Goal: Task Accomplishment & Management: Complete application form

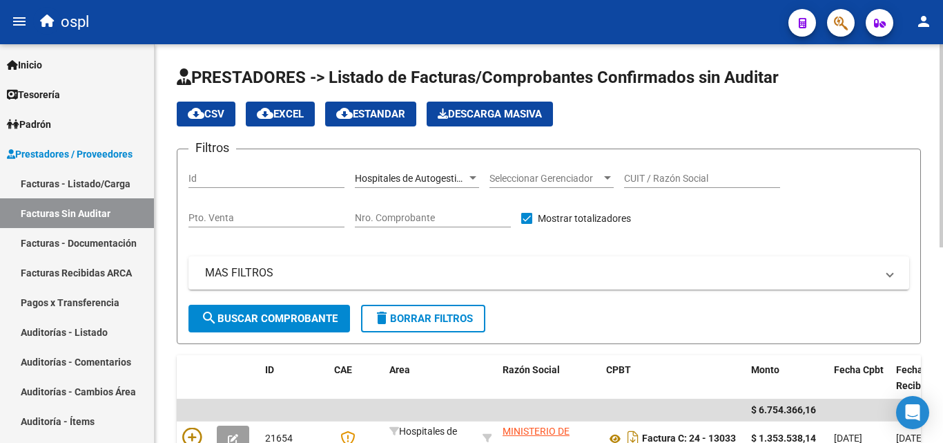
click at [423, 168] on div "Hospitales de Autogestión Area" at bounding box center [417, 174] width 124 height 28
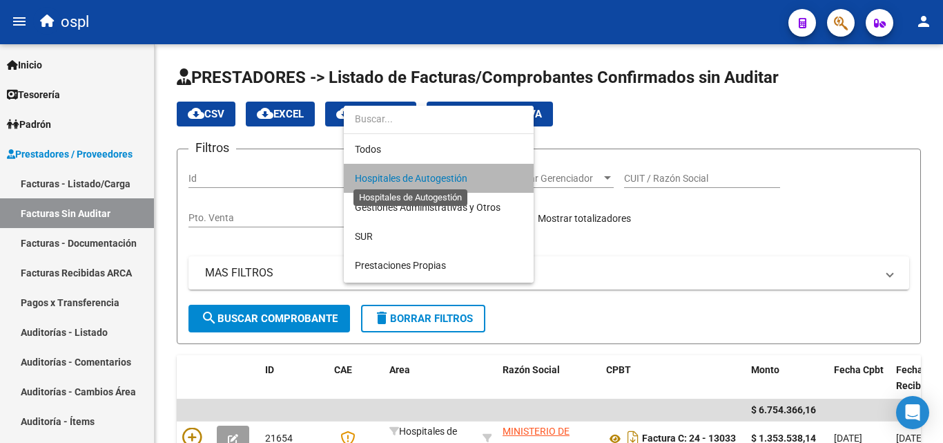
click at [423, 173] on span "Hospitales de Autogestión" at bounding box center [411, 178] width 113 height 11
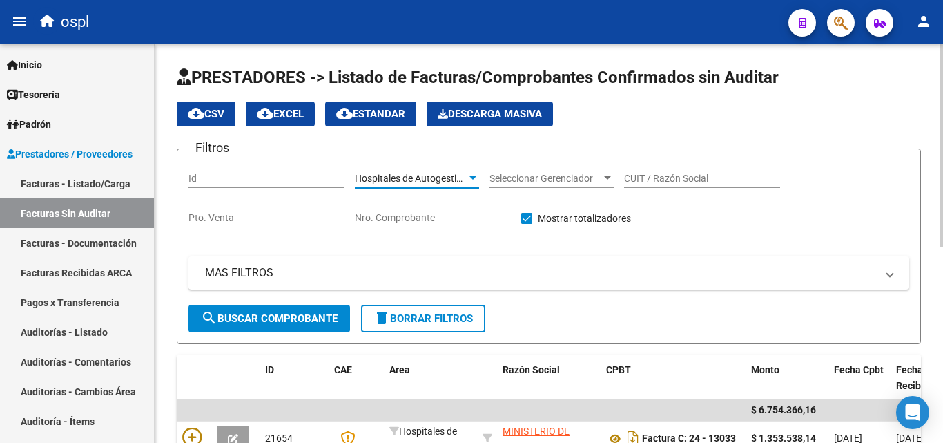
click at [296, 312] on span "search Buscar Comprobante" at bounding box center [269, 318] width 137 height 12
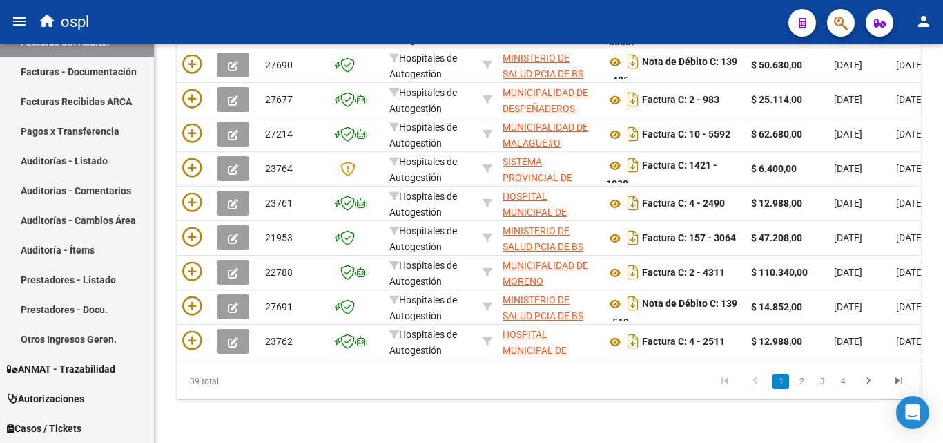
scroll to position [418, 0]
click at [843, 380] on link "4" at bounding box center [843, 381] width 17 height 15
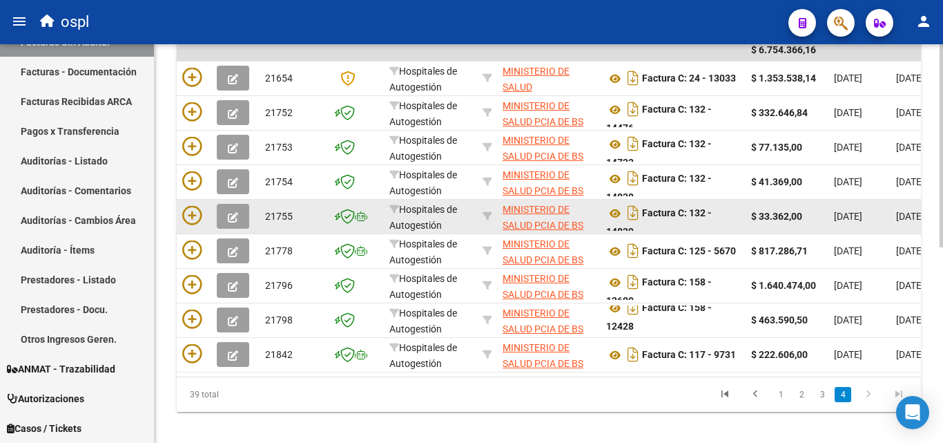
scroll to position [384, 0]
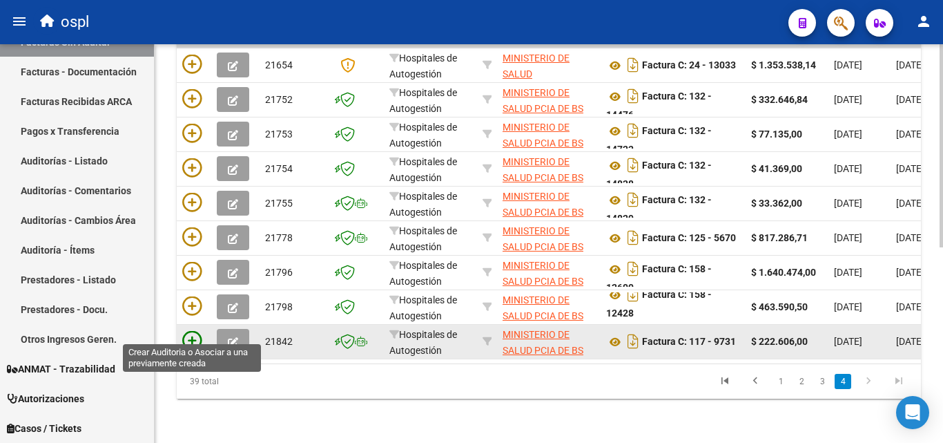
click at [196, 331] on icon at bounding box center [191, 340] width 19 height 19
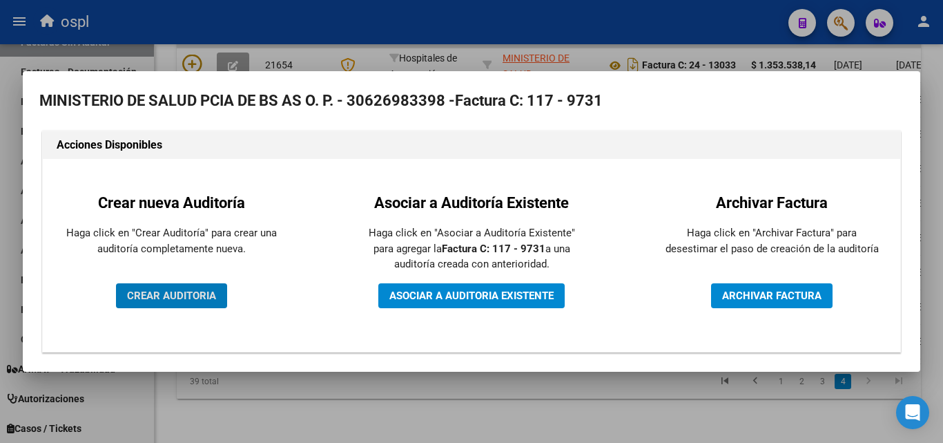
click at [208, 302] on button "CREAR AUDITORIA" at bounding box center [171, 295] width 111 height 25
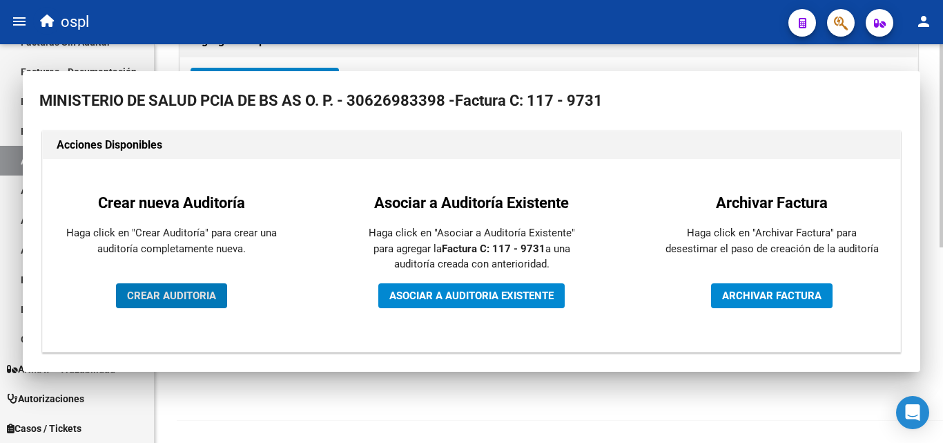
scroll to position [330, 0]
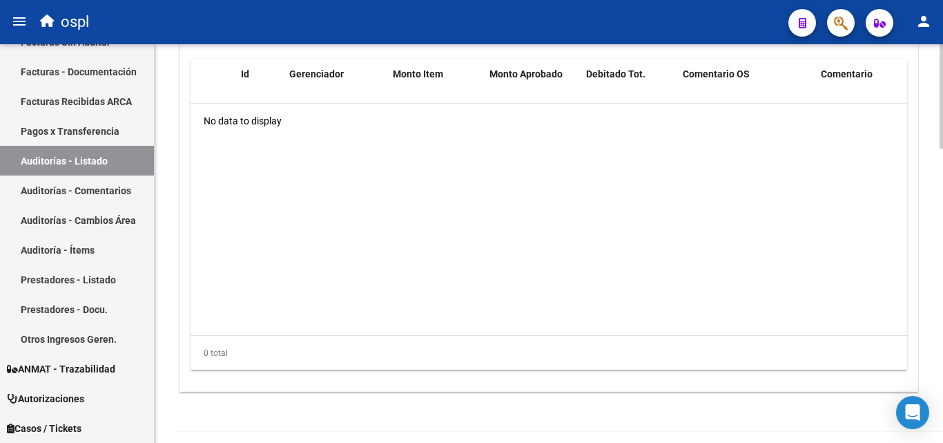
scroll to position [983, 0]
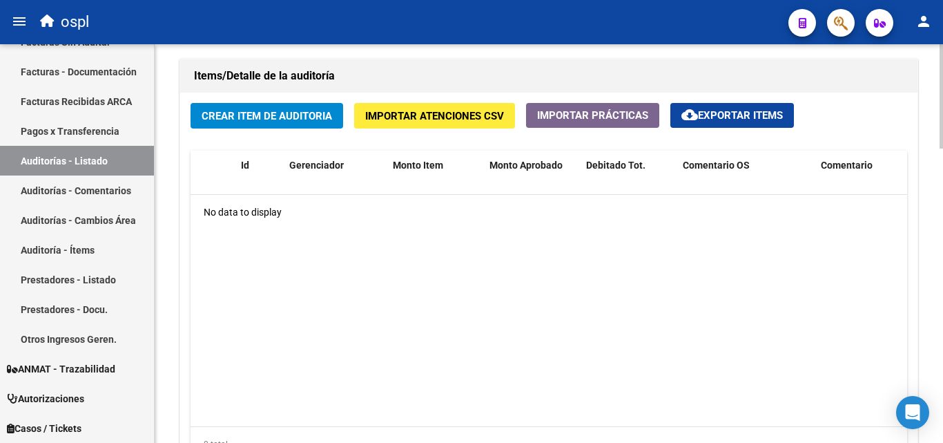
click at [283, 113] on span "Crear Item de Auditoria" at bounding box center [267, 116] width 130 height 12
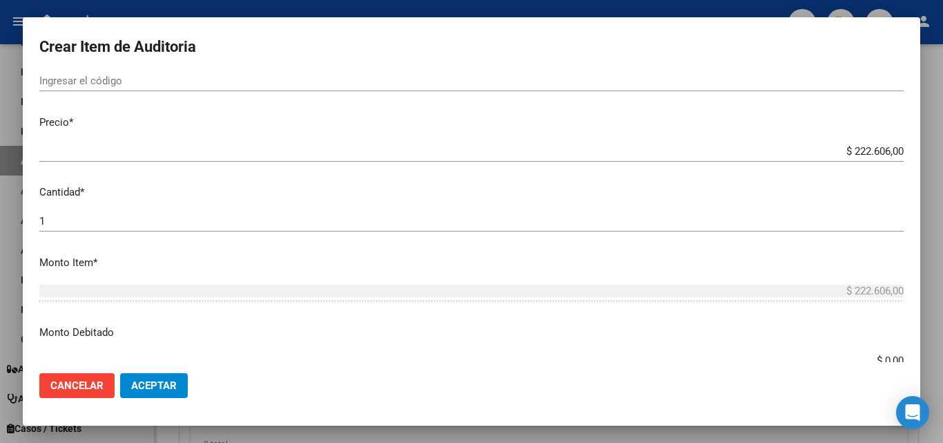
scroll to position [276, 0]
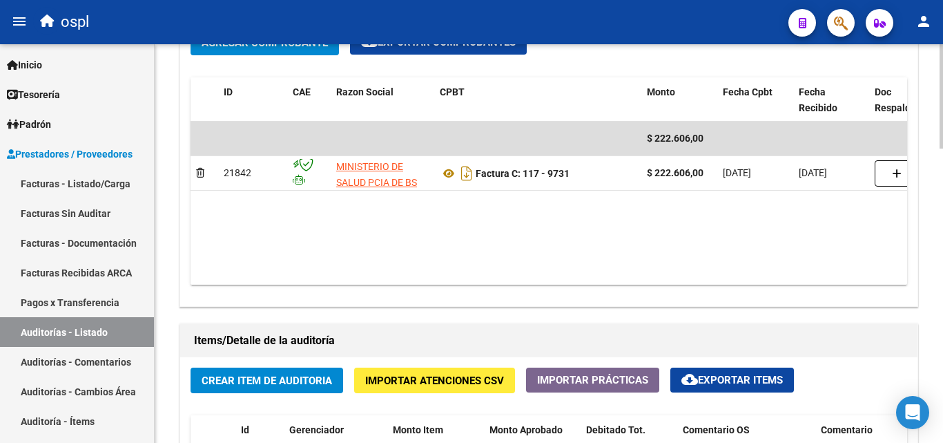
scroll to position [898, 0]
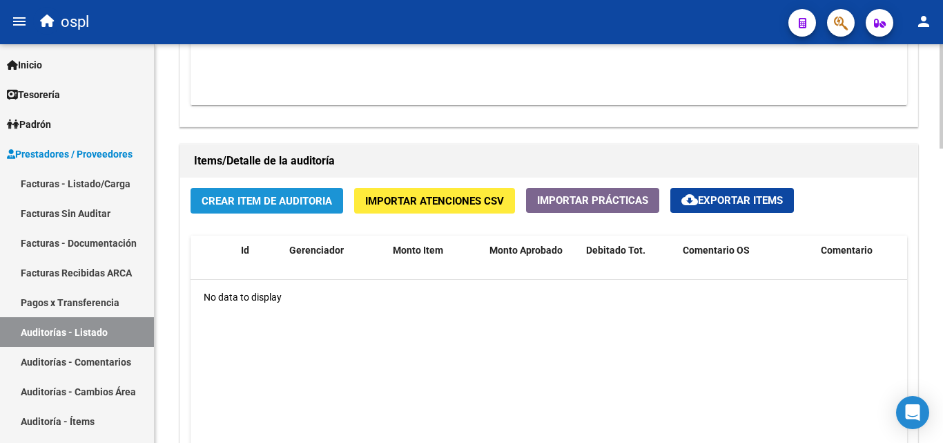
click at [300, 206] on span "Crear Item de Auditoria" at bounding box center [267, 201] width 130 height 12
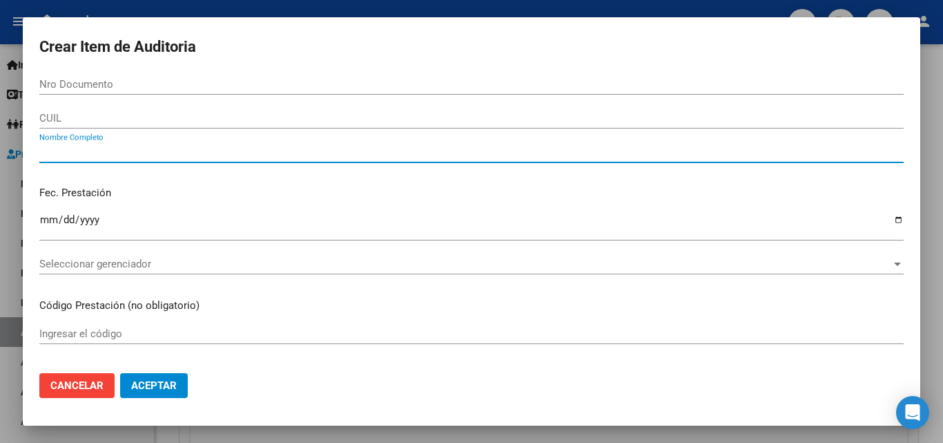
click at [137, 152] on input "Nombre Completo" at bounding box center [471, 152] width 864 height 12
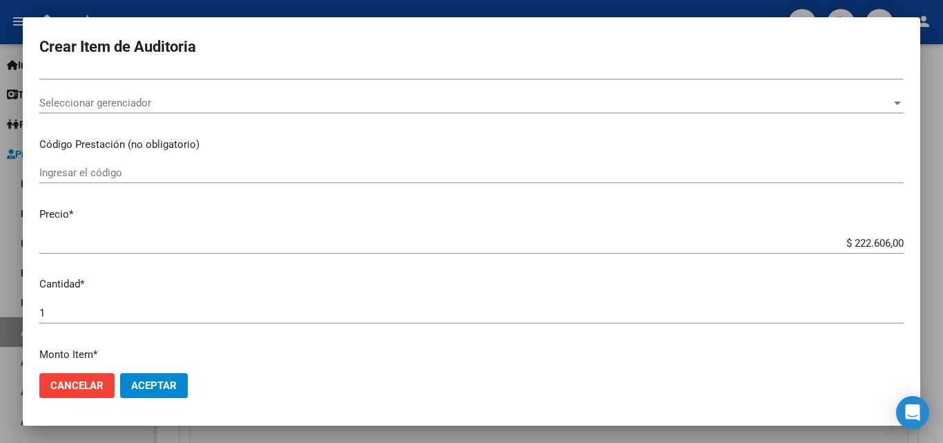
scroll to position [138, 0]
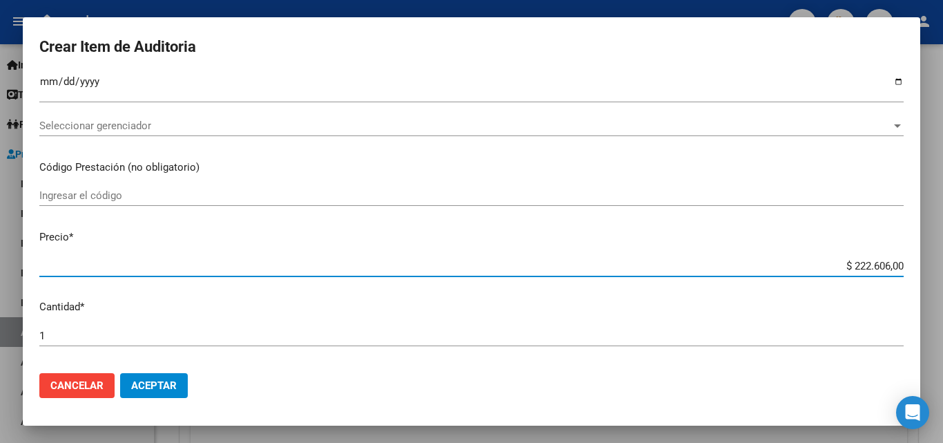
drag, startPoint x: 829, startPoint y: 271, endPoint x: 932, endPoint y: 262, distance: 103.3
click at [932, 262] on div "Crear Item de Auditoria Nro Documento CUIL Nombre Completo Fec. Prestación Ingr…" at bounding box center [471, 221] width 943 height 443
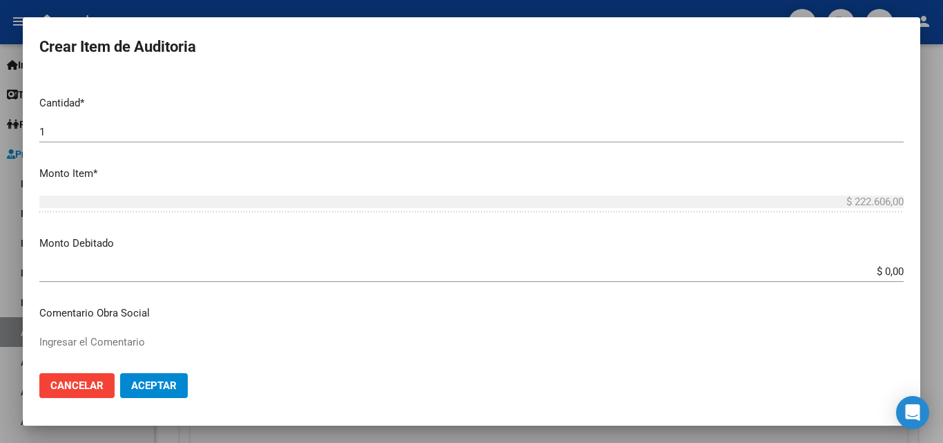
scroll to position [345, 0]
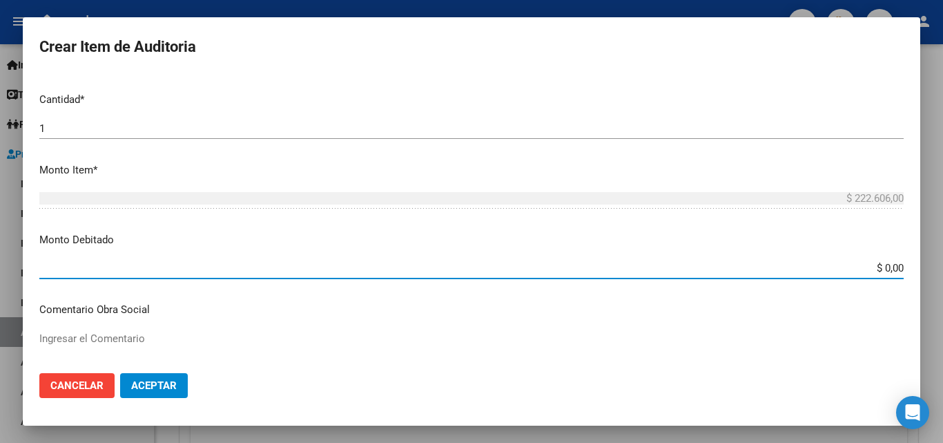
drag, startPoint x: 846, startPoint y: 269, endPoint x: 927, endPoint y: 278, distance: 80.6
click at [927, 278] on div "Crear Item de Auditoria Nro Documento CUIL Nombre Completo Fec. Prestación Ingr…" at bounding box center [471, 221] width 943 height 443
type input "$ 221.922,00"
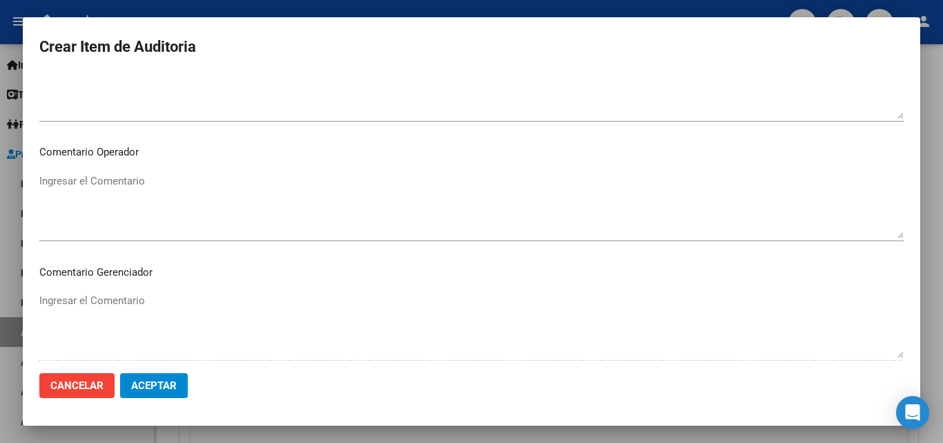
scroll to position [621, 0]
click at [76, 185] on textarea "Ingresar el Comentario" at bounding box center [471, 206] width 864 height 65
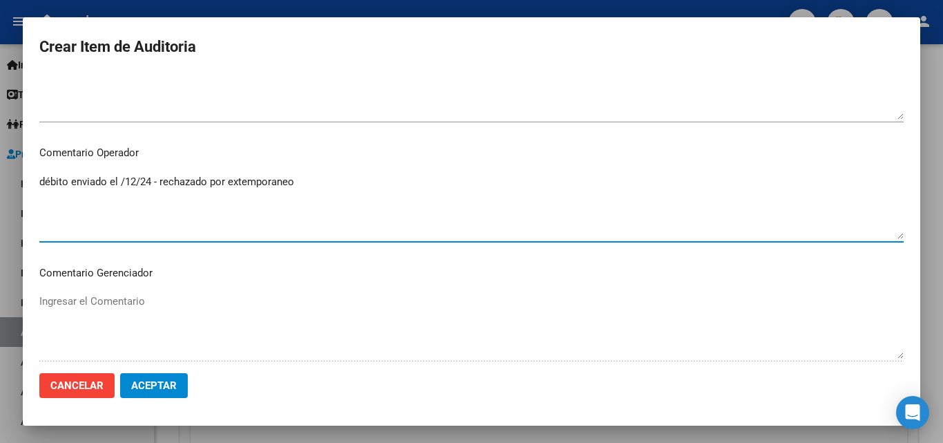
click at [124, 180] on textarea "débito enviado el /12/24 - rechazado por extemporaneo" at bounding box center [471, 206] width 864 height 65
type textarea "débito enviado el 5/12/24 - rechazado por extemporaneo"
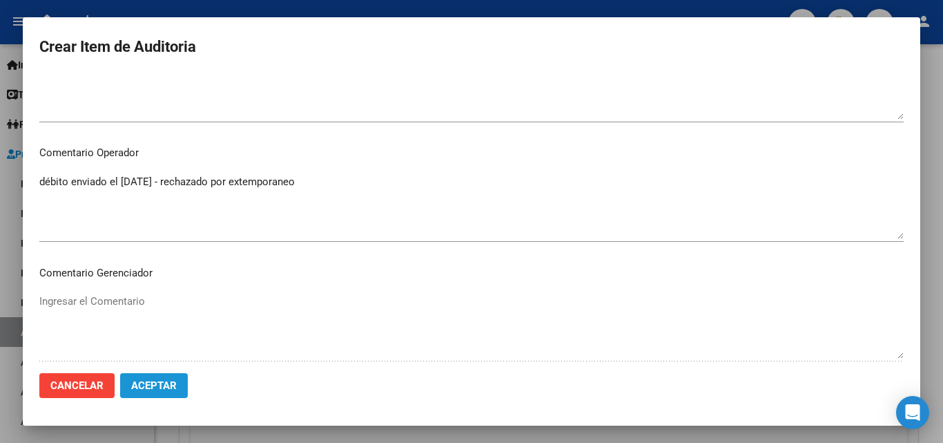
click at [162, 383] on span "Aceptar" at bounding box center [154, 385] width 46 height 12
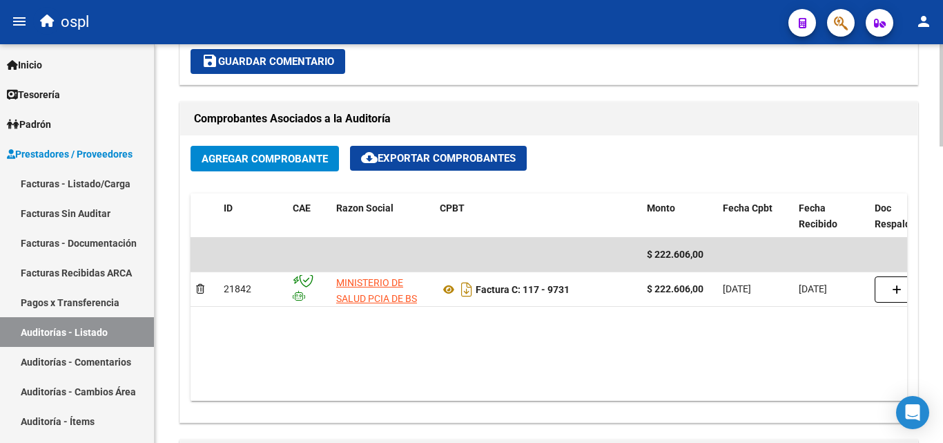
scroll to position [606, 0]
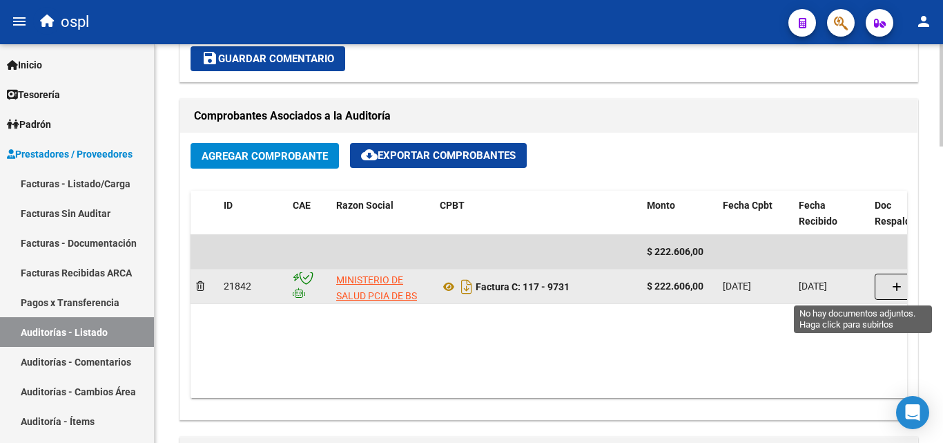
click at [880, 286] on button "button" at bounding box center [897, 286] width 44 height 26
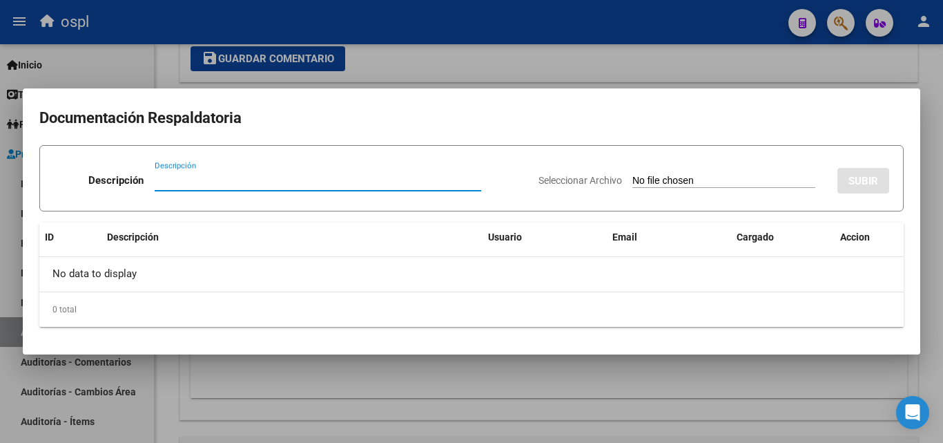
click at [696, 176] on input "Seleccionar Archivo" at bounding box center [723, 181] width 183 height 13
type input "C:\fakepath\DÉBITO FACTURA 9731 HOSPITAL ZONAL GENERAL DE AGUDOS DR. RICARDO GU…"
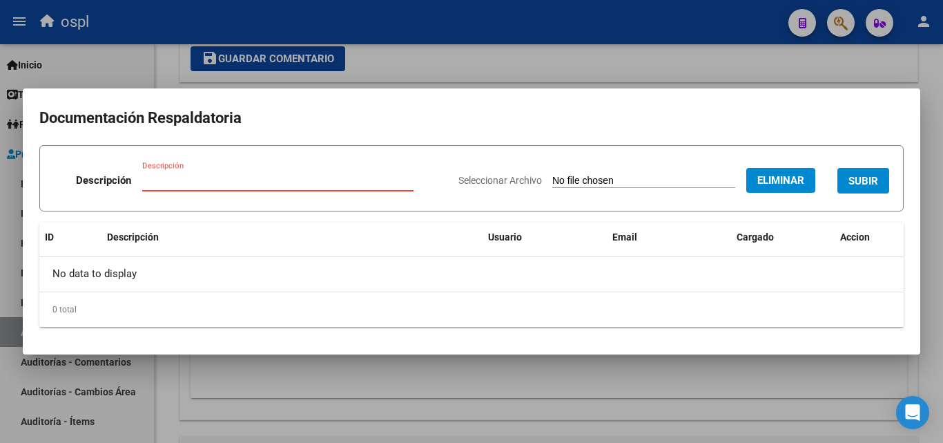
click at [307, 180] on input "Descripción" at bounding box center [277, 180] width 271 height 12
type input "débito"
click at [869, 177] on span "SUBIR" at bounding box center [864, 181] width 30 height 12
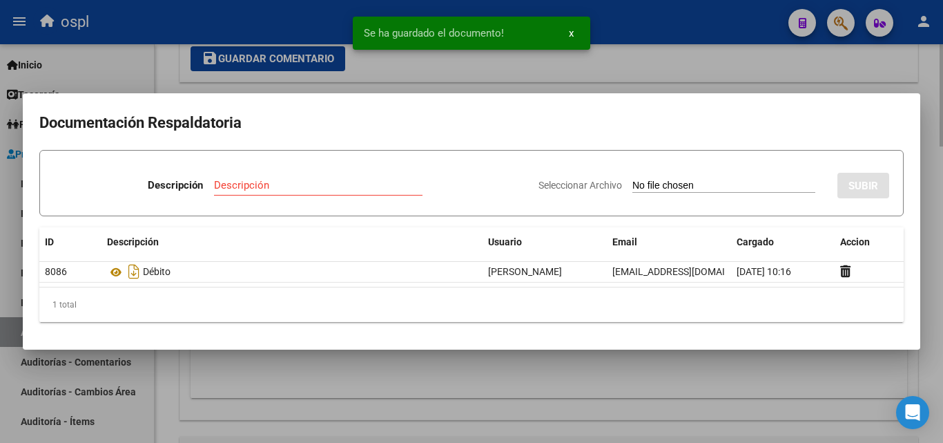
click at [433, 380] on div at bounding box center [471, 221] width 943 height 443
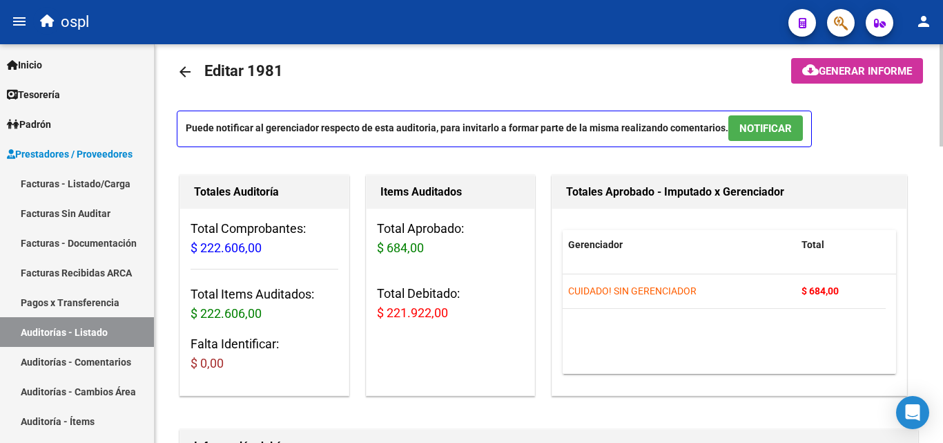
scroll to position [0, 0]
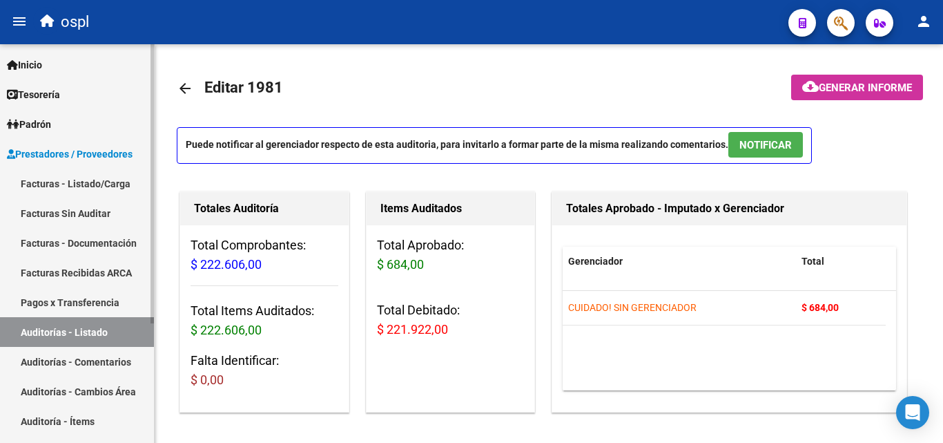
click at [88, 205] on link "Facturas Sin Auditar" at bounding box center [77, 213] width 154 height 30
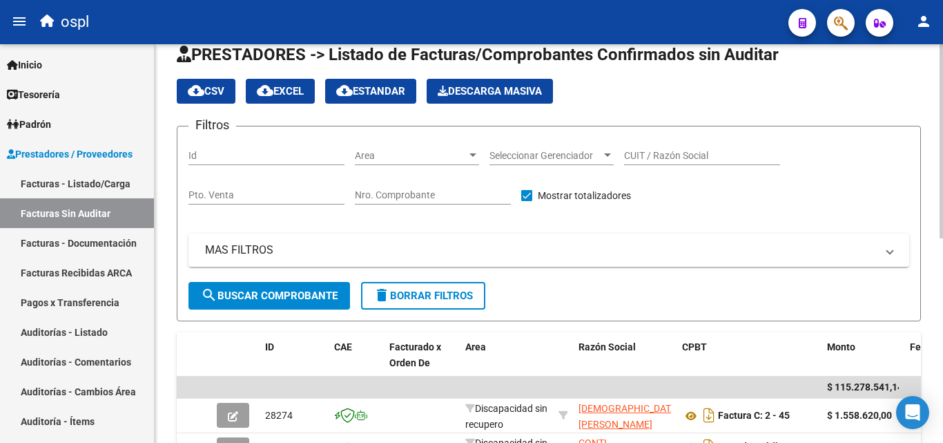
scroll to position [4, 0]
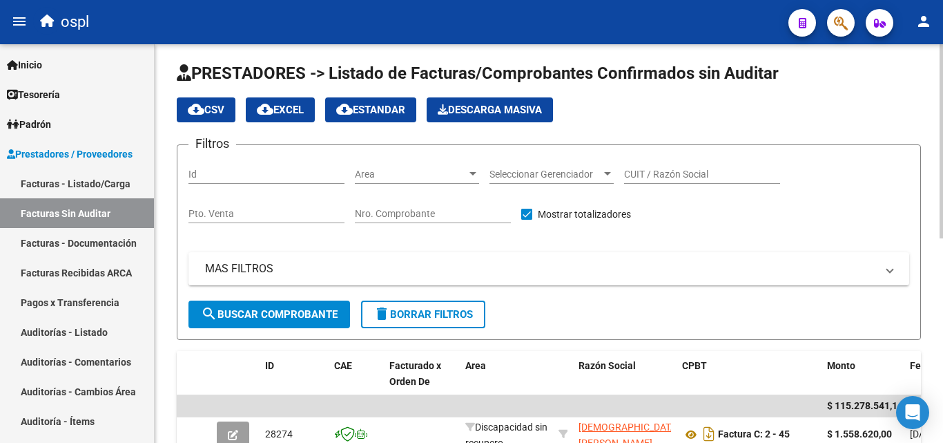
click at [376, 173] on span "Area" at bounding box center [411, 174] width 112 height 12
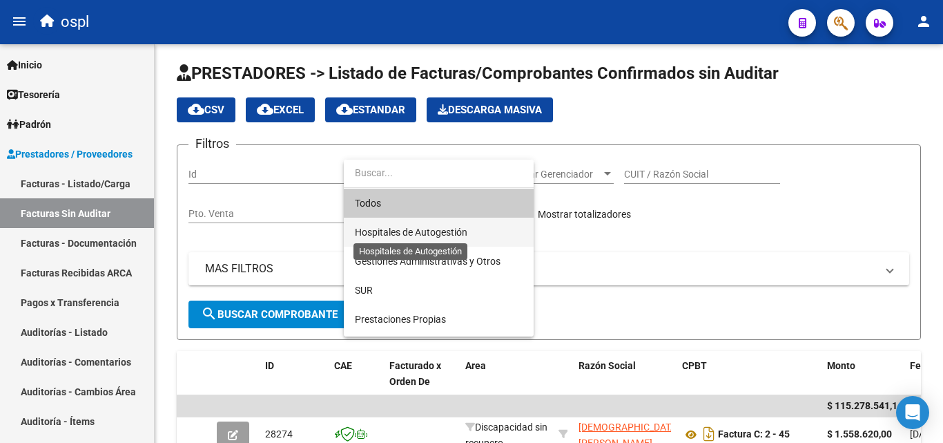
click at [391, 230] on span "Hospitales de Autogestión" at bounding box center [411, 231] width 113 height 11
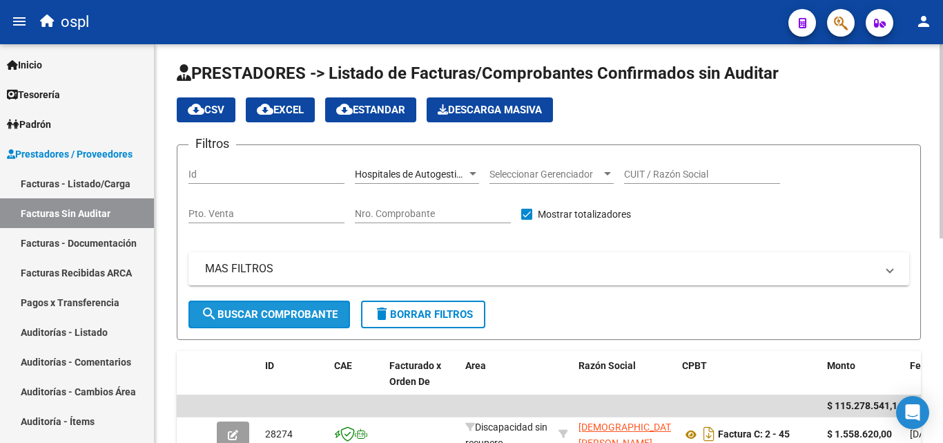
click at [308, 312] on span "search Buscar Comprobante" at bounding box center [269, 314] width 137 height 12
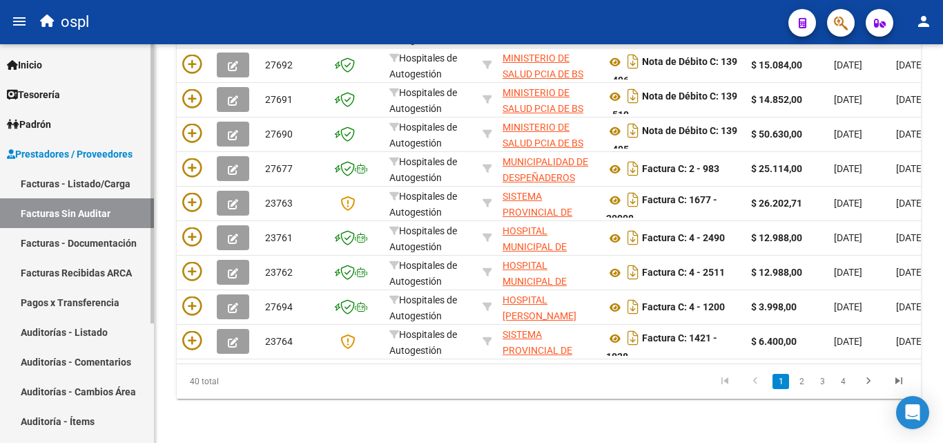
scroll to position [73, 0]
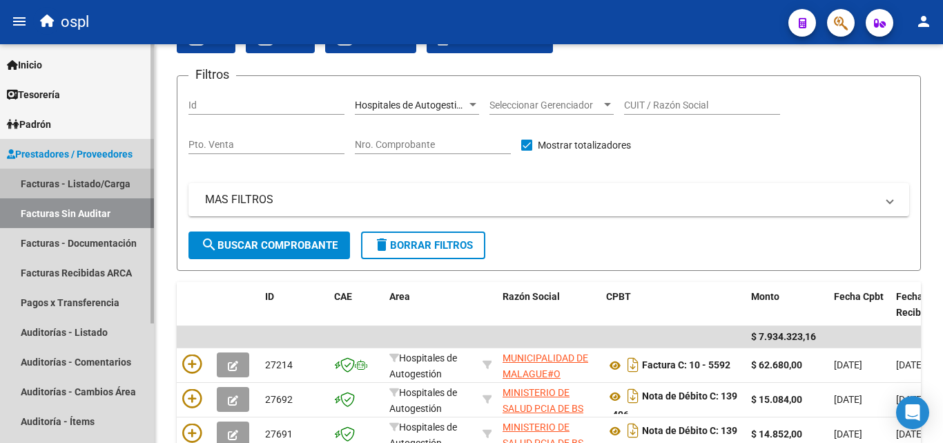
click at [83, 180] on link "Facturas - Listado/Carga" at bounding box center [77, 183] width 154 height 30
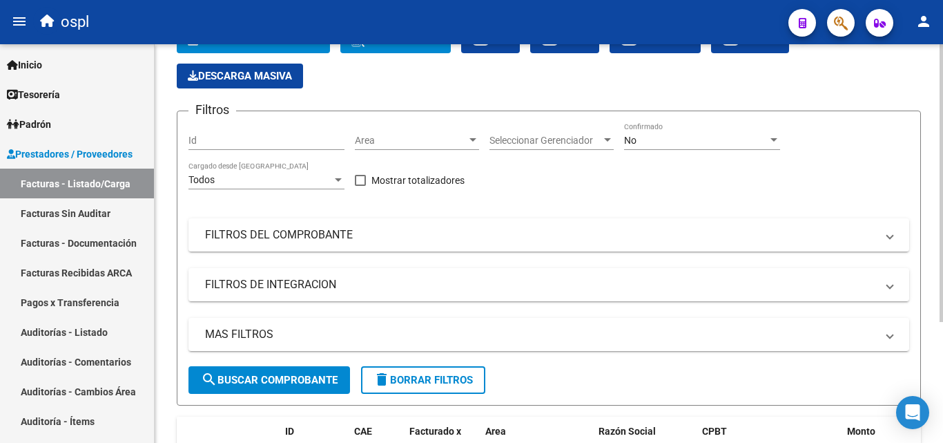
click at [398, 141] on span "Area" at bounding box center [411, 141] width 112 height 12
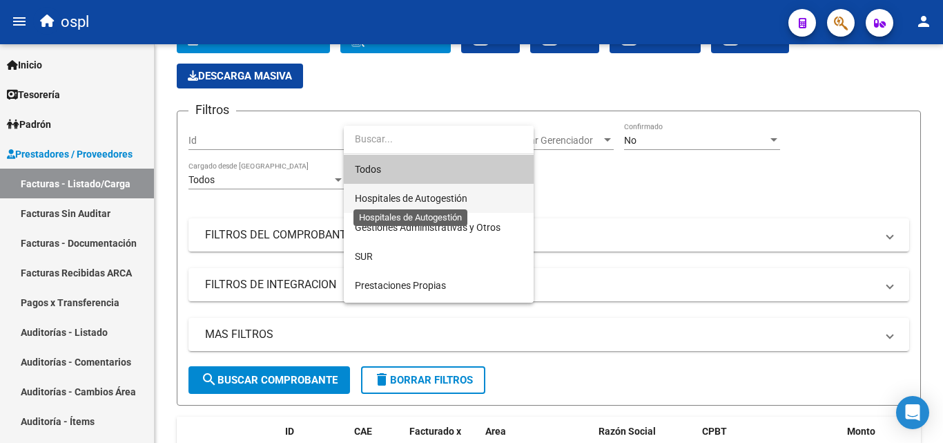
click at [393, 193] on span "Hospitales de Autogestión" at bounding box center [411, 198] width 113 height 11
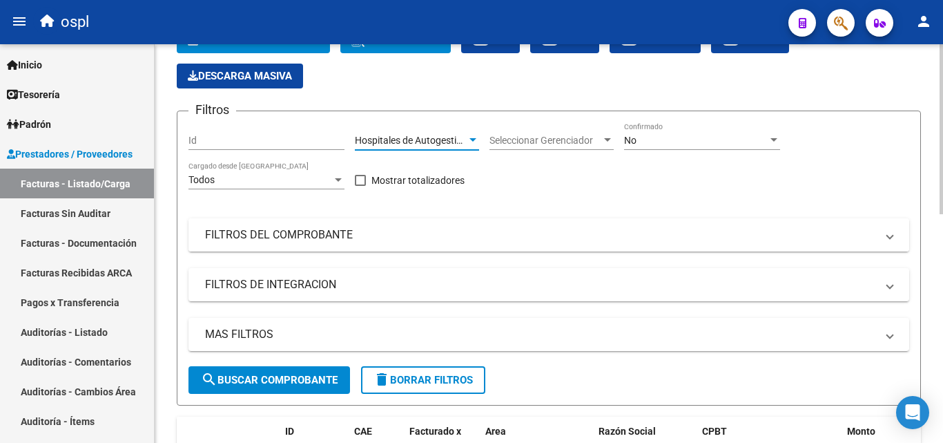
click at [279, 234] on mat-panel-title "FILTROS DEL COMPROBANTE" at bounding box center [540, 234] width 671 height 15
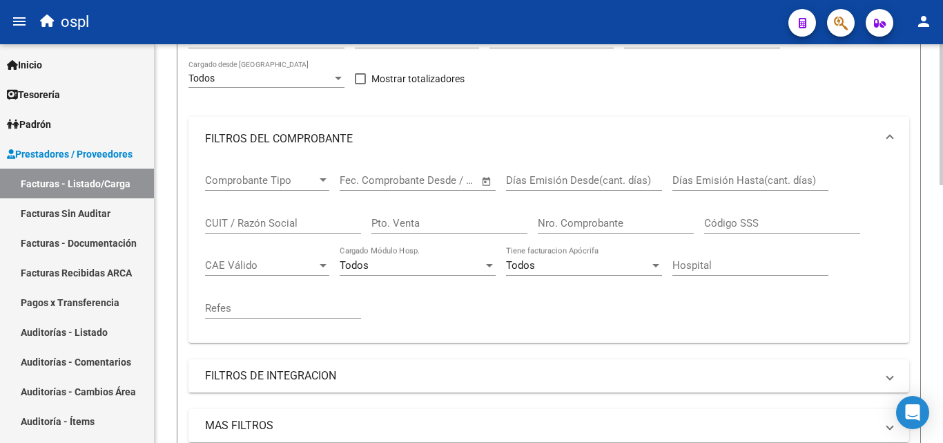
scroll to position [211, 0]
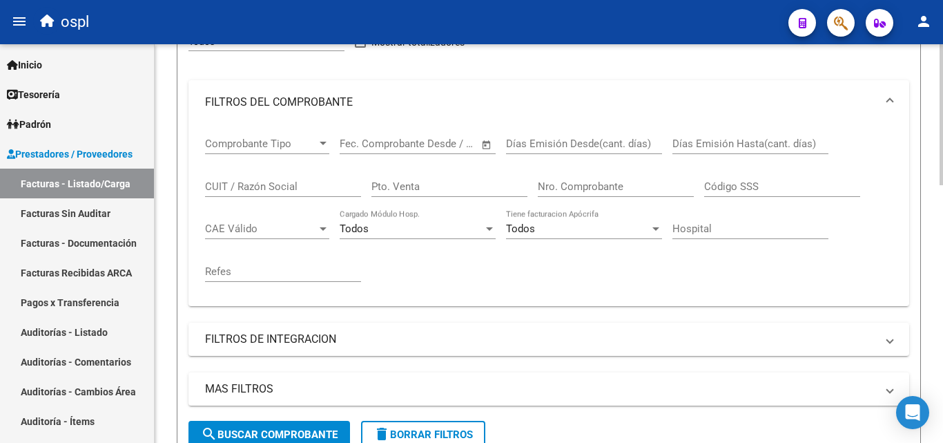
click at [486, 135] on span "Open calendar" at bounding box center [486, 144] width 33 height 33
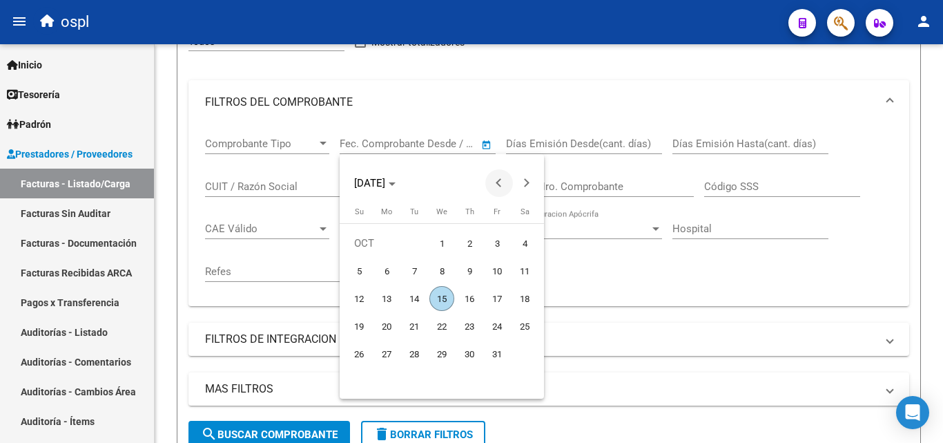
click at [500, 177] on button "Previous month" at bounding box center [499, 183] width 28 height 28
click at [394, 269] on span "1" at bounding box center [386, 270] width 25 height 25
type input "01/09/2025"
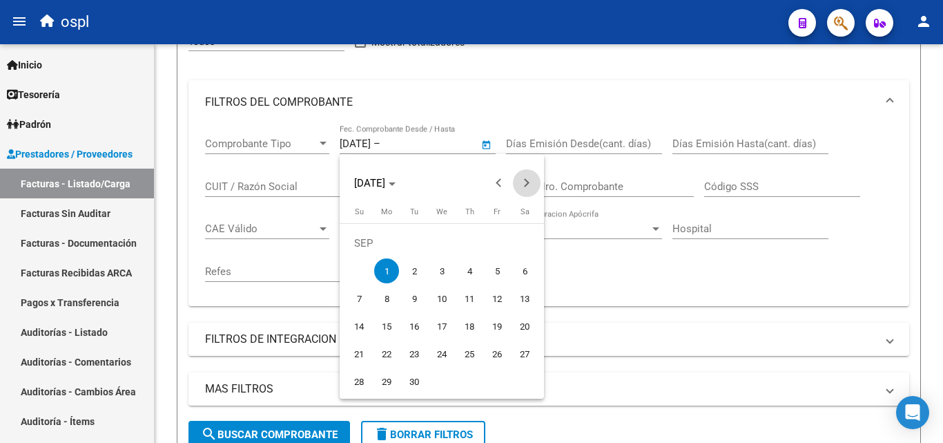
click at [528, 179] on span "Next month" at bounding box center [527, 183] width 28 height 28
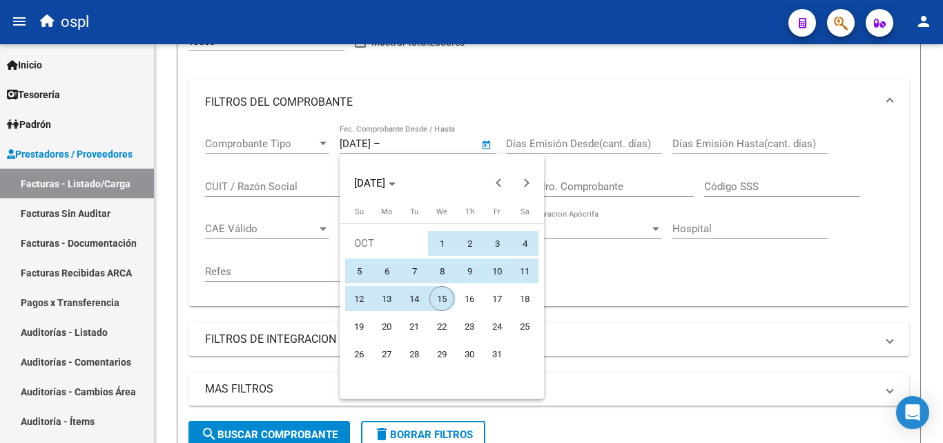
click at [442, 302] on span "15" at bounding box center [441, 298] width 25 height 25
type input "15/10/2025"
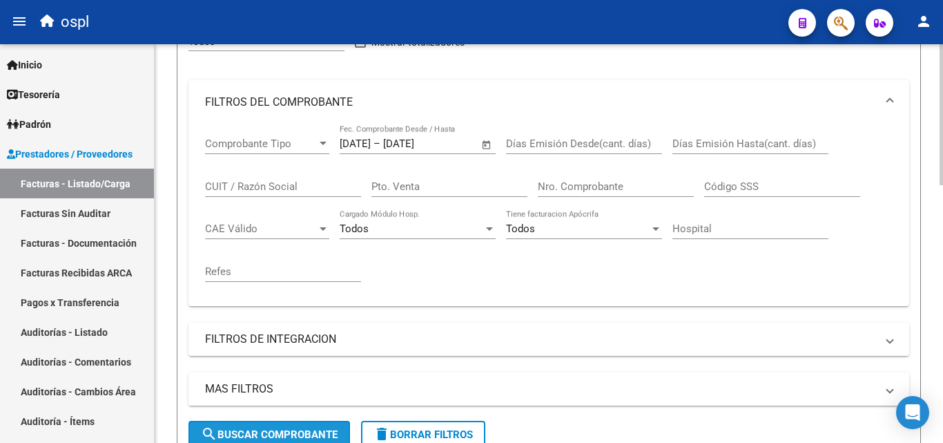
drag, startPoint x: 298, startPoint y: 430, endPoint x: 334, endPoint y: 400, distance: 47.6
click at [299, 430] on span "search Buscar Comprobante" at bounding box center [269, 434] width 137 height 12
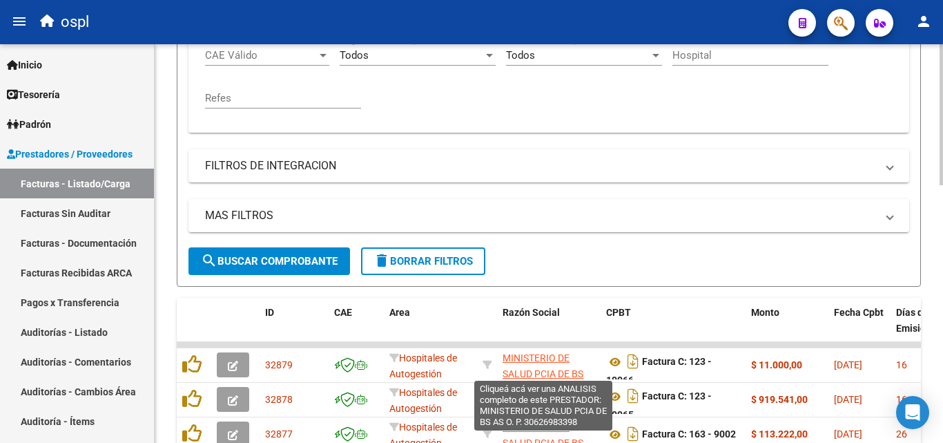
scroll to position [592, 0]
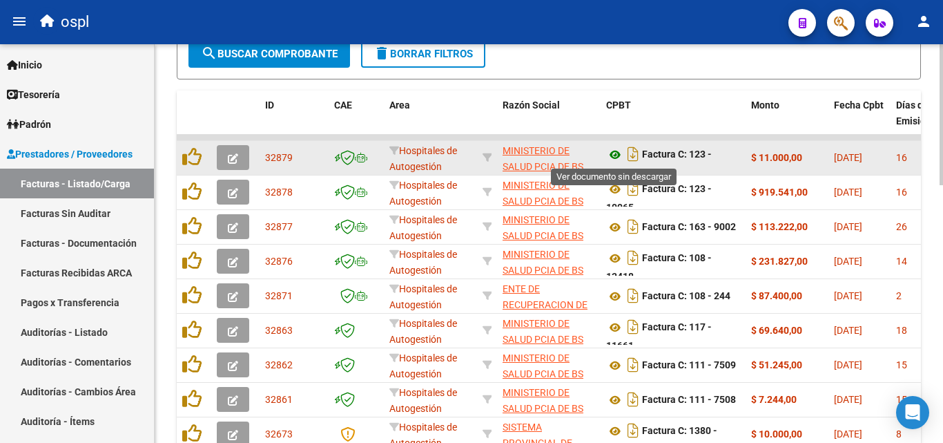
click at [619, 155] on icon at bounding box center [615, 154] width 18 height 17
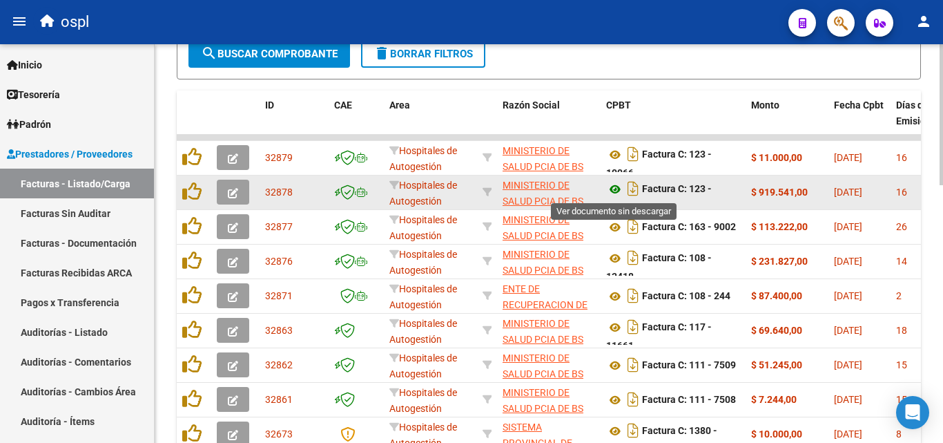
click at [610, 186] on icon at bounding box center [615, 189] width 18 height 17
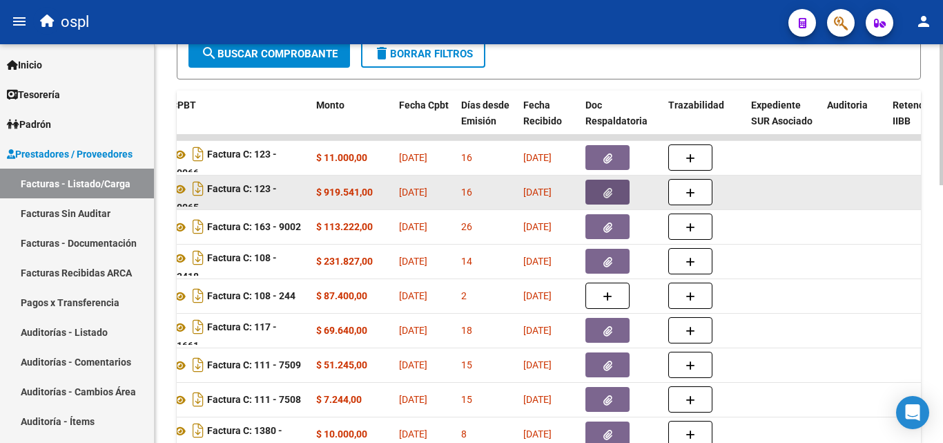
click at [624, 195] on button "button" at bounding box center [608, 192] width 44 height 25
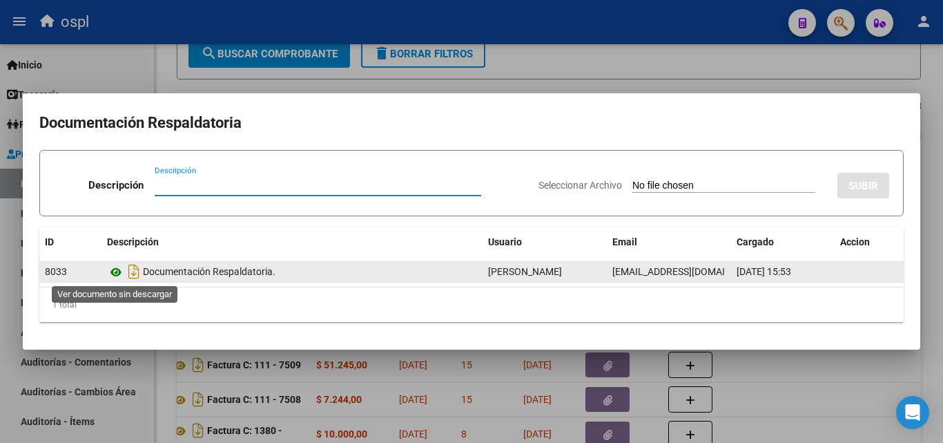
click at [115, 273] on icon at bounding box center [116, 272] width 18 height 17
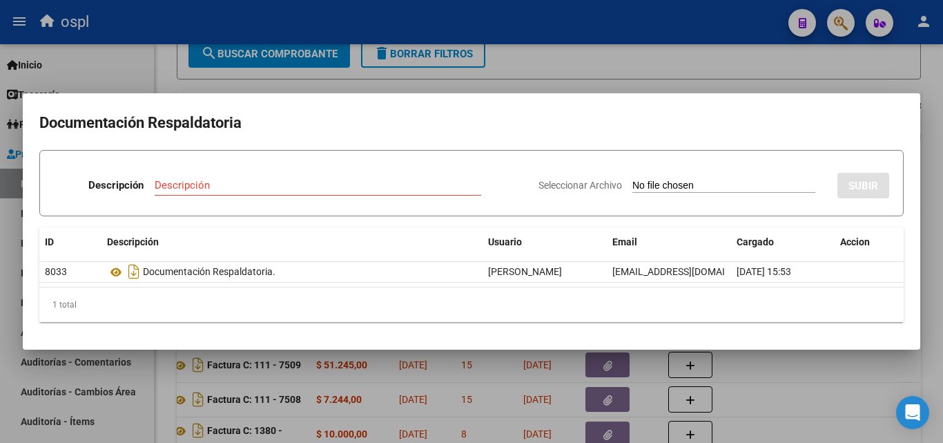
click at [652, 51] on div at bounding box center [471, 221] width 943 height 443
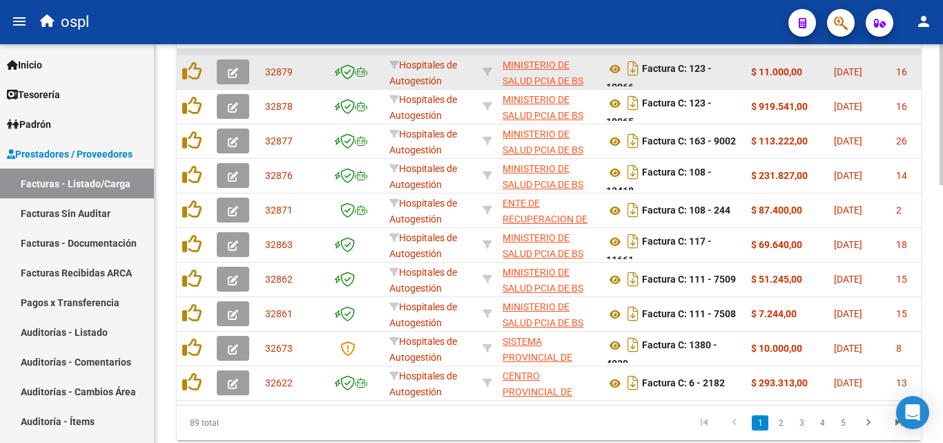
scroll to position [523, 0]
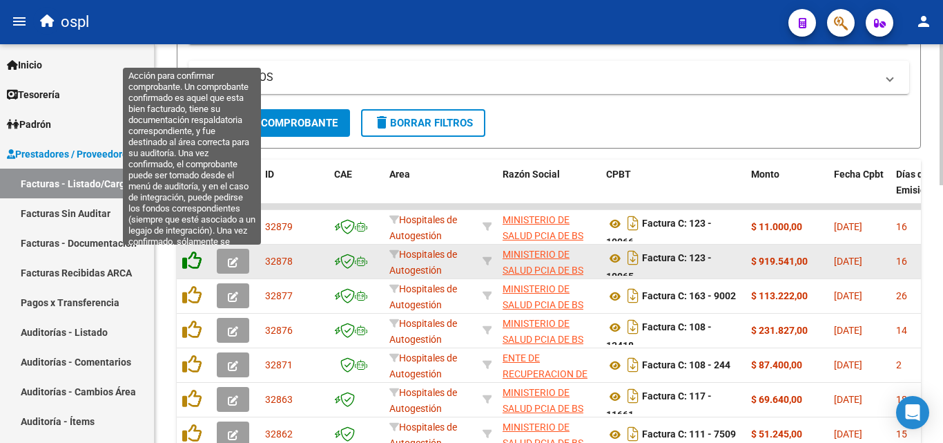
click at [193, 259] on icon at bounding box center [191, 260] width 19 height 19
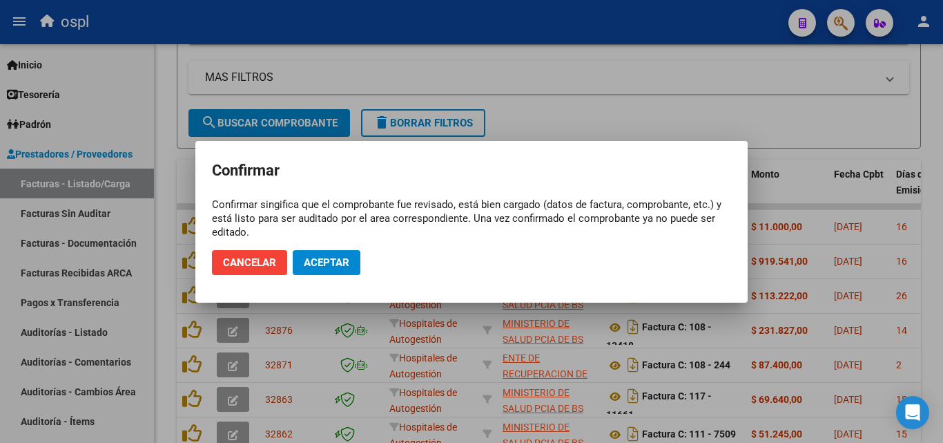
click at [330, 270] on mat-dialog-actions "Cancelar Aceptar" at bounding box center [471, 262] width 519 height 47
click at [331, 259] on span "Aceptar" at bounding box center [327, 262] width 46 height 12
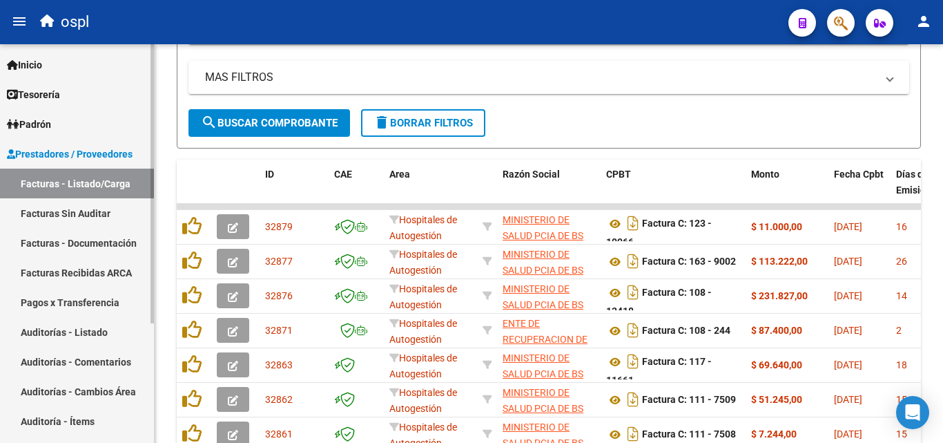
click at [81, 208] on link "Facturas Sin Auditar" at bounding box center [77, 213] width 154 height 30
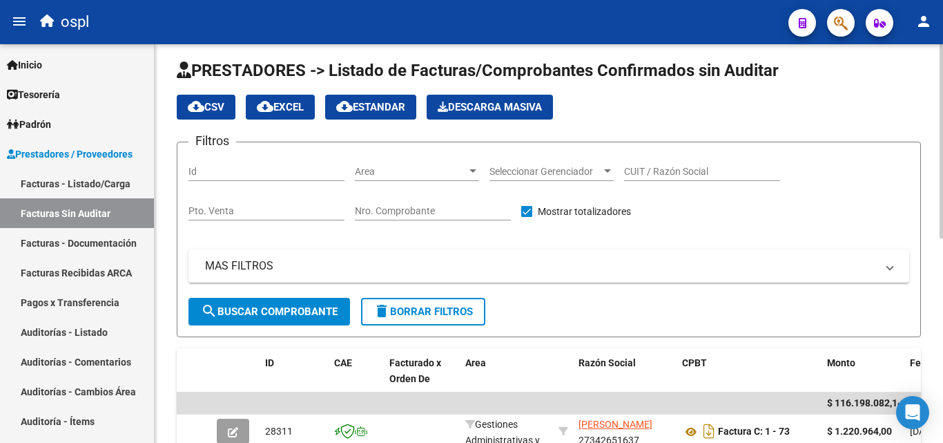
scroll to position [4, 0]
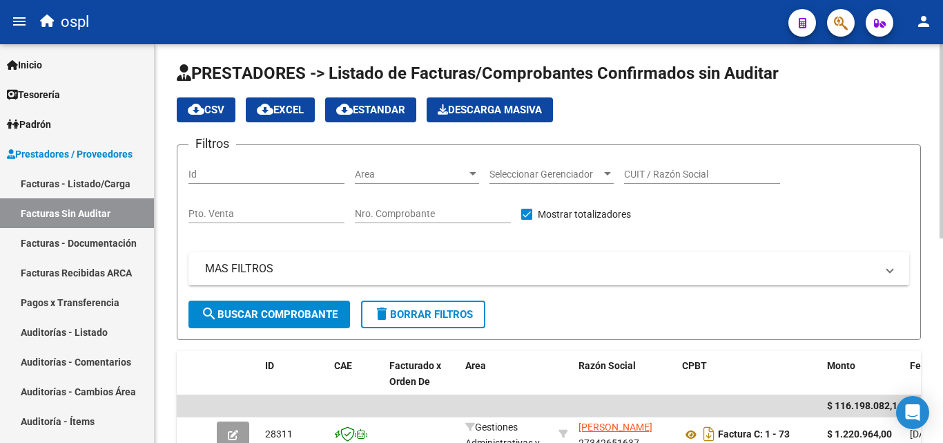
click at [440, 211] on input "Nro. Comprobante" at bounding box center [433, 214] width 156 height 12
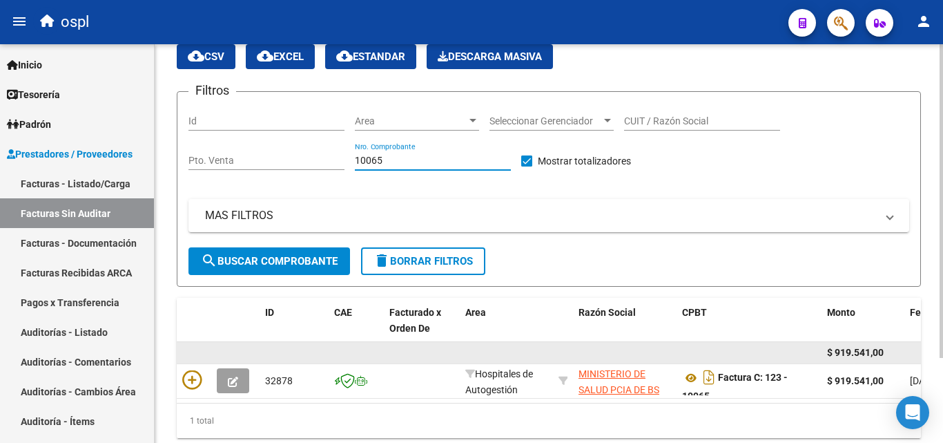
scroll to position [108, 0]
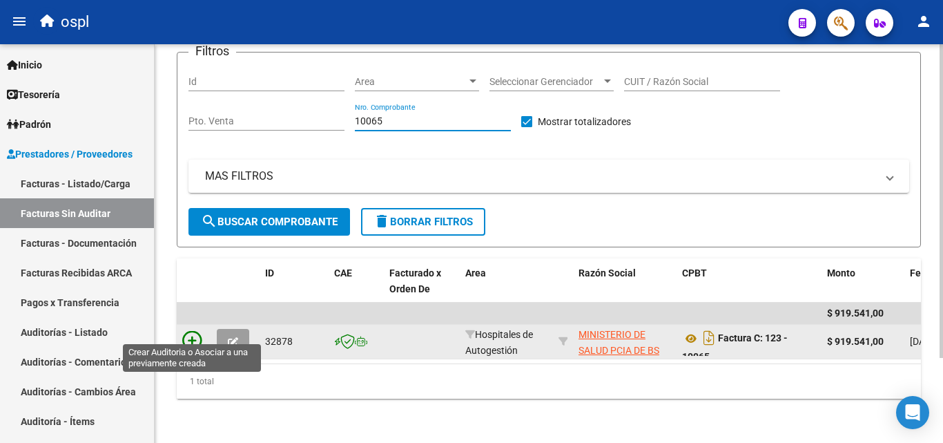
type input "10065"
click at [197, 331] on icon at bounding box center [191, 340] width 19 height 19
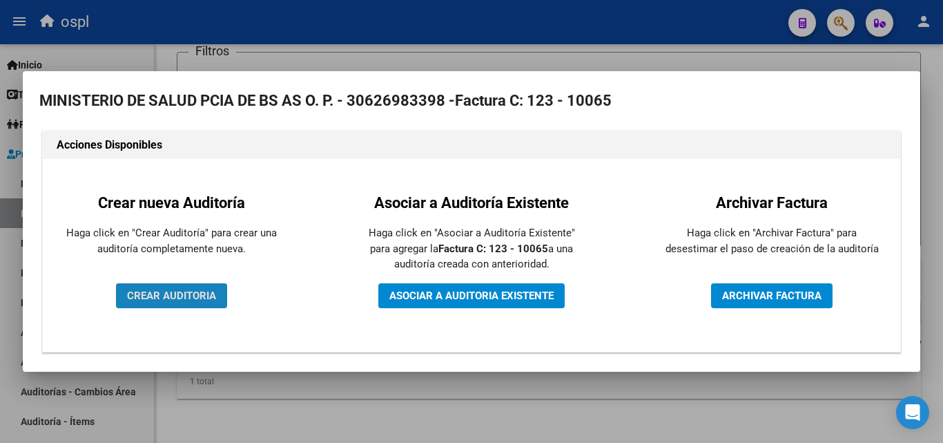
click at [200, 292] on span "CREAR AUDITORIA" at bounding box center [171, 295] width 89 height 12
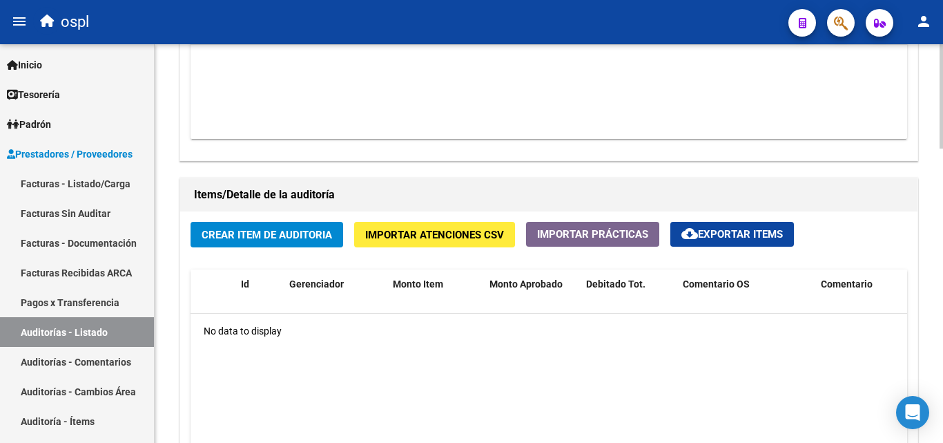
scroll to position [898, 0]
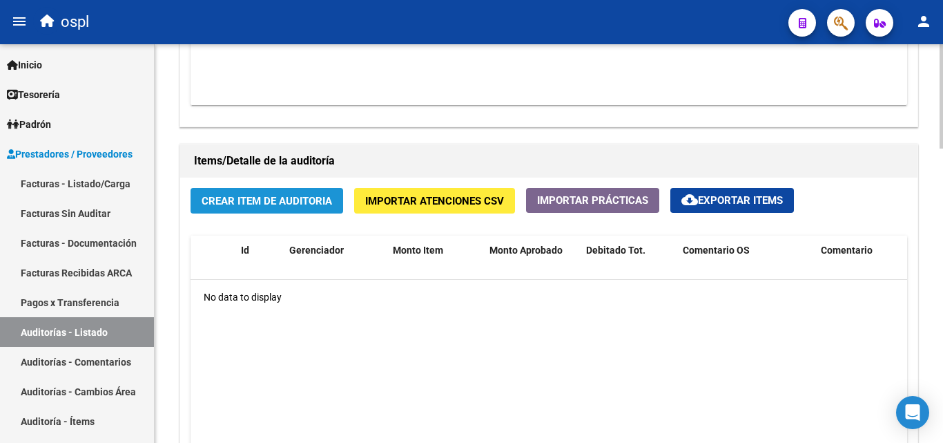
click at [299, 200] on span "Crear Item de Auditoria" at bounding box center [267, 201] width 130 height 12
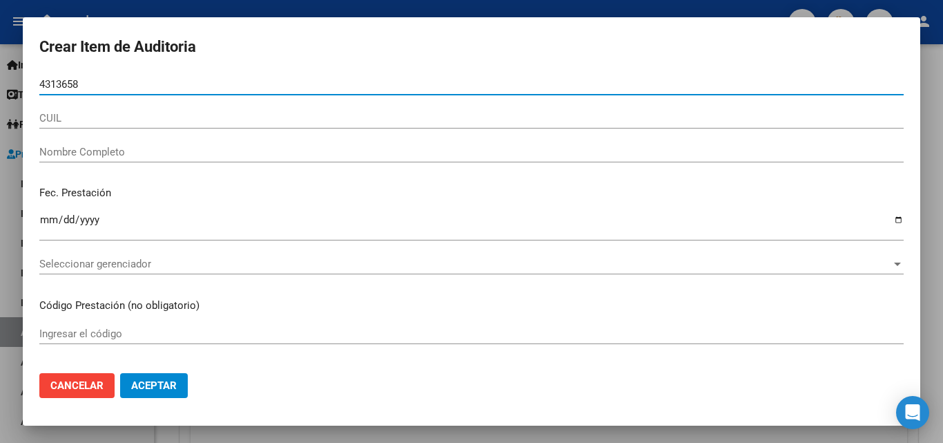
type input "43136582"
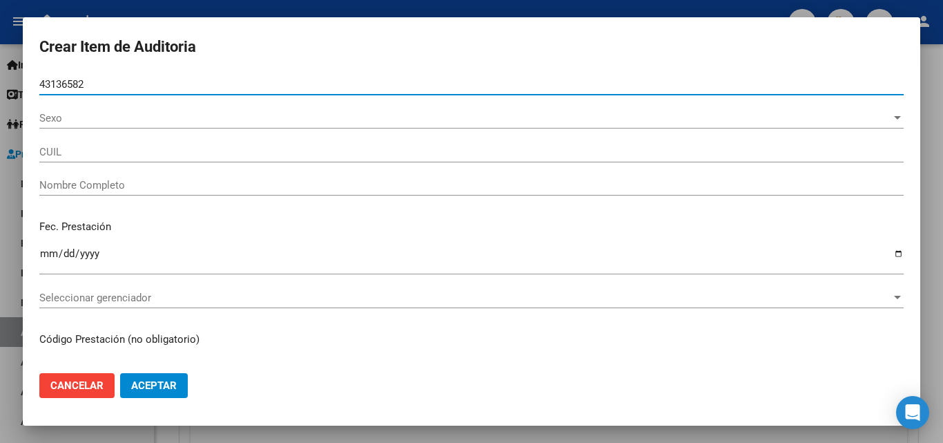
type input "20431365821"
type input "LEJARRAGA CAMILO OSCAR"
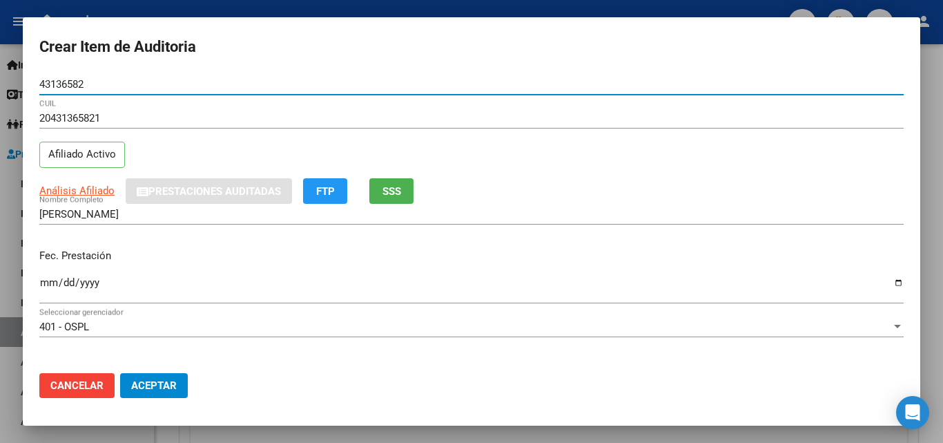
type input "43136582"
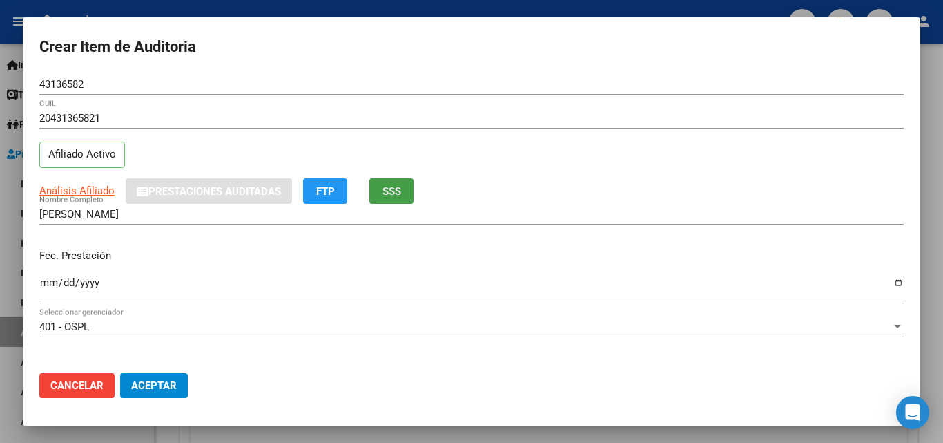
click at [394, 188] on span "SSS" at bounding box center [392, 191] width 19 height 12
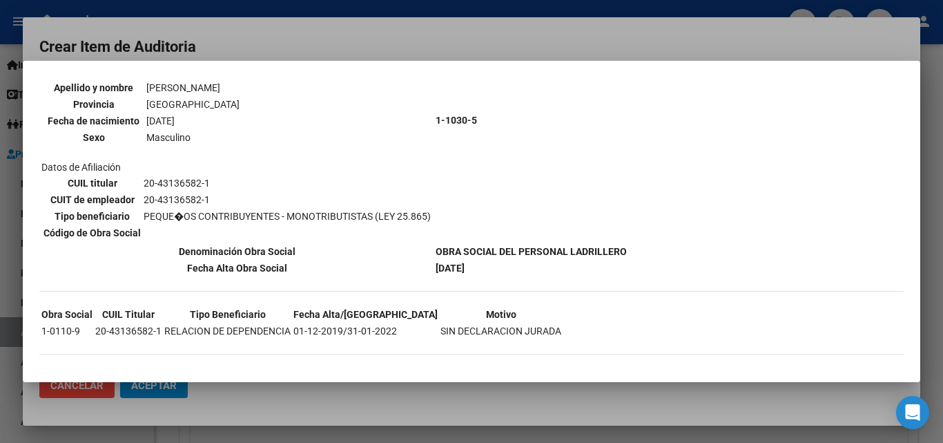
scroll to position [153, 0]
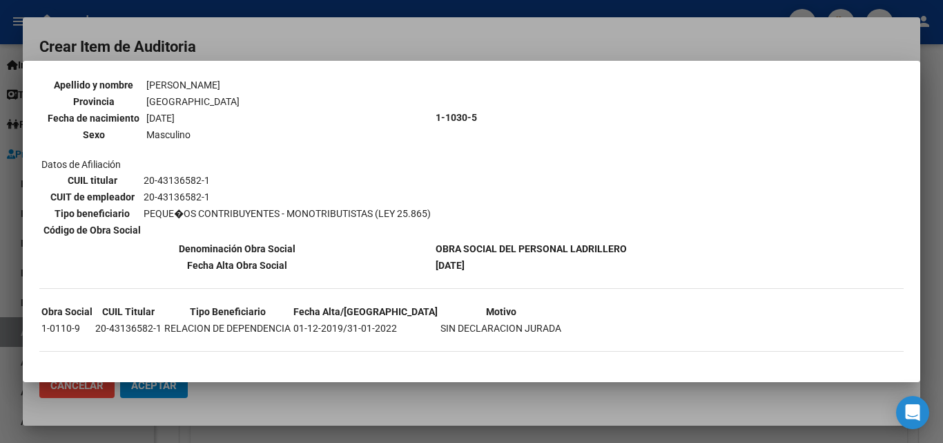
drag, startPoint x: 92, startPoint y: 336, endPoint x: 100, endPoint y: 333, distance: 9.0
click at [100, 333] on table "Obra Social CUIL Titular Tipo Beneficiario Fecha Alta/Baja Motivo 1-0110-9 20-4…" at bounding box center [301, 319] width 524 height 35
click at [75, 327] on td "1-0110-9" at bounding box center [67, 327] width 52 height 15
click at [397, 324] on tr "1-0110-9 20-43136582-1 RELACION DE DEPENDENCIA 01-12-2019/31-01-2022 SIN DECLAR…" at bounding box center [301, 327] width 521 height 15
click at [440, 321] on td "SIN DECLARACION JURADA" at bounding box center [501, 327] width 122 height 15
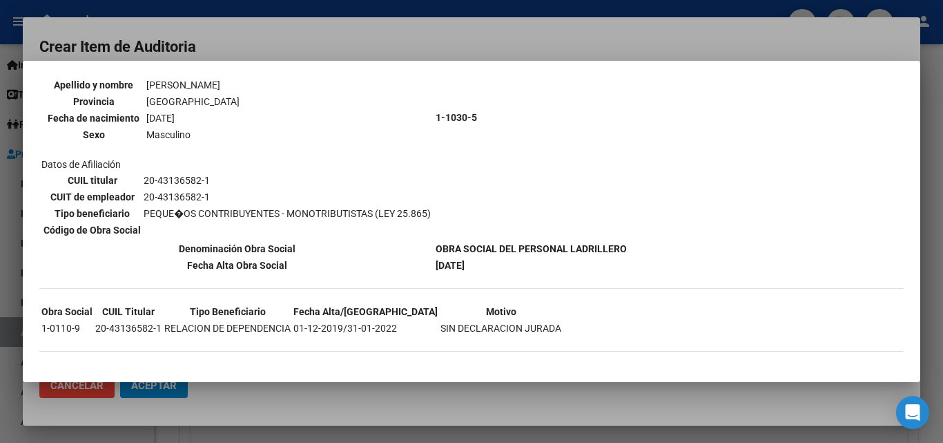
click at [490, 267] on td "01-12-2021" at bounding box center [531, 265] width 193 height 15
click at [0, 169] on div at bounding box center [471, 221] width 943 height 443
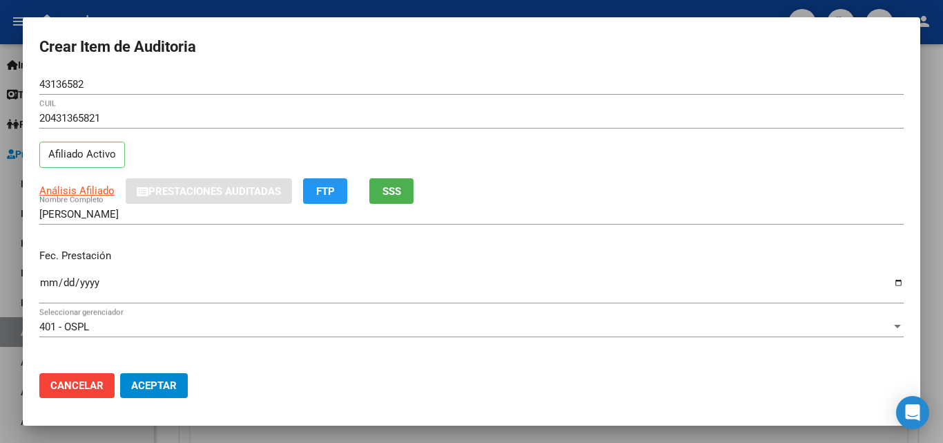
scroll to position [69, 0]
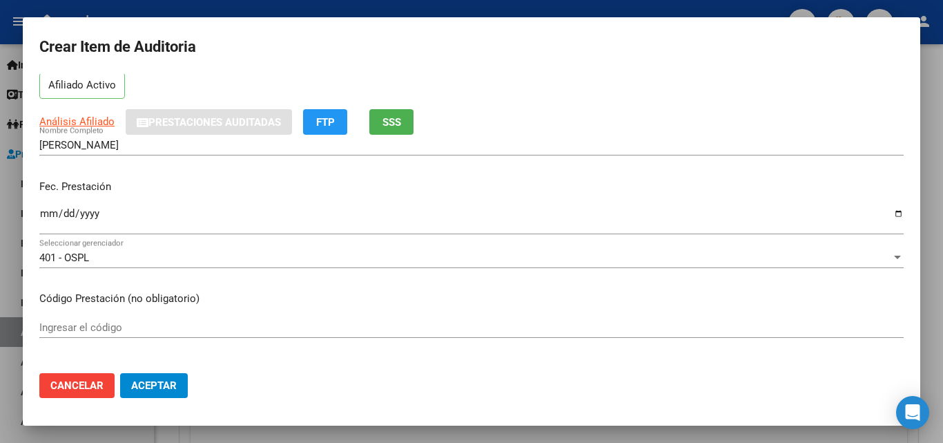
click at [38, 216] on mat-dialog-content "43136582 Nro Documento 20431365821 CUIL Afiliado Activo Análisis Afiliado Prest…" at bounding box center [472, 218] width 898 height 288
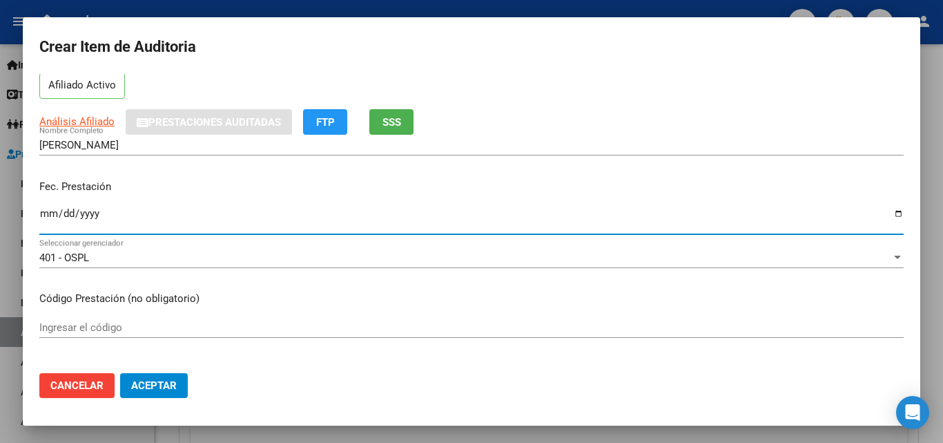
click at [43, 214] on input "Ingresar la fecha" at bounding box center [471, 219] width 864 height 22
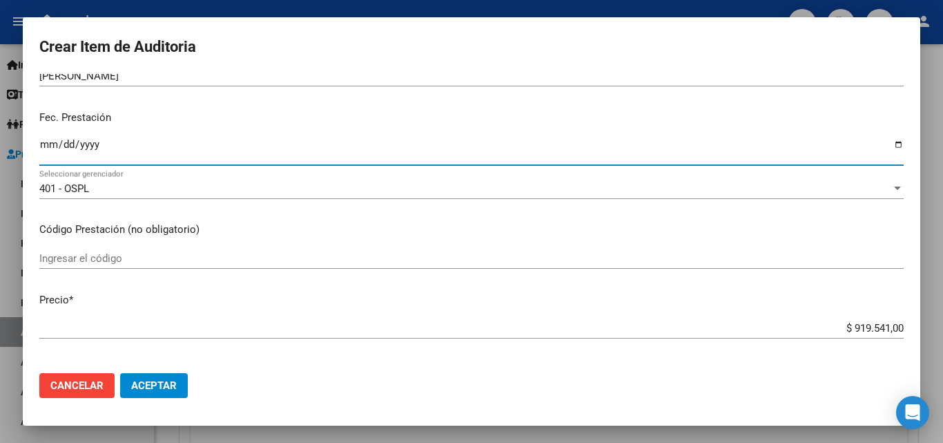
scroll to position [207, 0]
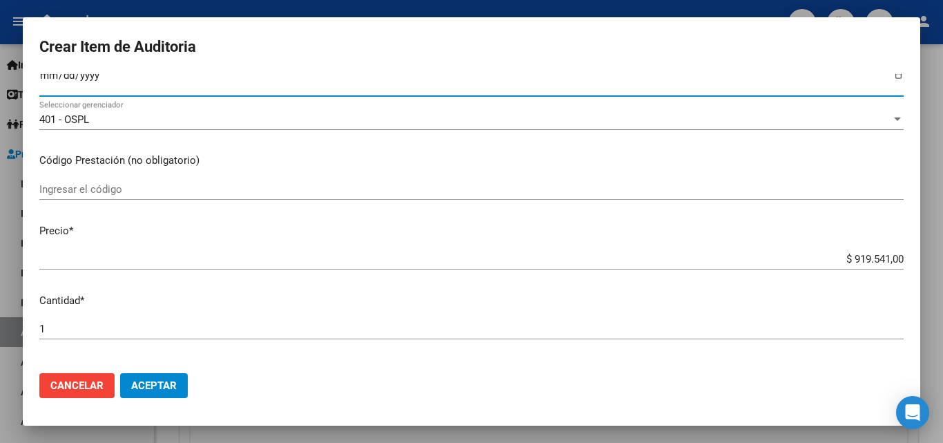
type input "1701-09-08"
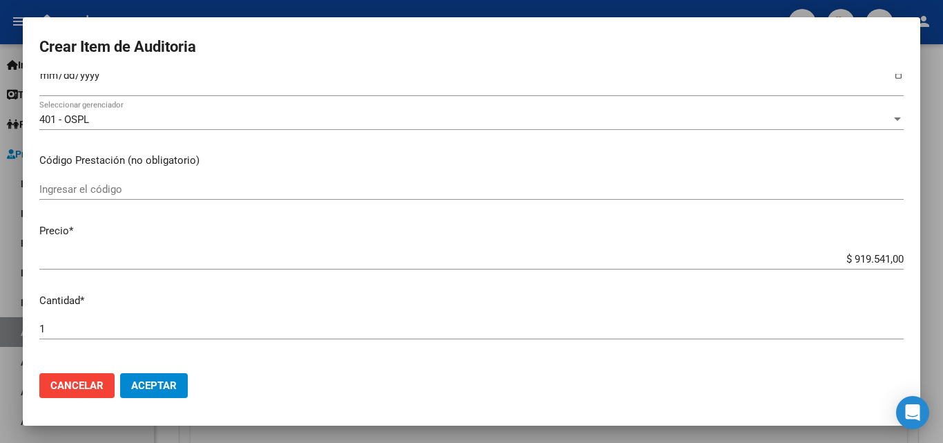
click at [81, 180] on div "Ingresar el código" at bounding box center [471, 189] width 864 height 21
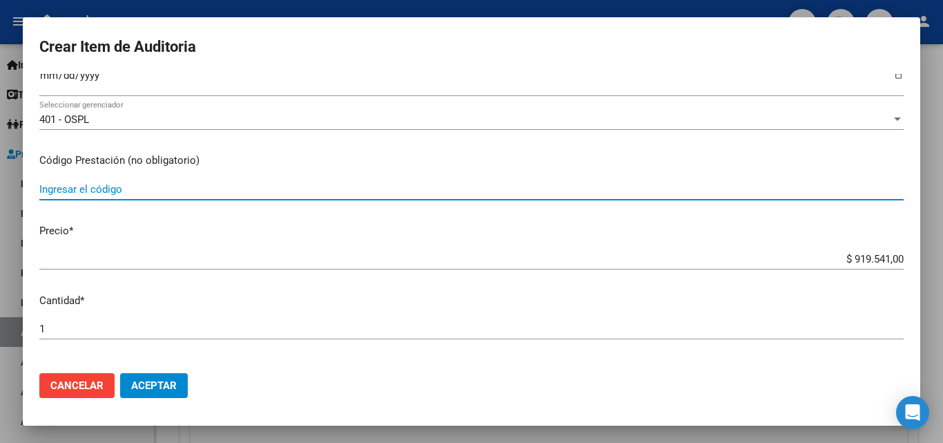
click at [79, 188] on input "Ingresar el código" at bounding box center [471, 189] width 864 height 12
type input "131701"
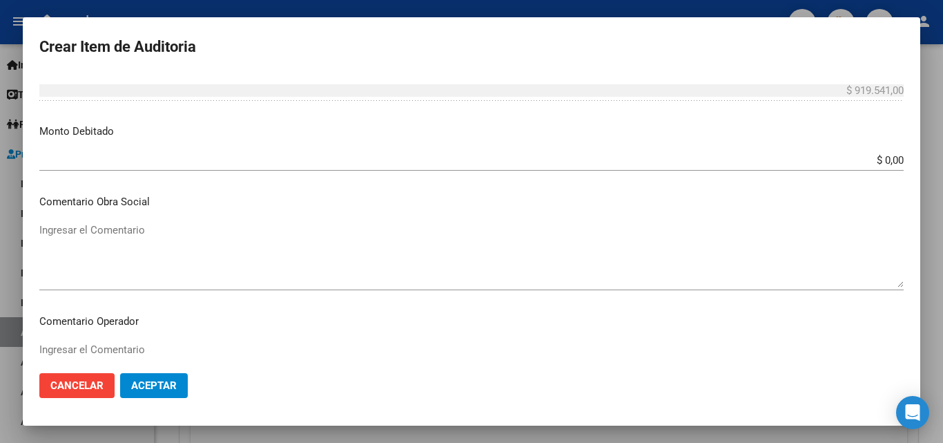
scroll to position [483, 0]
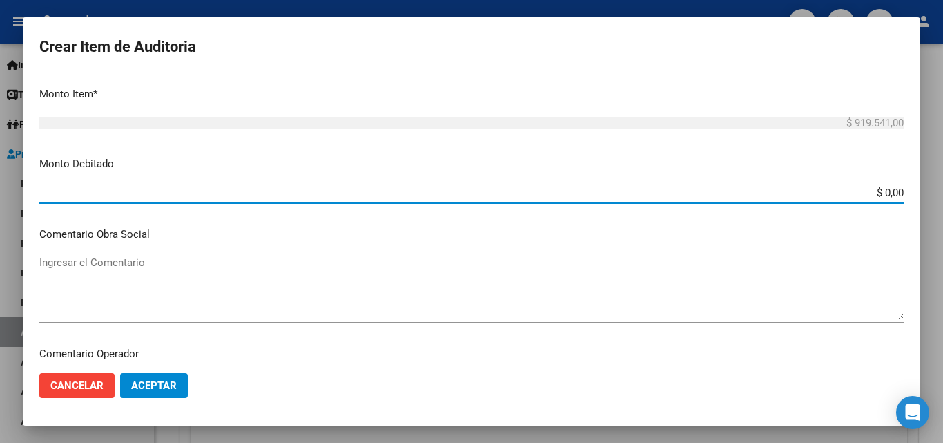
drag, startPoint x: 868, startPoint y: 193, endPoint x: 922, endPoint y: 160, distance: 63.2
click at [930, 193] on div "Crear Item de Auditoria 43136582 Nro Documento 20431365821 CUIL Afiliado Activo…" at bounding box center [471, 221] width 943 height 443
type input "$ 919.541,00"
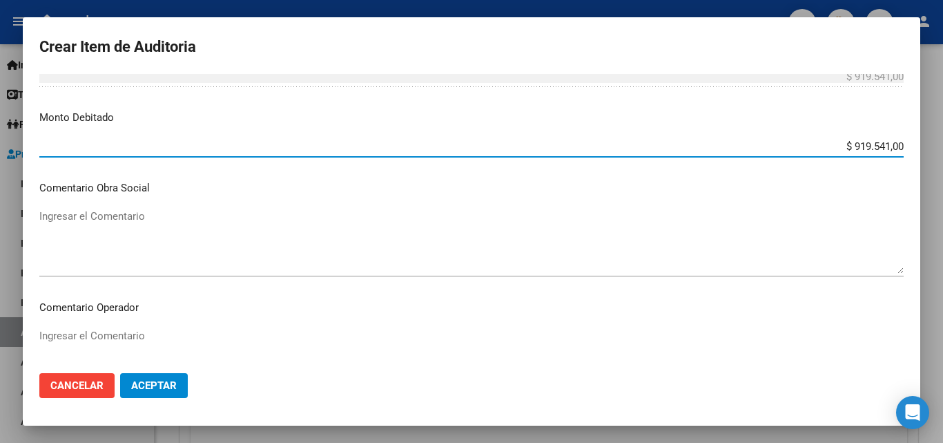
scroll to position [552, 0]
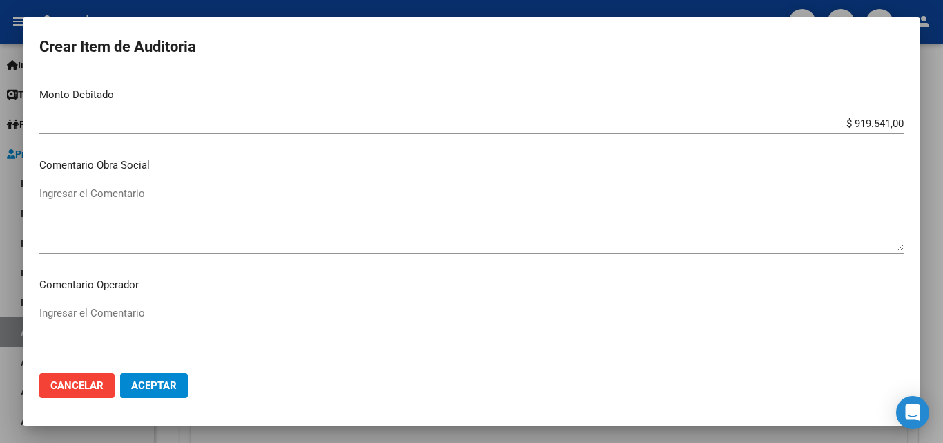
click at [195, 304] on div "Ingresar el Comentario" at bounding box center [471, 337] width 864 height 70
click at [171, 307] on textarea "Ingresar el Comentario" at bounding box center [471, 337] width 864 height 65
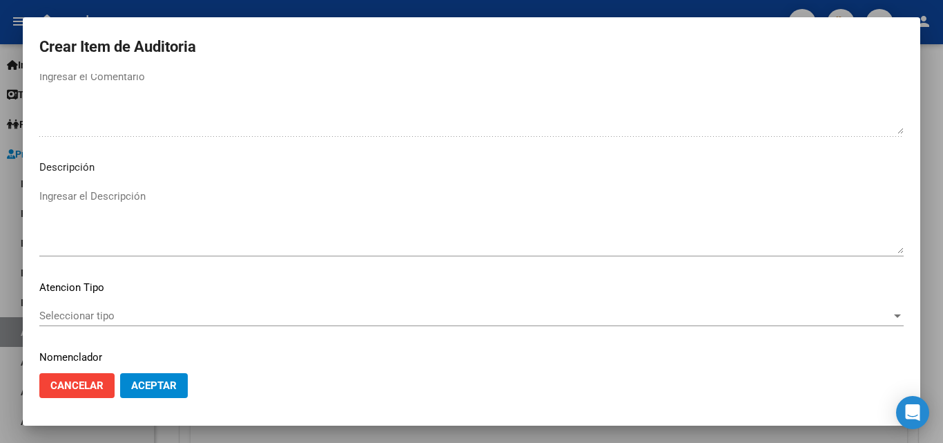
scroll to position [956, 0]
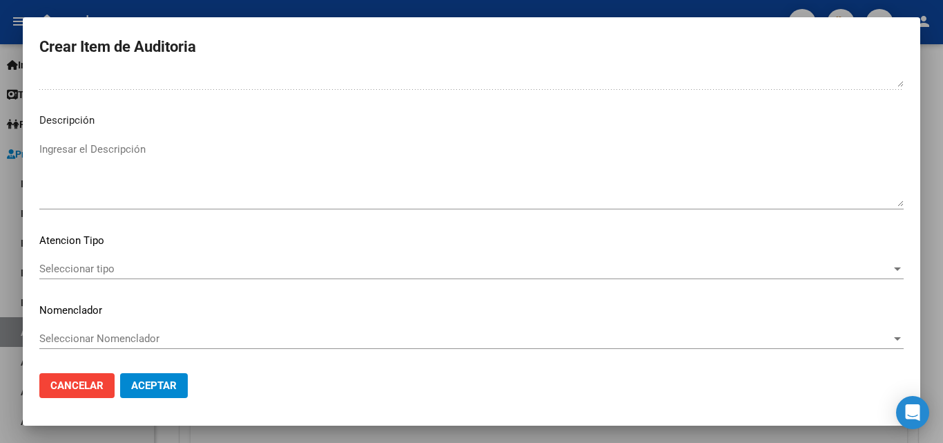
type textarea "No hay firma de conformidad del afiliado ni consentimiento informado"
click at [97, 278] on div "Seleccionar tipo Seleccionar tipo" at bounding box center [471, 268] width 864 height 21
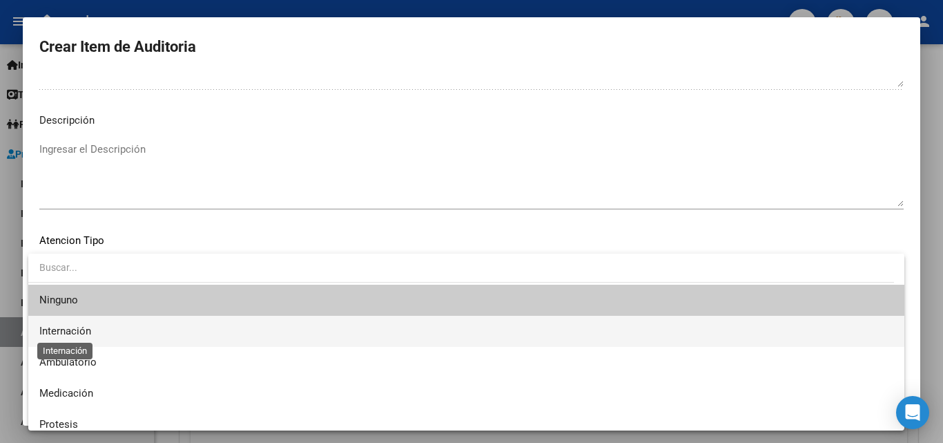
click at [79, 326] on span "Internación" at bounding box center [65, 331] width 52 height 12
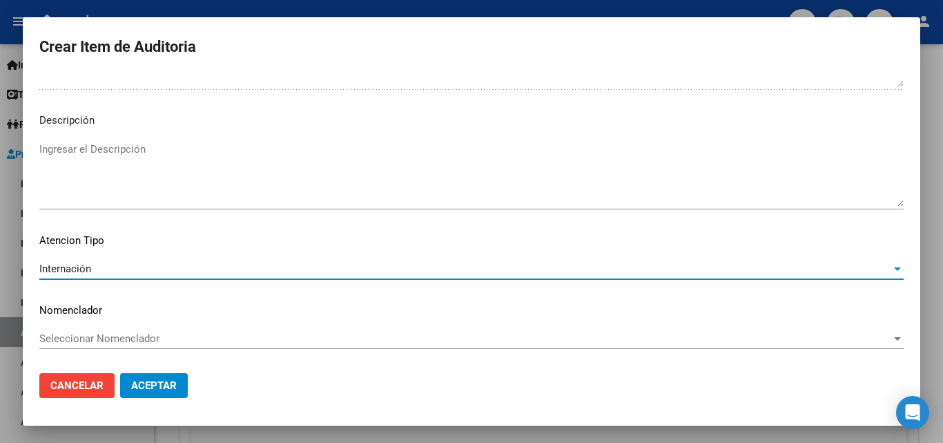
click at [126, 146] on textarea "Ingresar el Descripción" at bounding box center [471, 174] width 864 height 65
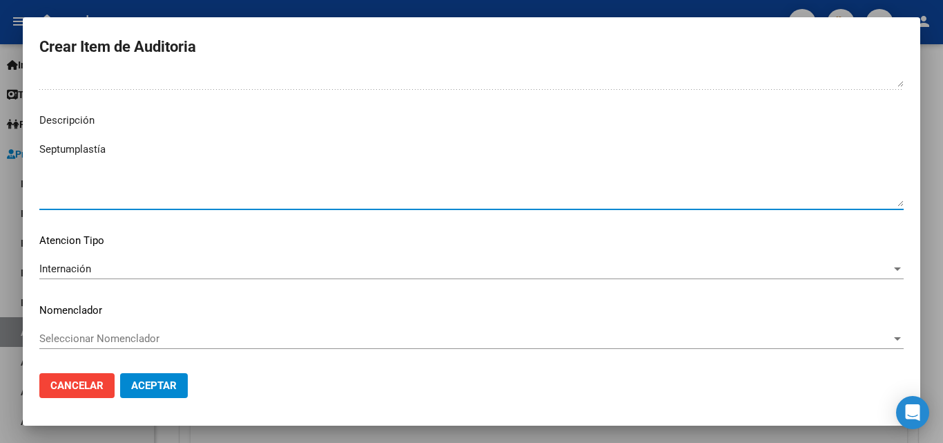
type textarea "Septumplastía"
click at [76, 153] on textarea "Septumplastía" at bounding box center [471, 174] width 864 height 65
drag, startPoint x: 76, startPoint y: 153, endPoint x: 376, endPoint y: 169, distance: 300.8
click at [376, 169] on textarea "Septumplastía" at bounding box center [471, 174] width 864 height 65
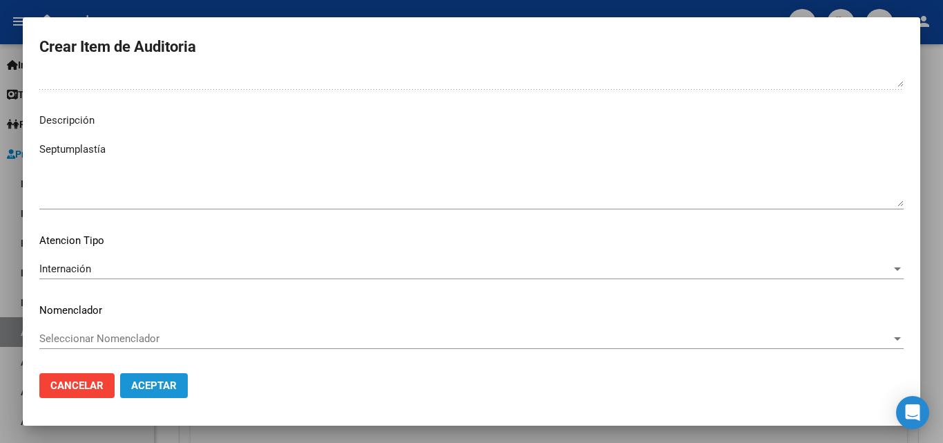
click at [146, 386] on span "Aceptar" at bounding box center [154, 385] width 46 height 12
click at [142, 382] on span "Aceptar" at bounding box center [154, 385] width 46 height 12
click at [146, 380] on span "Aceptar" at bounding box center [154, 385] width 46 height 12
click at [166, 382] on span "Aceptar" at bounding box center [154, 385] width 46 height 12
click at [167, 382] on span "Aceptar" at bounding box center [154, 385] width 46 height 12
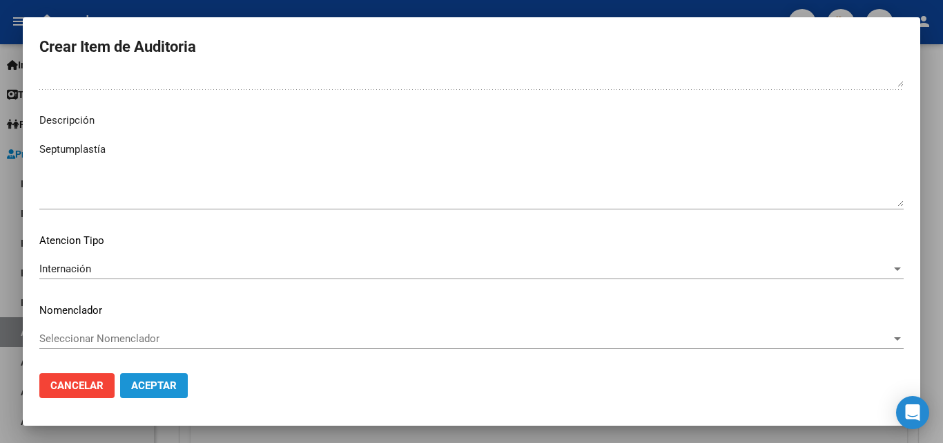
click at [167, 382] on span "Aceptar" at bounding box center [154, 385] width 46 height 12
click at [143, 382] on span "Aceptar" at bounding box center [154, 385] width 46 height 12
click at [120, 316] on p "Nomenclador" at bounding box center [471, 310] width 864 height 16
click at [164, 335] on span "Seleccionar Nomenclador" at bounding box center [465, 338] width 852 height 12
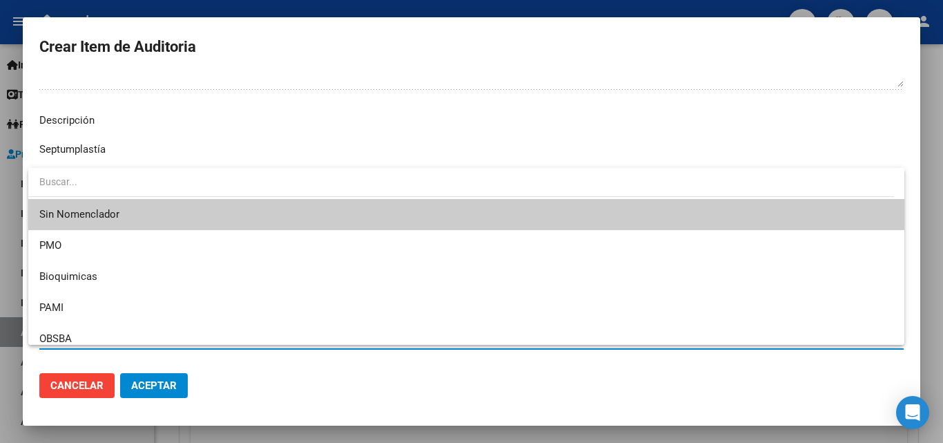
click at [150, 374] on div at bounding box center [471, 221] width 943 height 443
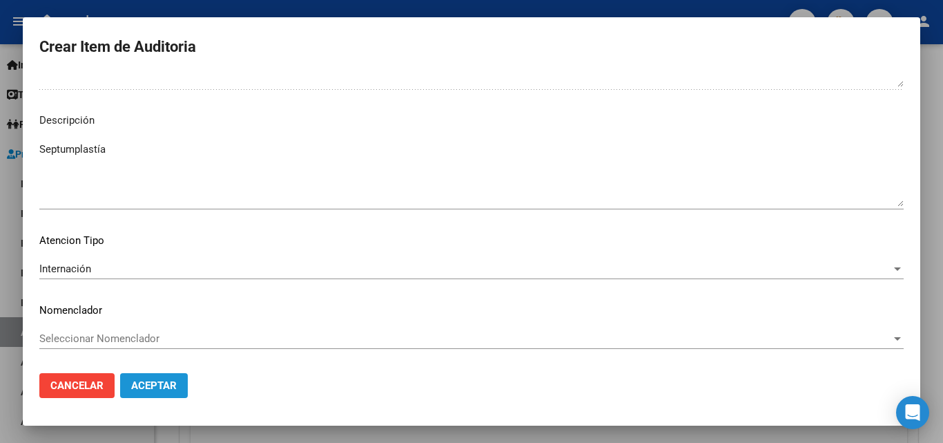
click at [146, 383] on span "Aceptar" at bounding box center [154, 385] width 46 height 12
click at [70, 150] on textarea "Septumplastía" at bounding box center [471, 174] width 864 height 65
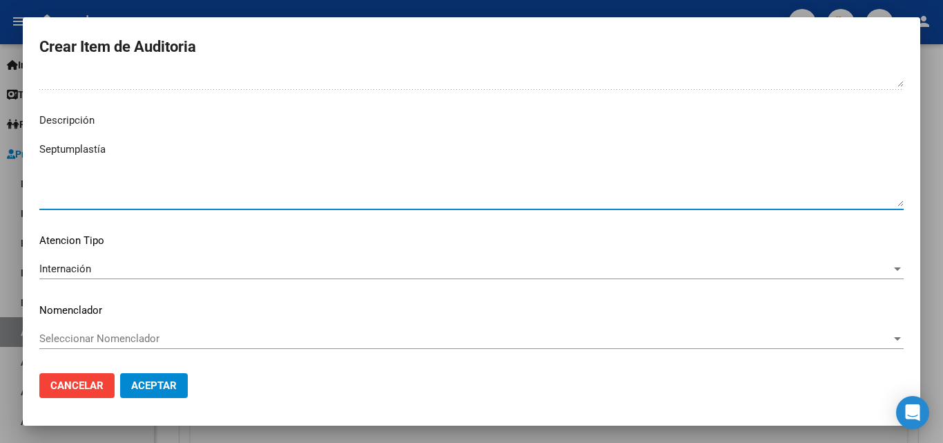
drag, startPoint x: 70, startPoint y: 150, endPoint x: 418, endPoint y: 182, distance: 349.5
click at [418, 182] on textarea "Septumplastía" at bounding box center [471, 174] width 864 height 65
click at [153, 389] on span "Aceptar" at bounding box center [154, 385] width 46 height 12
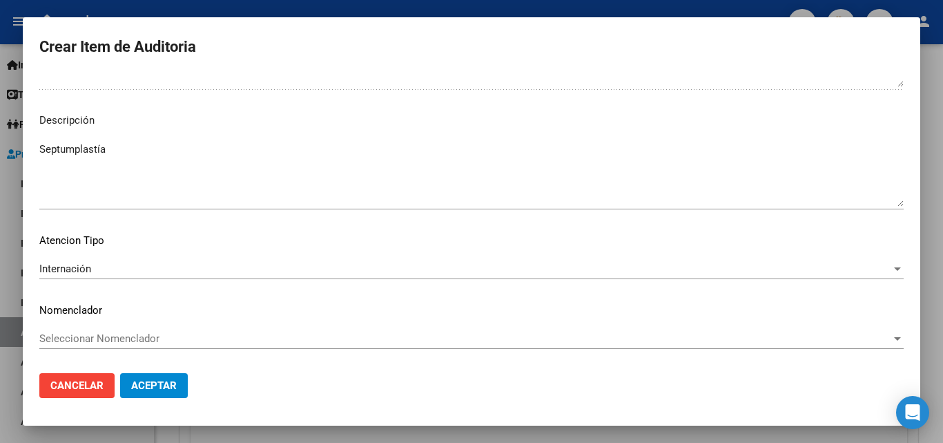
click at [153, 389] on span "Aceptar" at bounding box center [154, 385] width 46 height 12
click at [155, 388] on span "Aceptar" at bounding box center [154, 385] width 46 height 12
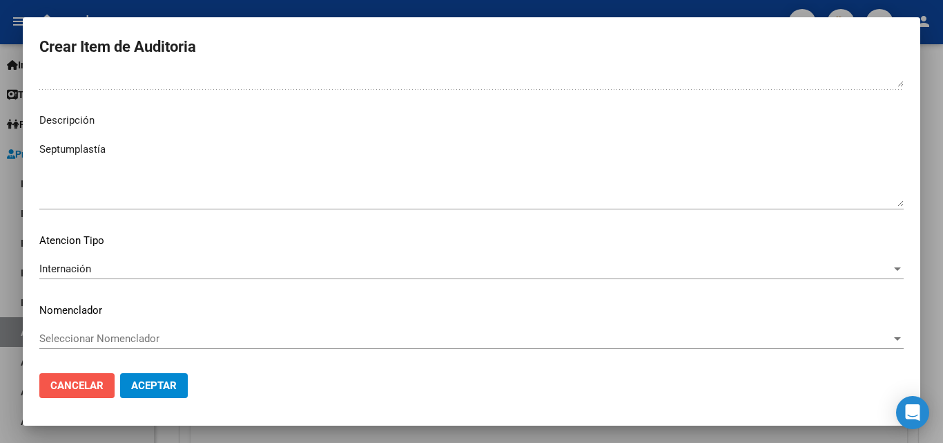
click at [66, 383] on span "Cancelar" at bounding box center [76, 385] width 53 height 12
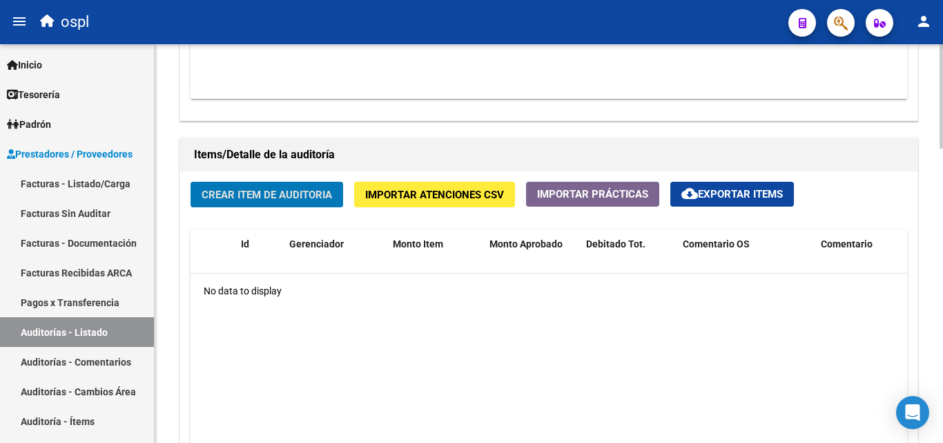
scroll to position [898, 0]
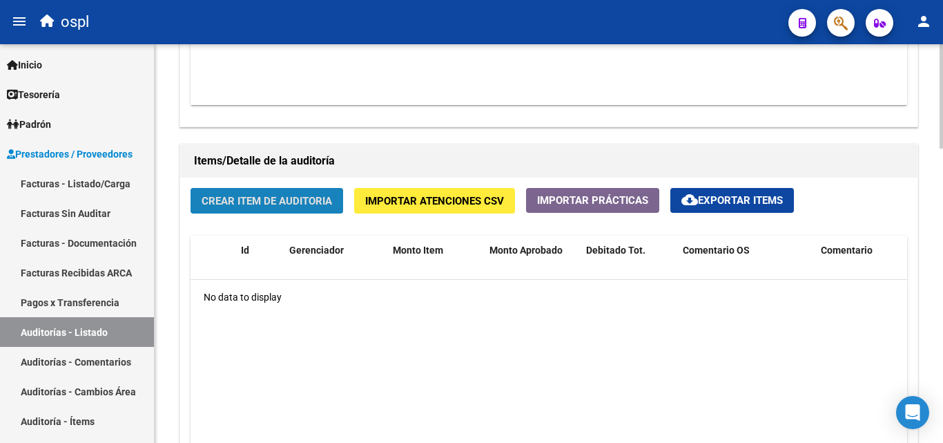
click at [267, 203] on span "Crear Item de Auditoria" at bounding box center [267, 201] width 130 height 12
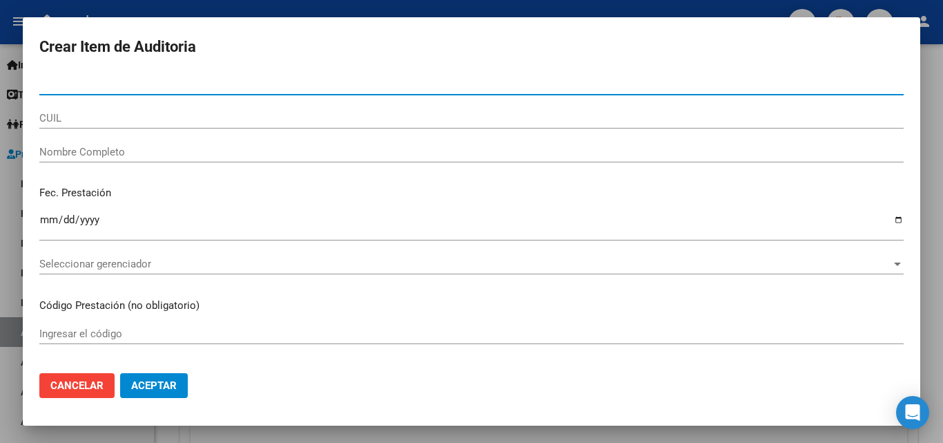
click at [81, 80] on input "Nro Documento" at bounding box center [471, 84] width 864 height 12
type input "43136582"
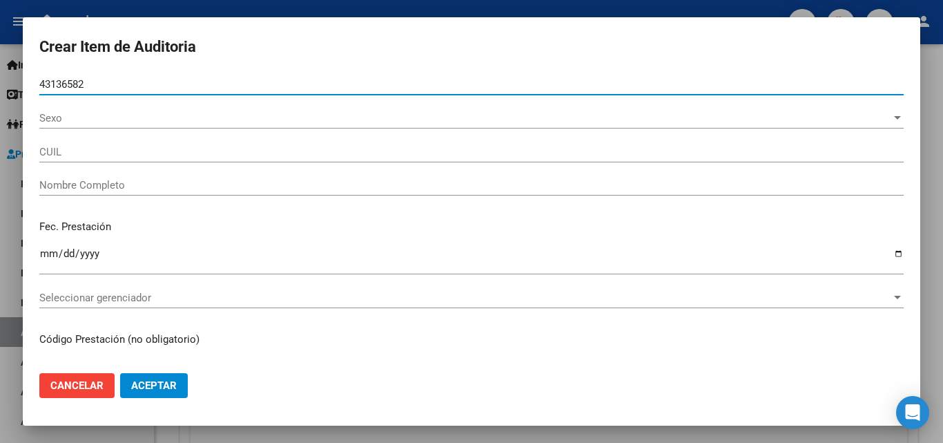
type input "20431365821"
type input "LEJARRAGA CAMILO OSCAR"
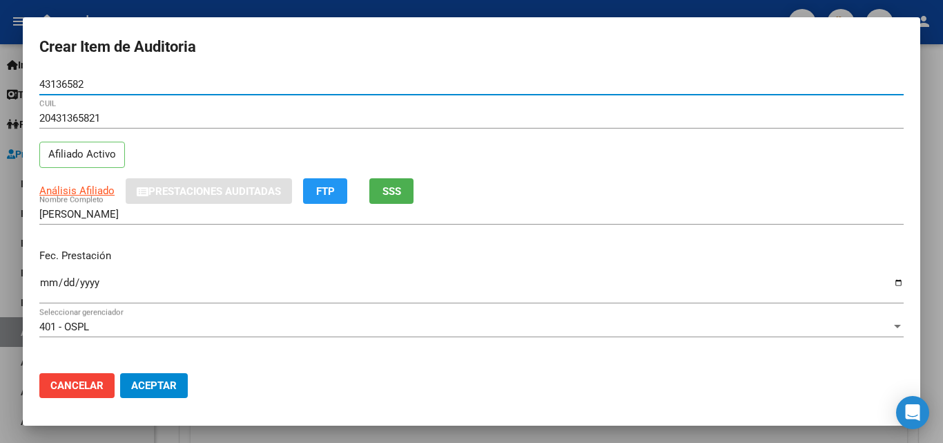
scroll to position [69, 0]
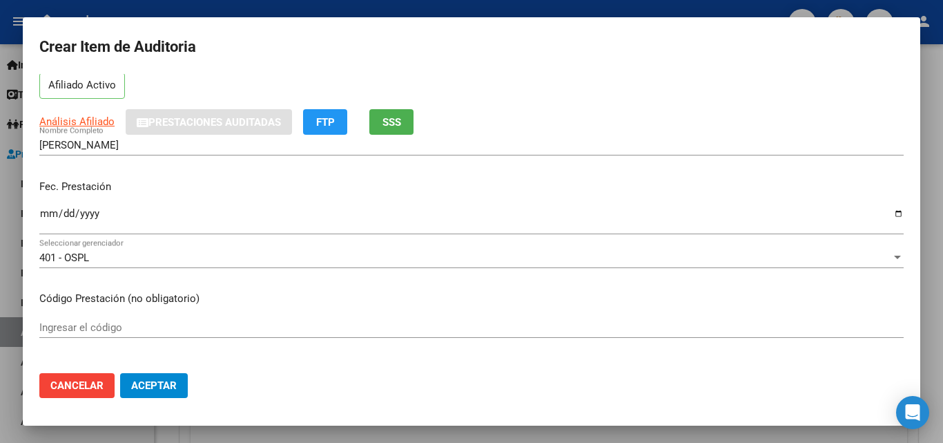
type input "43136582"
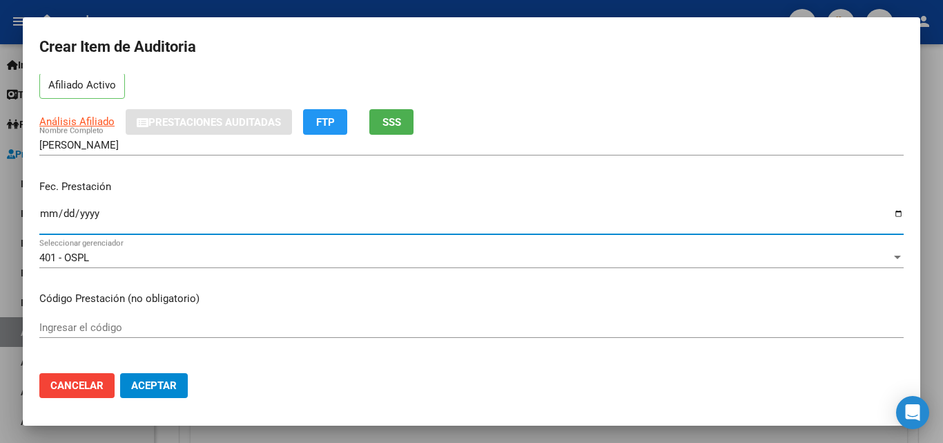
click at [43, 215] on input "Ingresar la fecha" at bounding box center [471, 219] width 864 height 22
type input "2025-09-08"
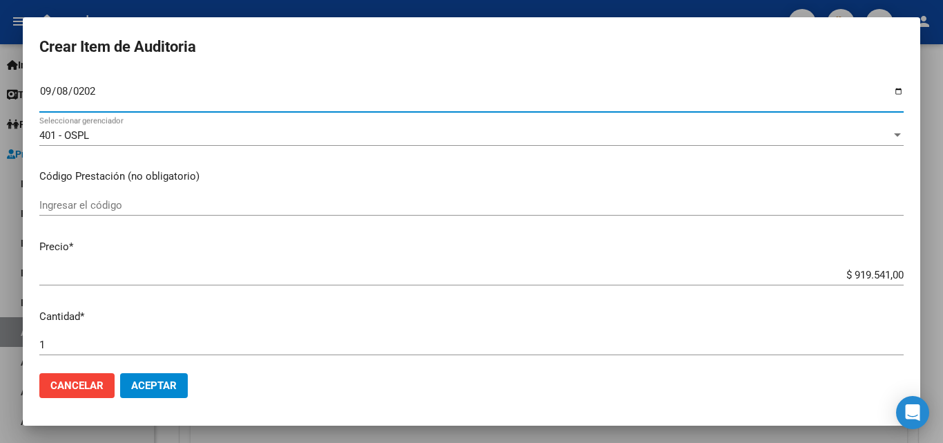
scroll to position [207, 0]
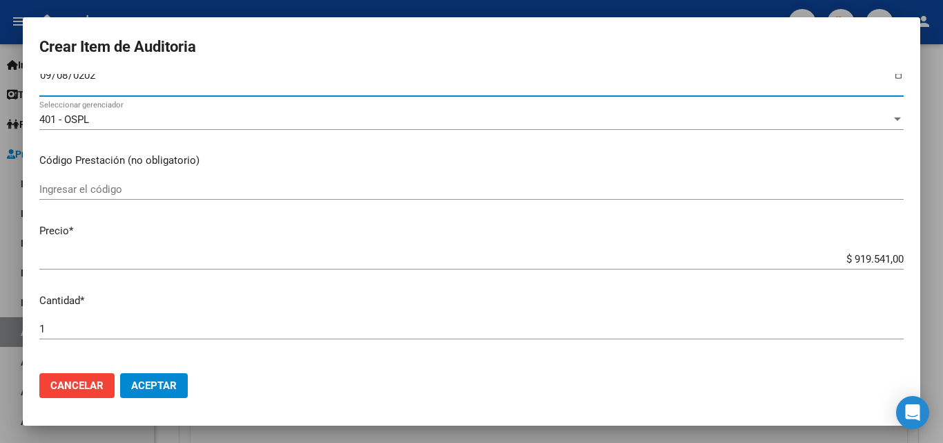
click at [156, 187] on input "Ingresar el código" at bounding box center [471, 189] width 864 height 12
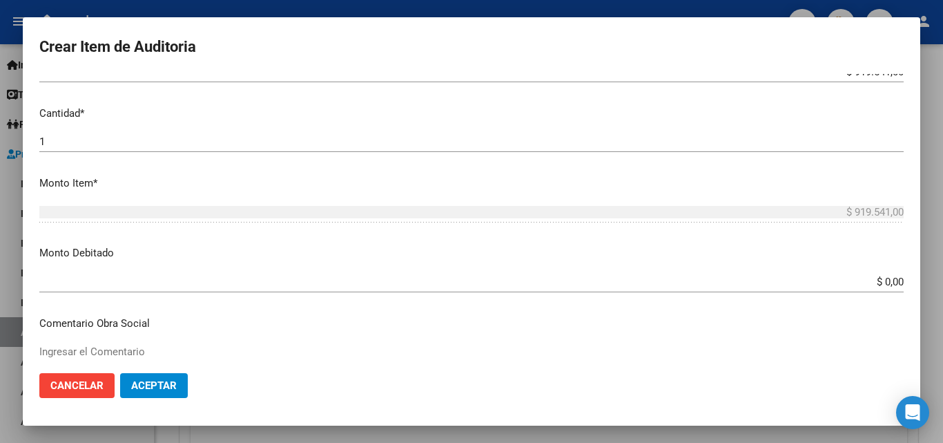
scroll to position [414, 0]
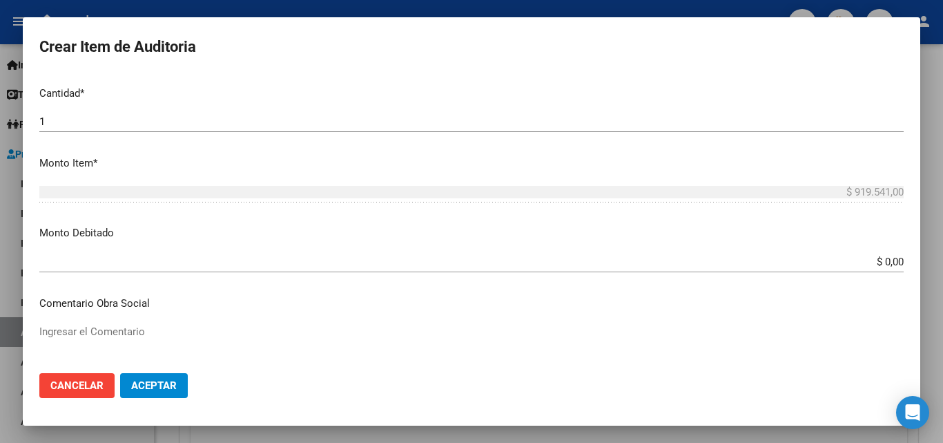
type input "131701"
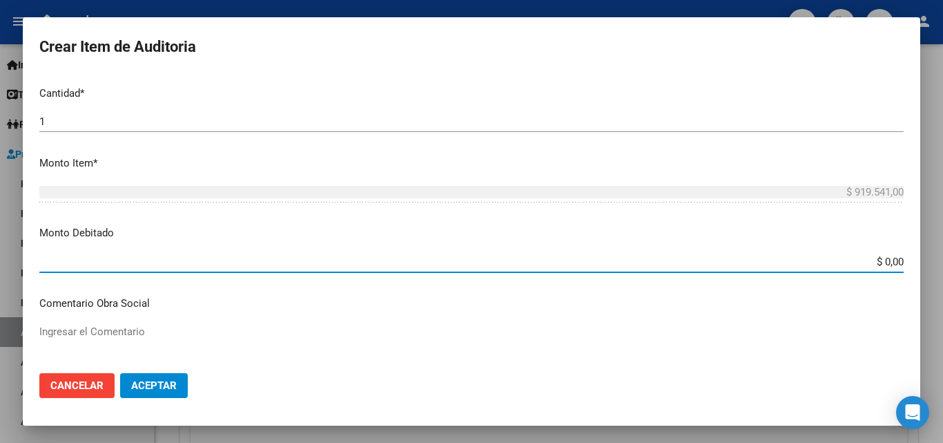
drag, startPoint x: 864, startPoint y: 262, endPoint x: 909, endPoint y: 264, distance: 44.9
click at [909, 264] on mat-dialog-content "43136582 Nro Documento 20431365821 CUIL Afiliado Activo Análisis Afiliado Prest…" at bounding box center [472, 218] width 898 height 288
type input "$ 919.541,00"
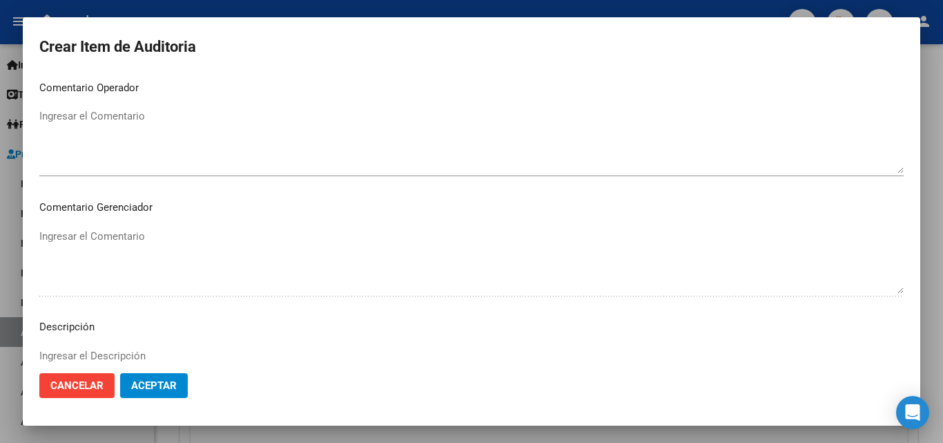
scroll to position [759, 0]
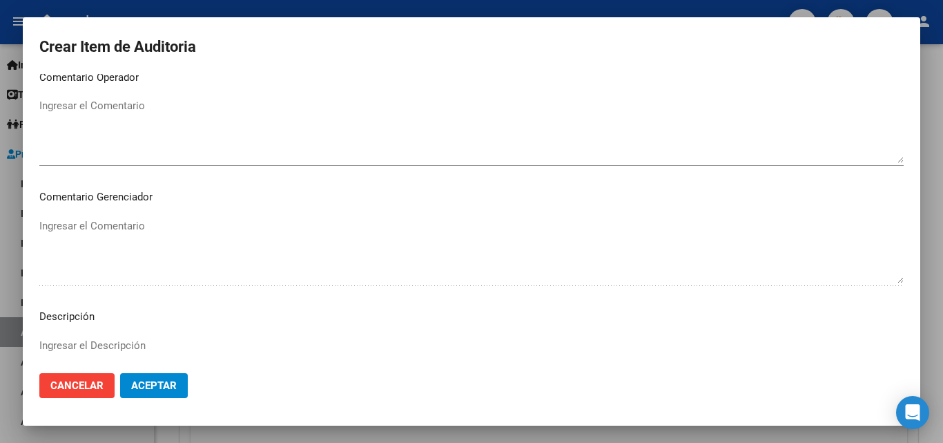
click at [202, 133] on textarea "Ingresar el Comentario" at bounding box center [471, 130] width 864 height 65
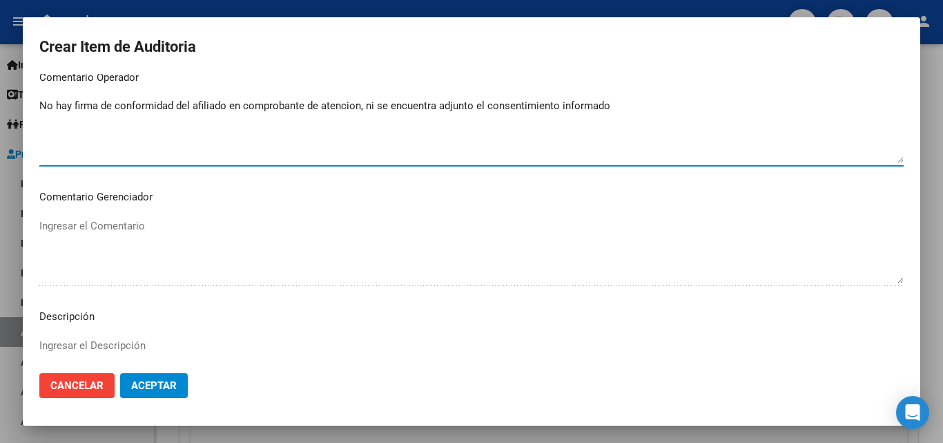
click at [335, 100] on textarea "No hay firma de conformidad del afiliado en comprobante de atencion, ni se encu…" at bounding box center [471, 130] width 864 height 65
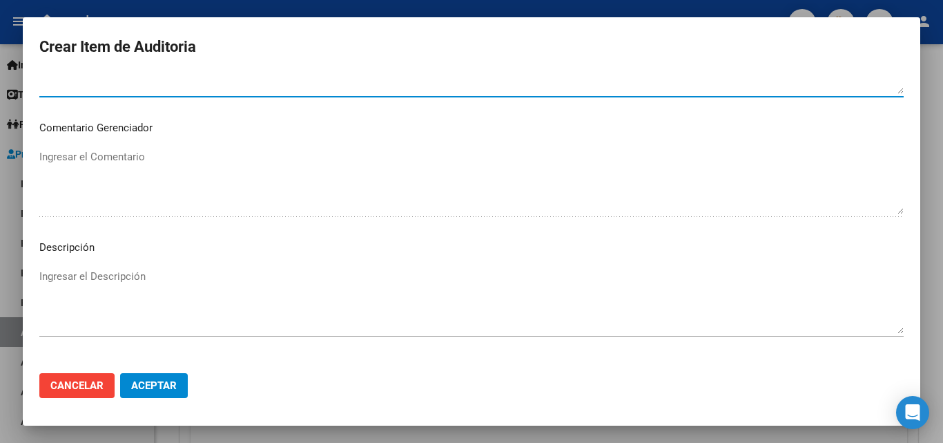
scroll to position [898, 0]
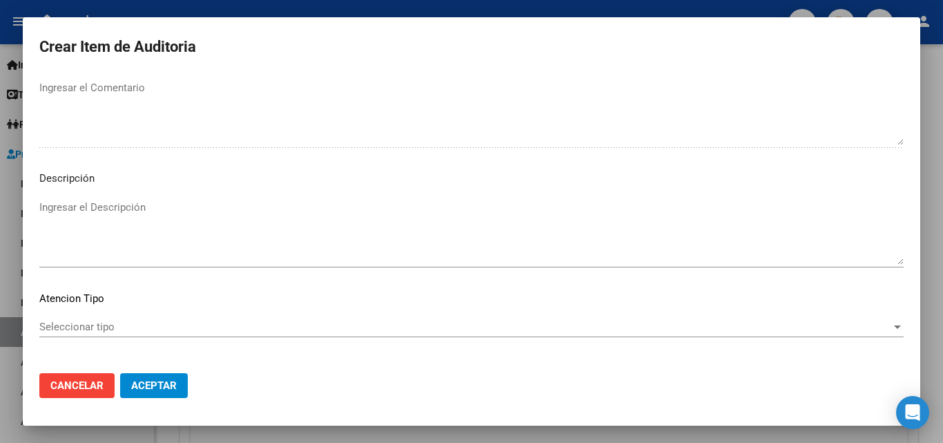
type textarea "No hay firma de conformidad del afiliado en comprobante de atención, ni se encu…"
click at [95, 204] on textarea "Ingresar el Descripción" at bounding box center [471, 232] width 864 height 65
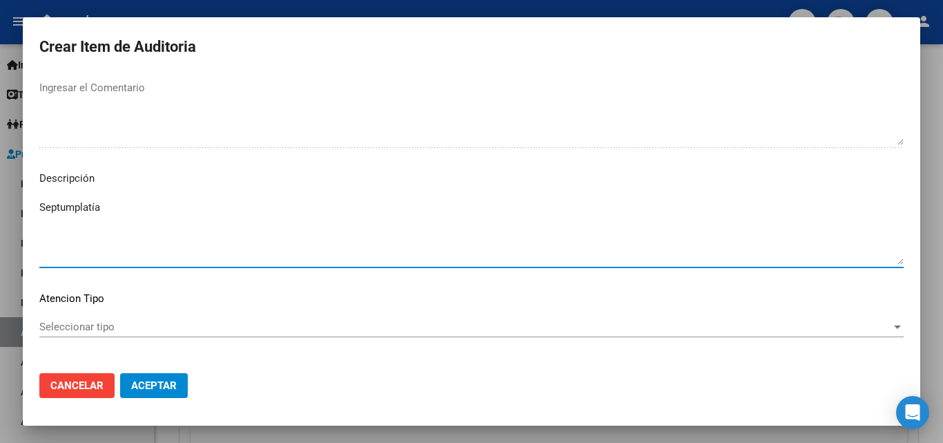
click at [88, 210] on textarea "Septumplatía" at bounding box center [471, 232] width 864 height 65
type textarea "Septumplastía"
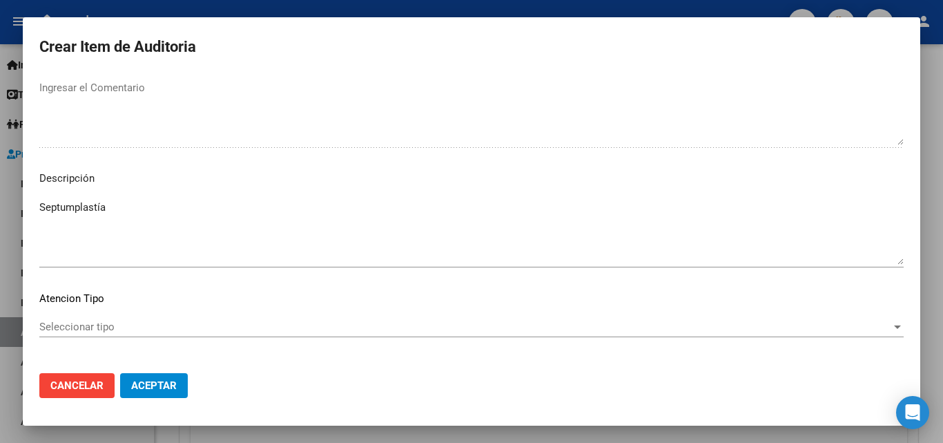
click at [222, 289] on mat-dialog-content "43136582 Nro Documento 20431365821 CUIL Afiliado Activo Análisis Afiliado Prest…" at bounding box center [472, 218] width 898 height 288
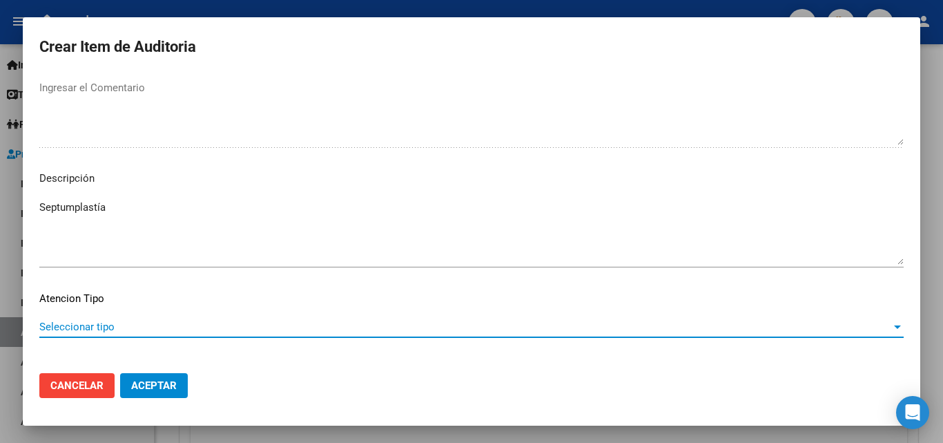
click at [191, 321] on span "Seleccionar tipo" at bounding box center [465, 326] width 852 height 12
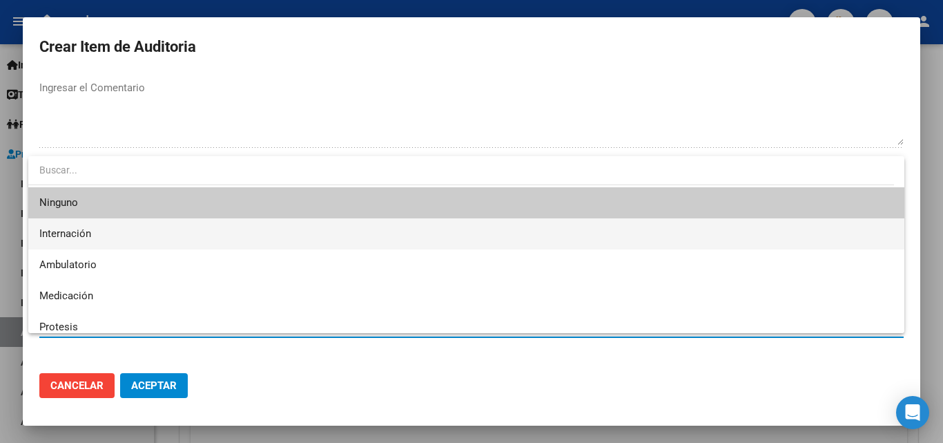
click at [148, 236] on span "Internación" at bounding box center [466, 233] width 854 height 31
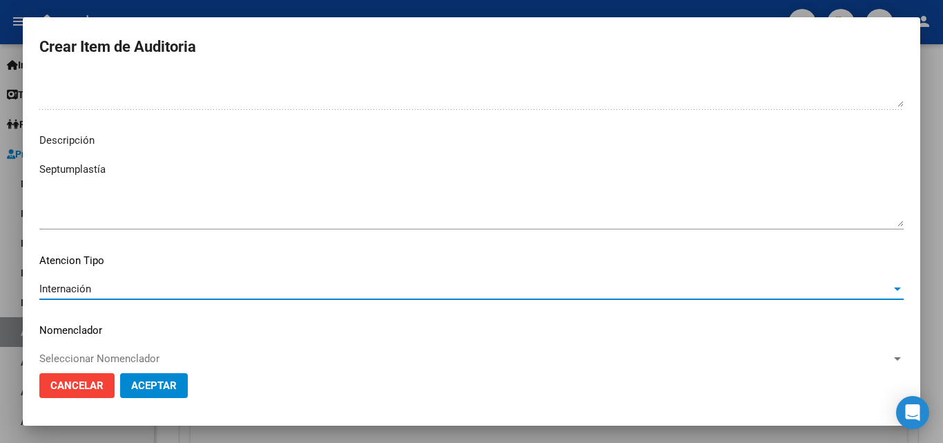
scroll to position [956, 0]
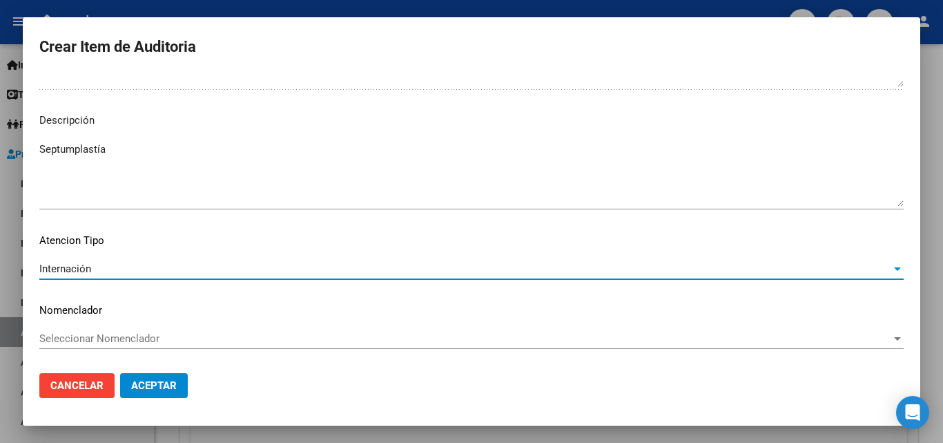
click at [168, 379] on span "Aceptar" at bounding box center [154, 385] width 46 height 12
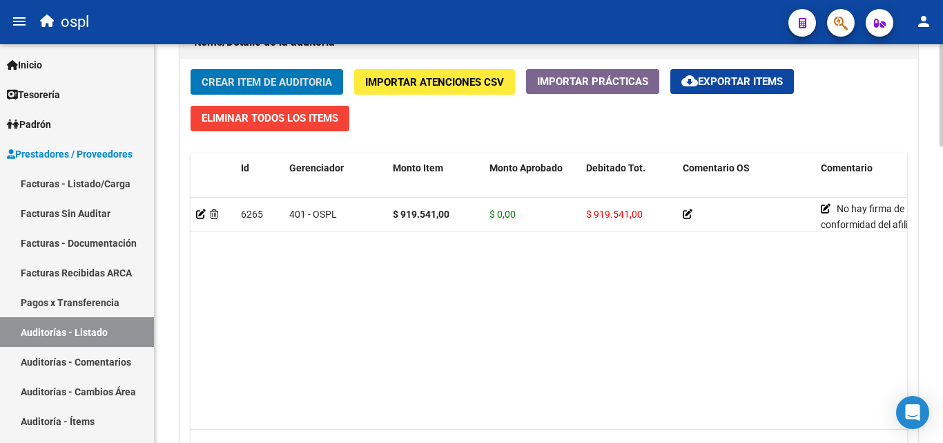
scroll to position [898, 0]
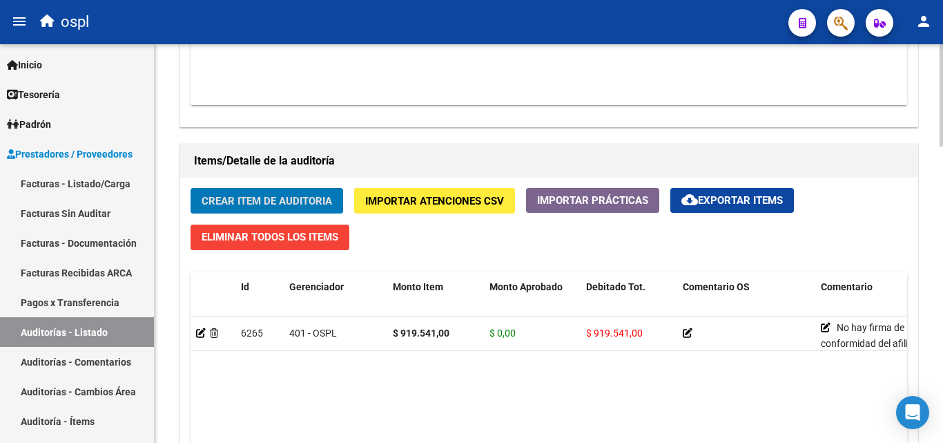
click at [271, 198] on span "Crear Item de Auditoria" at bounding box center [267, 201] width 130 height 12
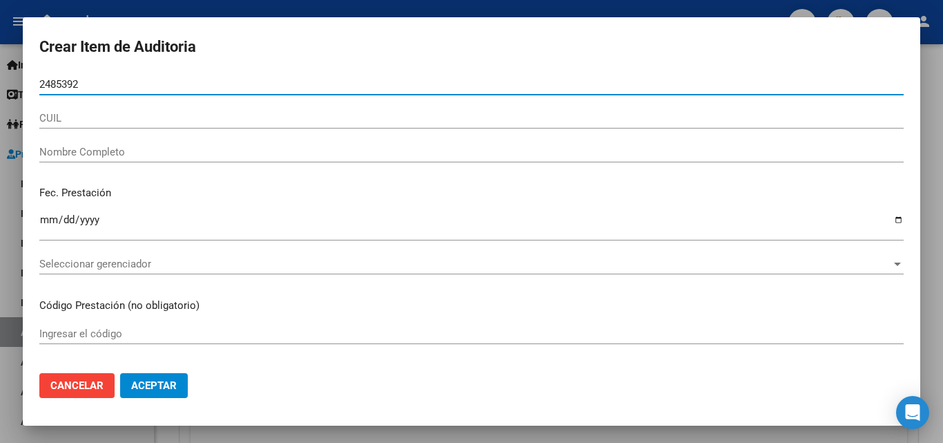
type input "24853928"
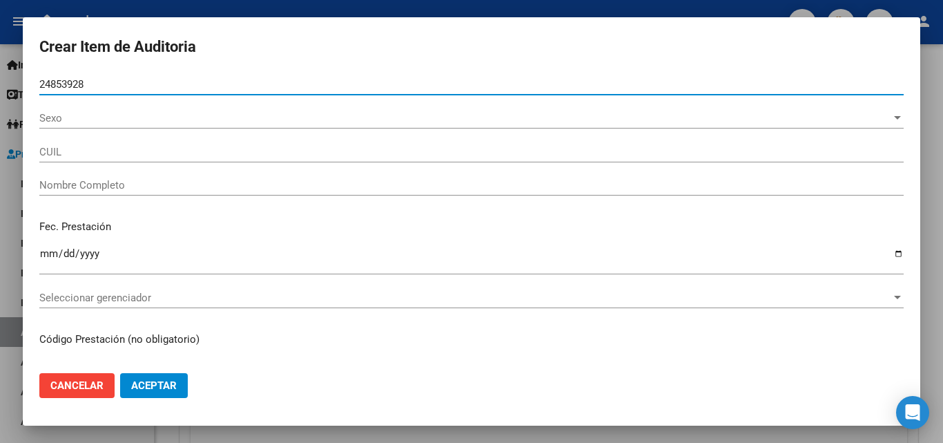
type input "20248539284"
type input "BONAVETTI NELSON ANDRES"
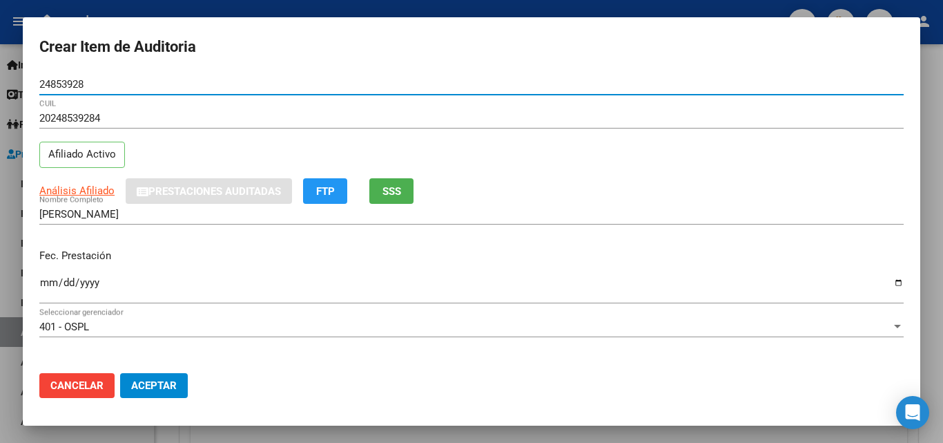
type input "24853928"
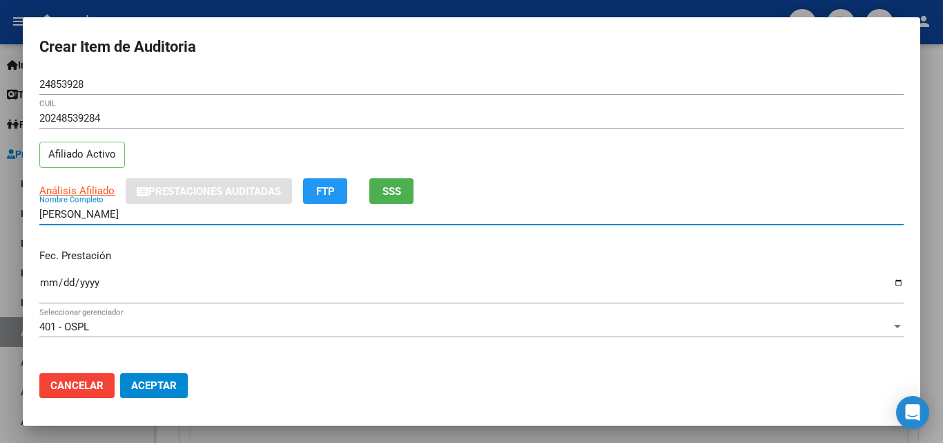
click at [141, 213] on input "BONAVETTI NELSON ANDRES" at bounding box center [471, 214] width 864 height 12
click at [398, 194] on span "SSS" at bounding box center [392, 191] width 19 height 12
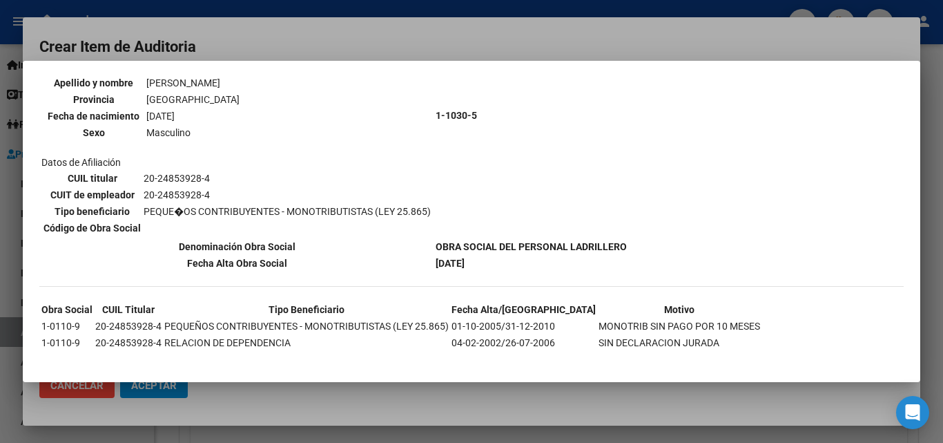
scroll to position [169, 0]
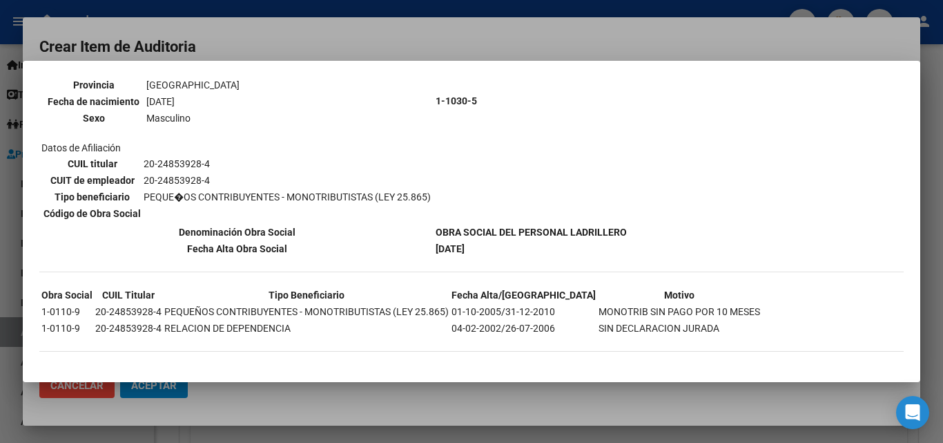
drag, startPoint x: 457, startPoint y: 245, endPoint x: 512, endPoint y: 253, distance: 55.2
click at [512, 253] on td "01-02-2023" at bounding box center [531, 248] width 193 height 15
click at [475, 241] on td "01-02-2023" at bounding box center [531, 248] width 193 height 15
click at [358, 35] on div at bounding box center [471, 221] width 943 height 443
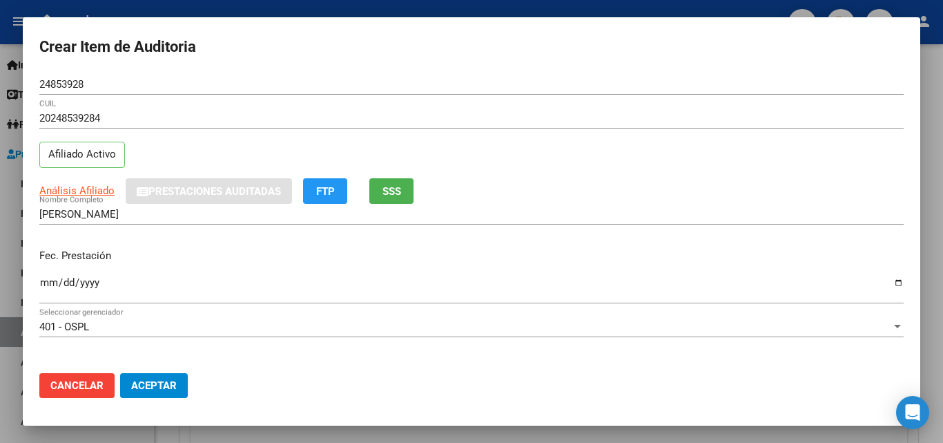
click at [47, 281] on input "Ingresar la fecha" at bounding box center [471, 288] width 864 height 22
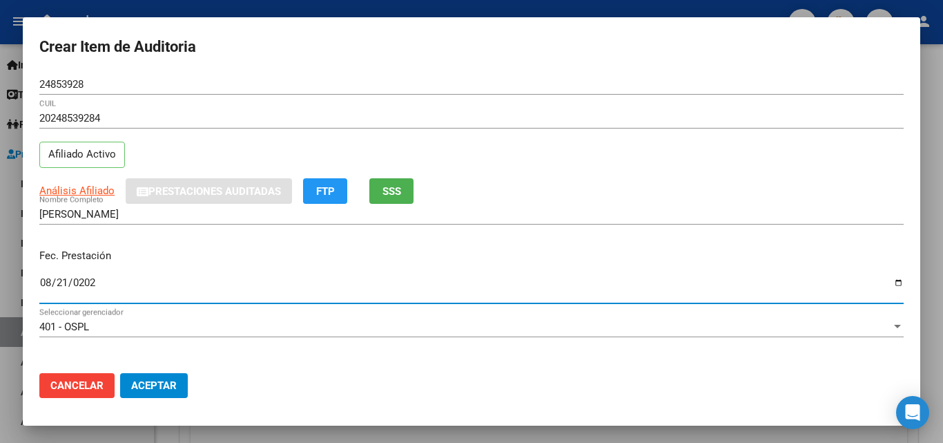
type input "2025-08-21"
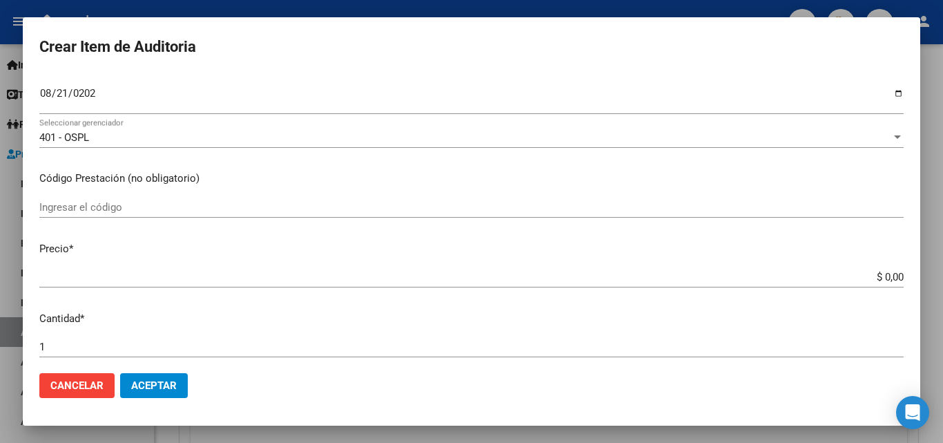
scroll to position [207, 0]
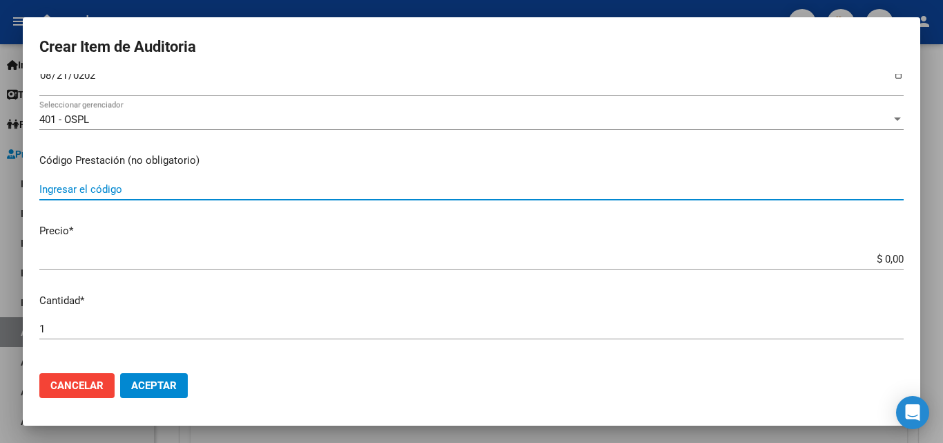
click at [61, 186] on input "Ingresar el código" at bounding box center [471, 189] width 864 height 12
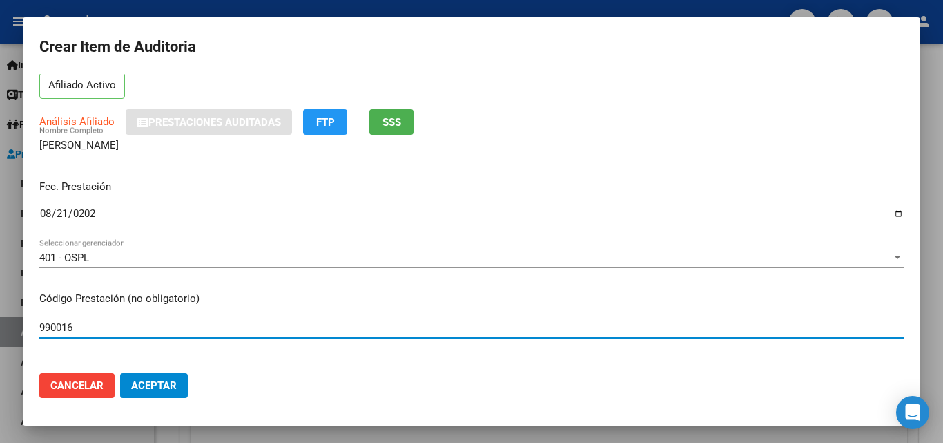
scroll to position [0, 0]
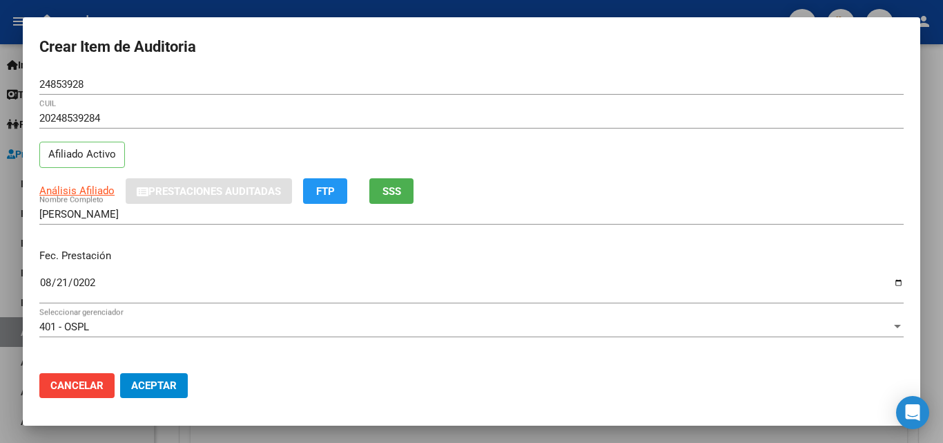
type input "990016"
click at [86, 389] on span "Cancelar" at bounding box center [76, 385] width 53 height 12
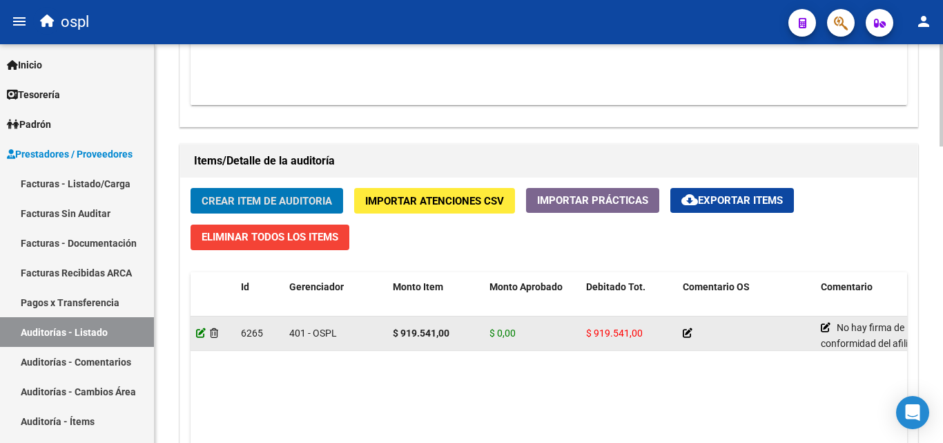
click at [197, 332] on icon at bounding box center [201, 333] width 10 height 10
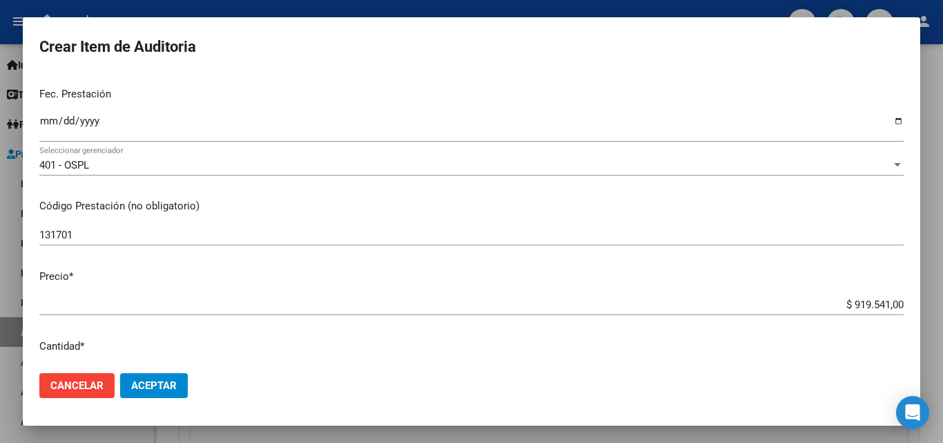
scroll to position [138, 0]
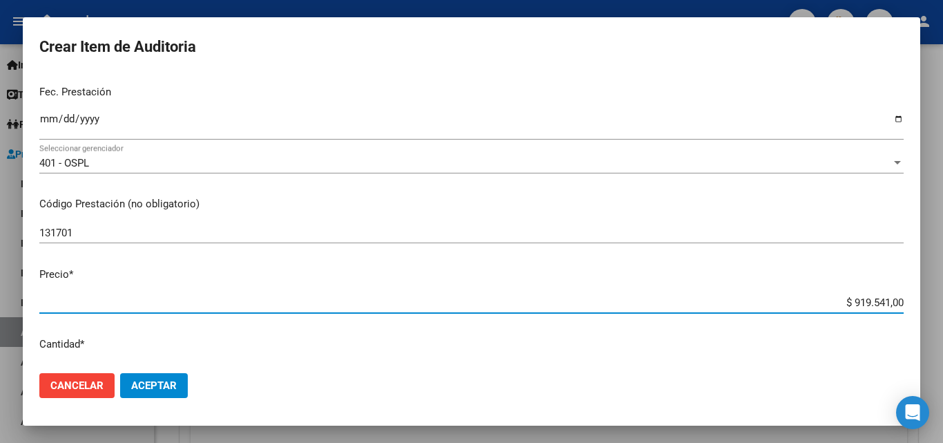
drag, startPoint x: 833, startPoint y: 302, endPoint x: 924, endPoint y: 298, distance: 90.5
click at [924, 298] on div "Crear Item de Auditoria 43136582 Nro Documento 20431365821 CUIL Afiliado Activo…" at bounding box center [471, 221] width 943 height 443
type input "$ 0,02"
type input "$ 0,23"
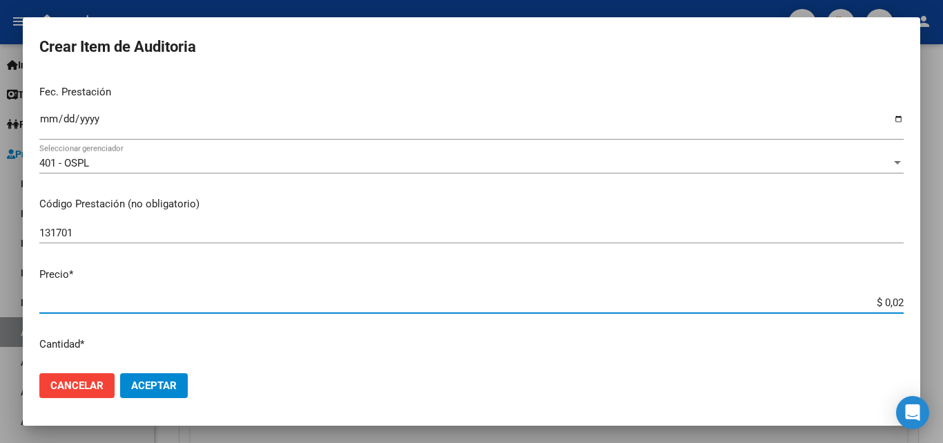
type input "$ 0,23"
type input "$ 2,33"
type input "$ 23,34"
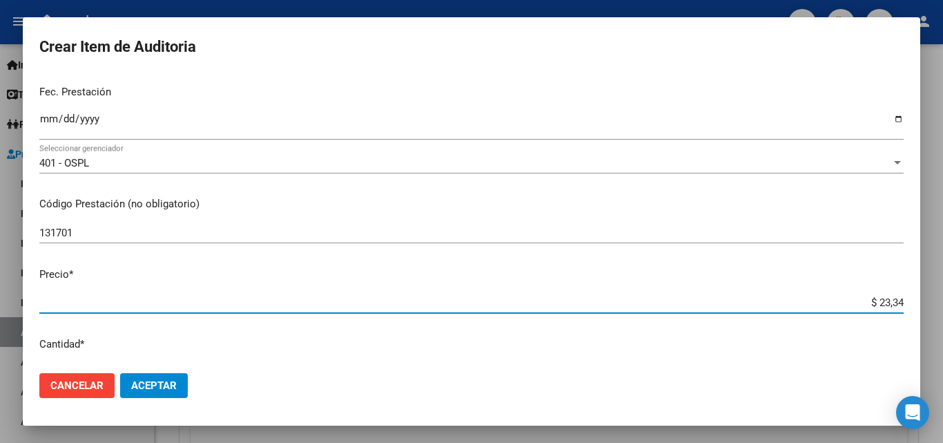
type input "$ 233,48"
type input "$ 2.334,89"
type input "$ 23.348,90"
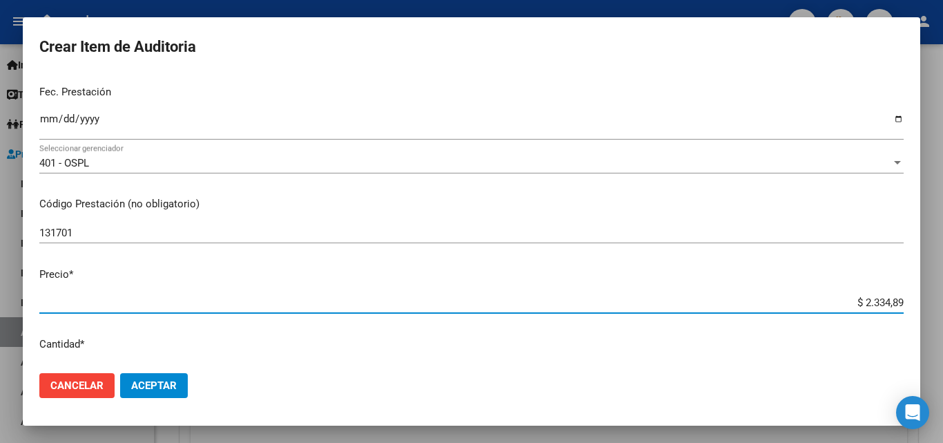
type input "$ 23.348,90"
type input "$ 233.489,00"
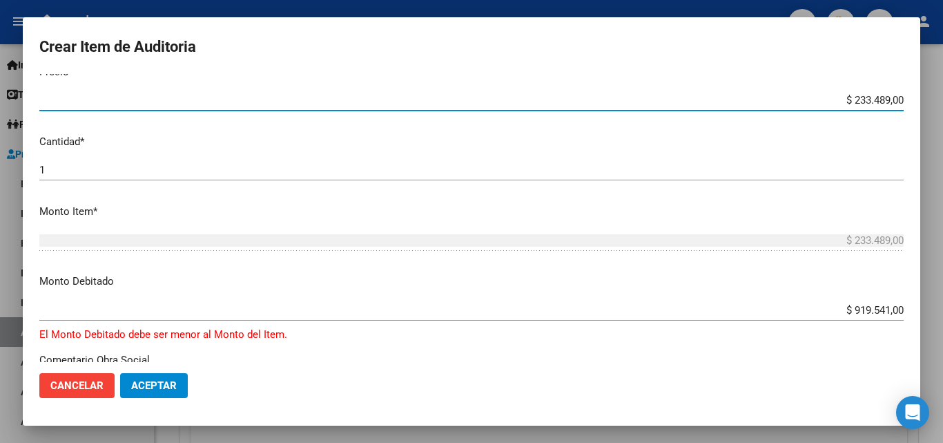
scroll to position [414, 0]
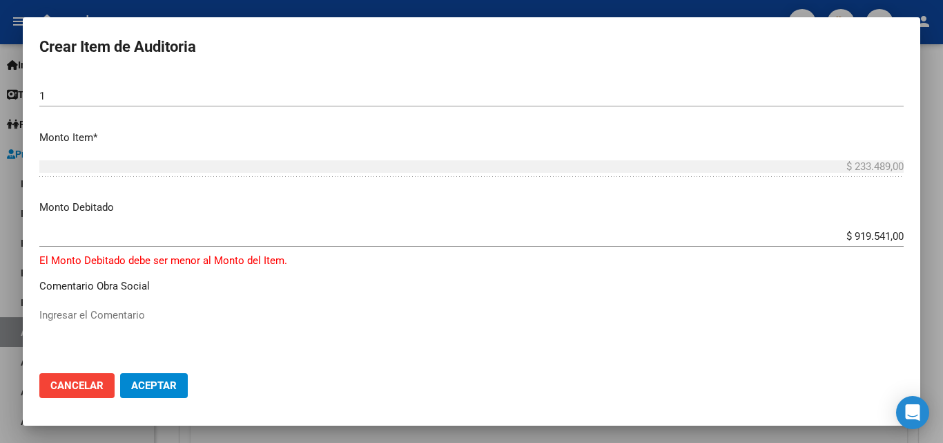
drag, startPoint x: 820, startPoint y: 229, endPoint x: 893, endPoint y: 239, distance: 73.9
click at [893, 239] on app-form-text-field "Monto Debitado $ 919.541,00 Ingresar el monto" at bounding box center [476, 221] width 875 height 43
click at [849, 233] on input "$ 919.541,00" at bounding box center [471, 236] width 864 height 12
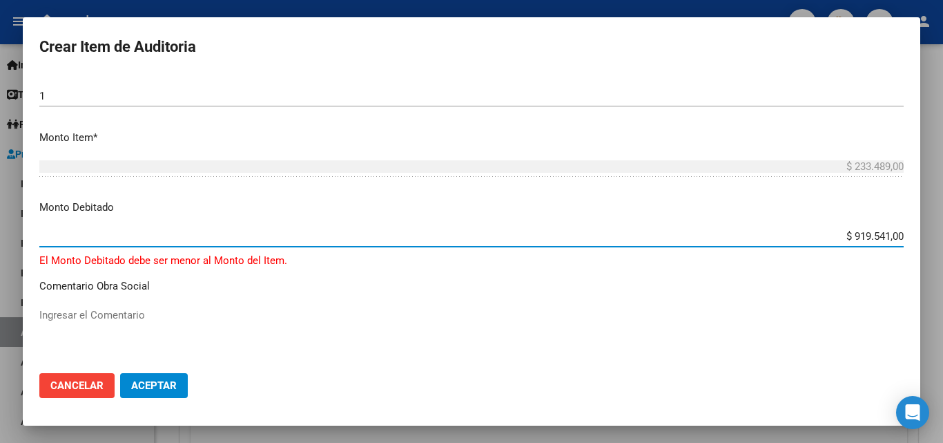
drag, startPoint x: 835, startPoint y: 235, endPoint x: 942, endPoint y: 249, distance: 107.8
click at [942, 249] on div "Crear Item de Auditoria 43136582 Nro Documento 20431365821 CUIL Afiliado Activo…" at bounding box center [471, 221] width 943 height 443
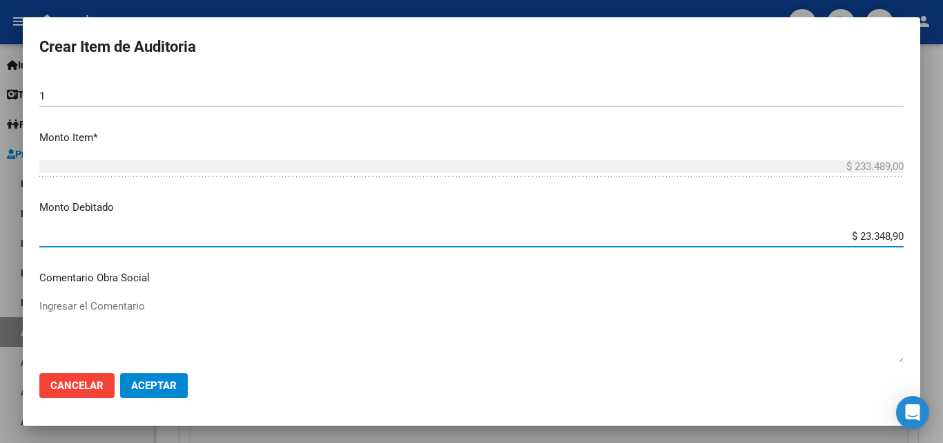
type input "$ 233.489,00"
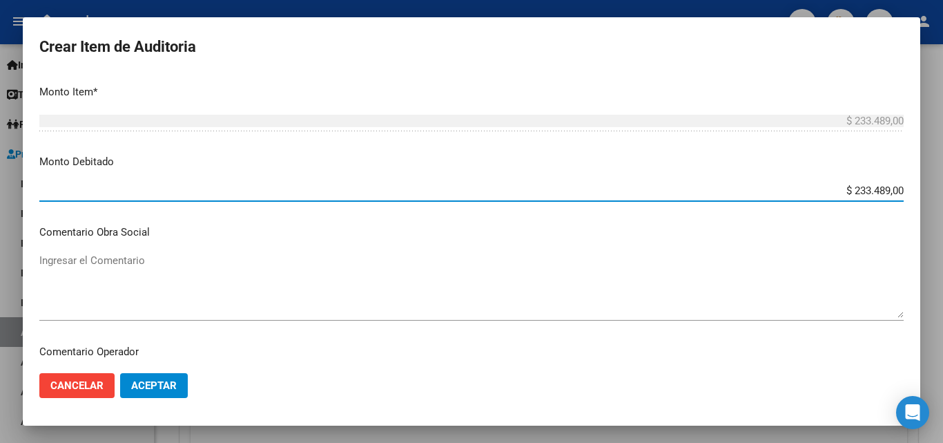
scroll to position [483, 0]
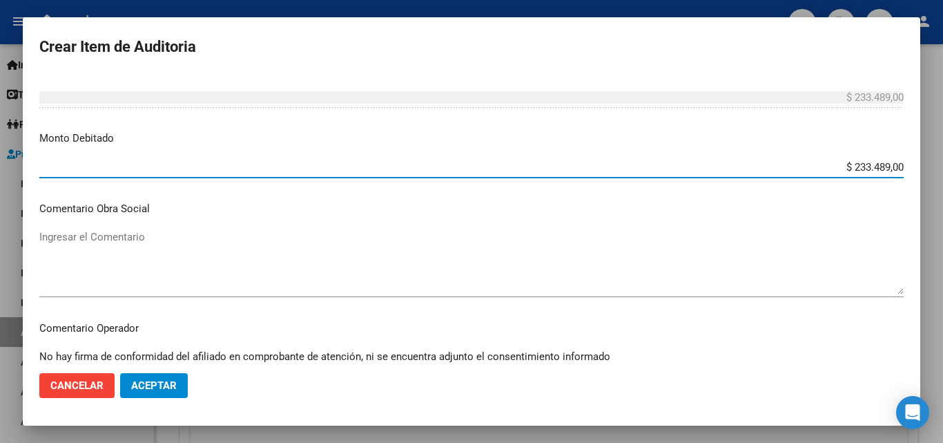
click at [166, 383] on span "Aceptar" at bounding box center [154, 385] width 46 height 12
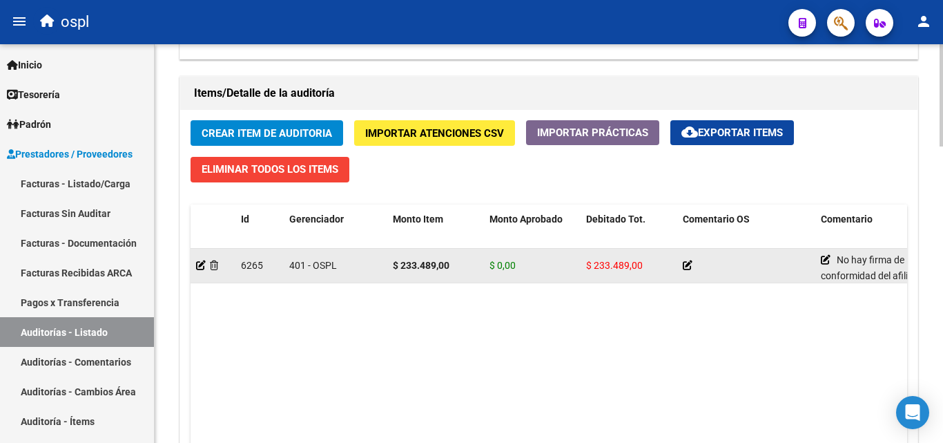
scroll to position [967, 0]
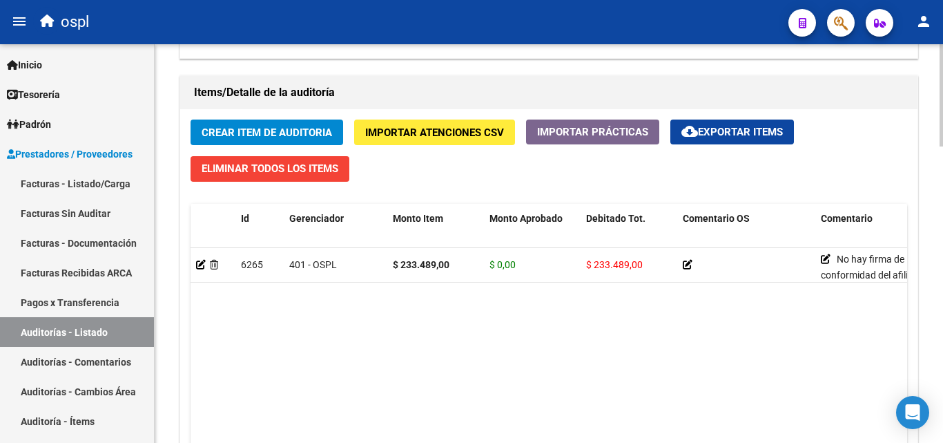
click at [229, 131] on span "Crear Item de Auditoria" at bounding box center [267, 132] width 130 height 12
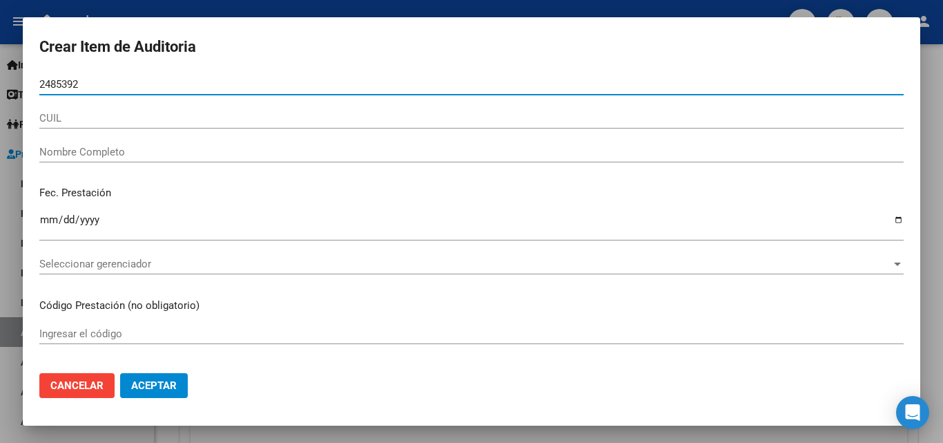
type input "24853928"
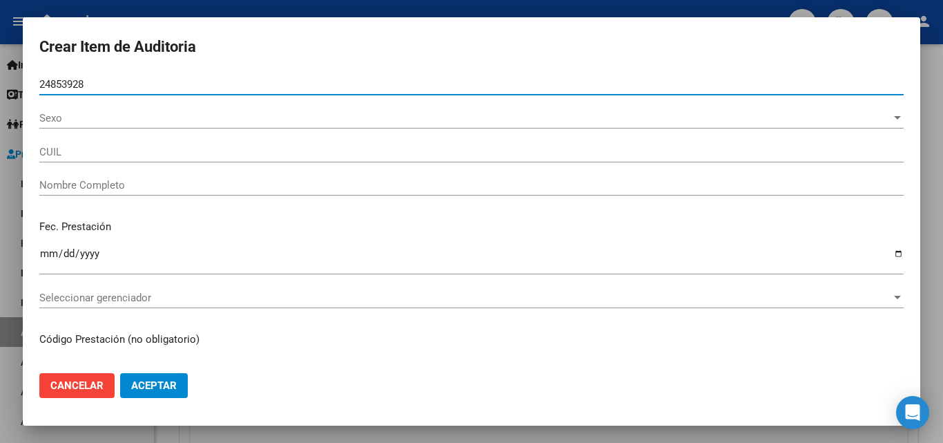
type input "20248539284"
type input "BONAVETTI NELSON ANDRES"
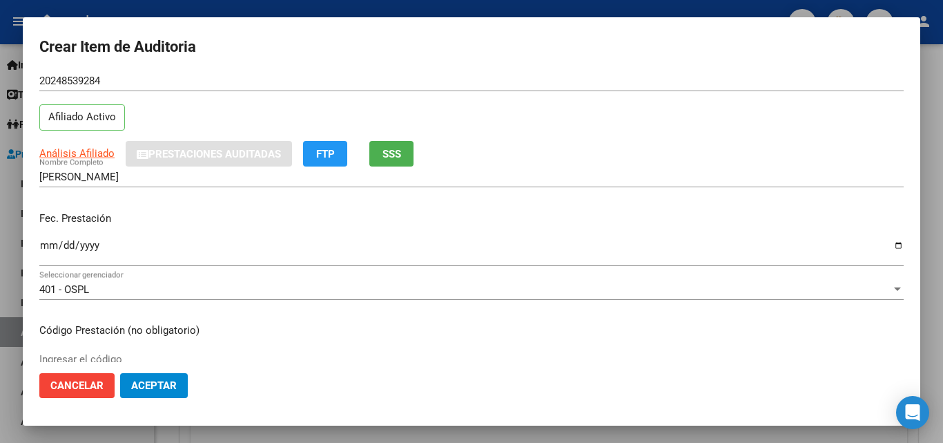
scroll to position [69, 0]
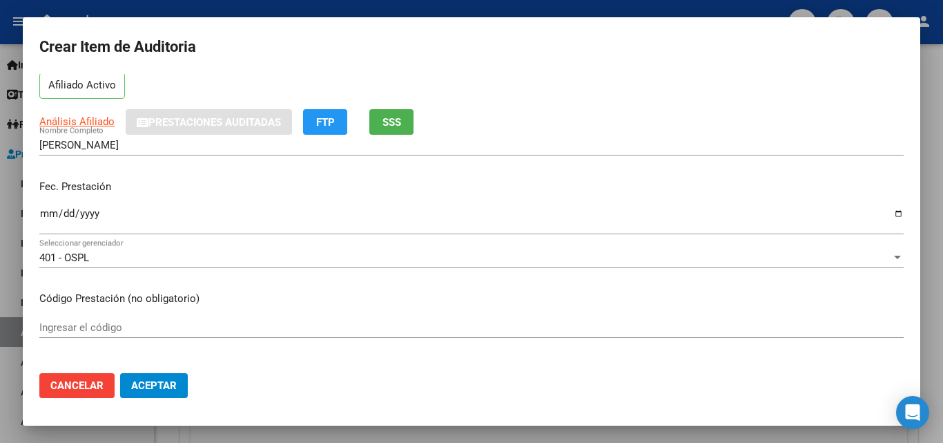
type input "24853928"
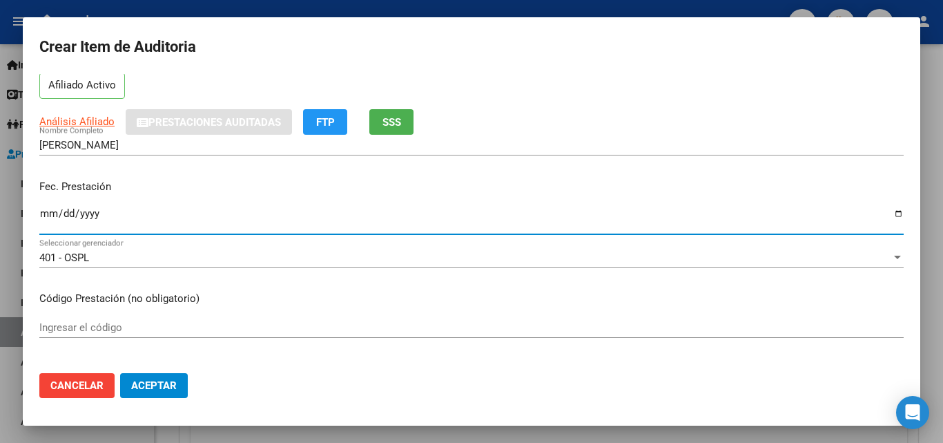
click at [46, 210] on input "Ingresar la fecha" at bounding box center [471, 219] width 864 height 22
type input "2025-08-21"
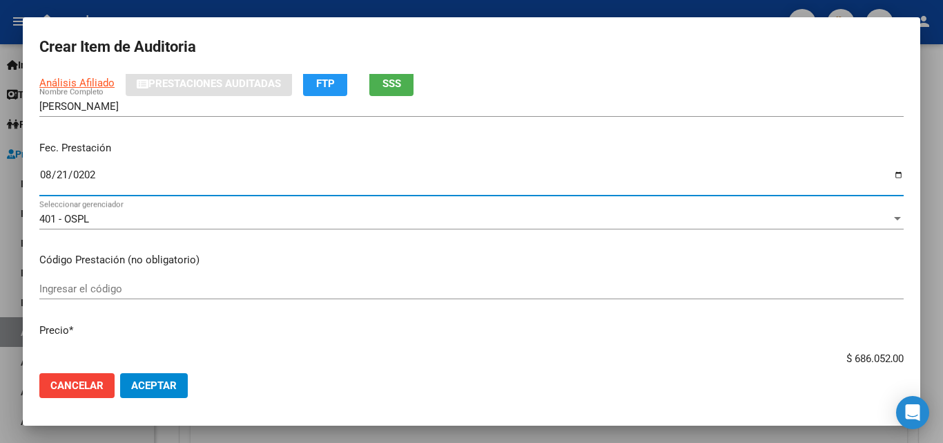
scroll to position [207, 0]
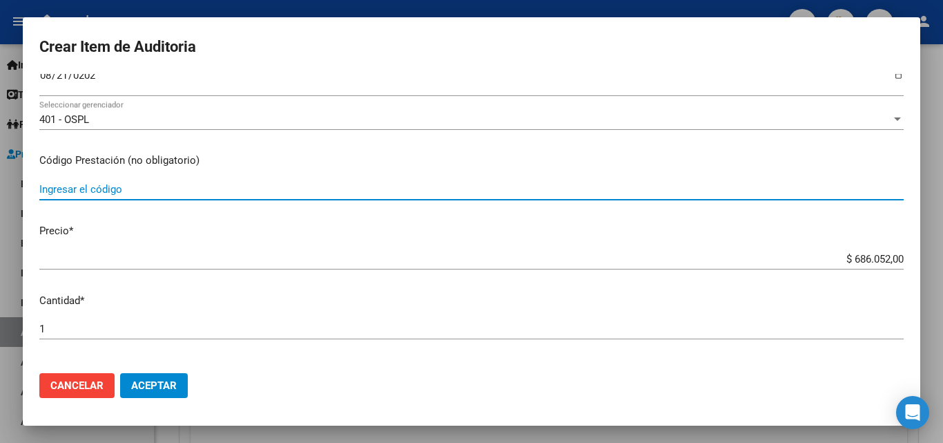
click at [50, 188] on input "Ingresar el código" at bounding box center [471, 189] width 864 height 12
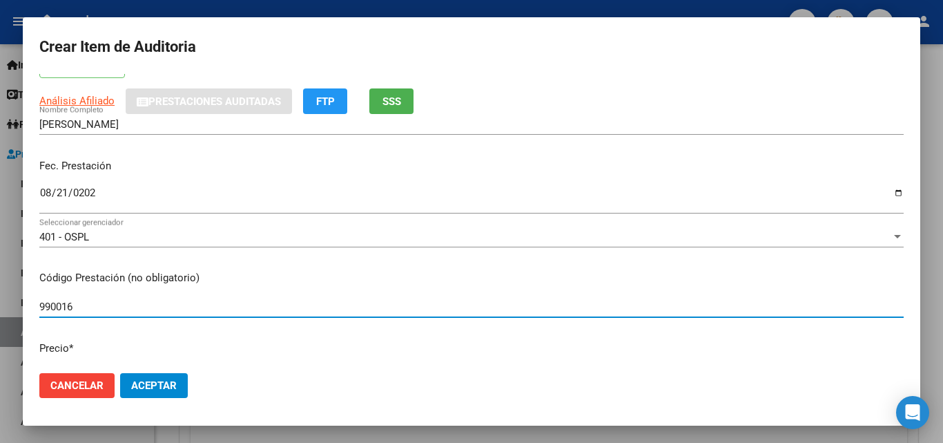
scroll to position [69, 0]
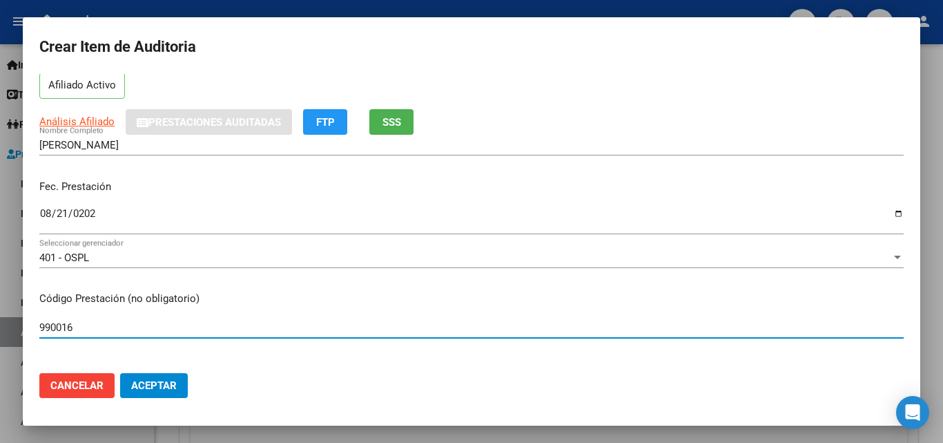
type input "990016"
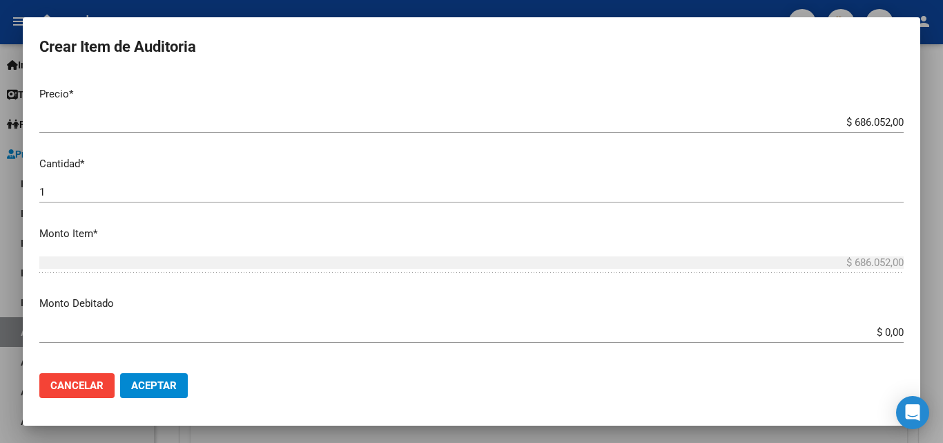
scroll to position [345, 0]
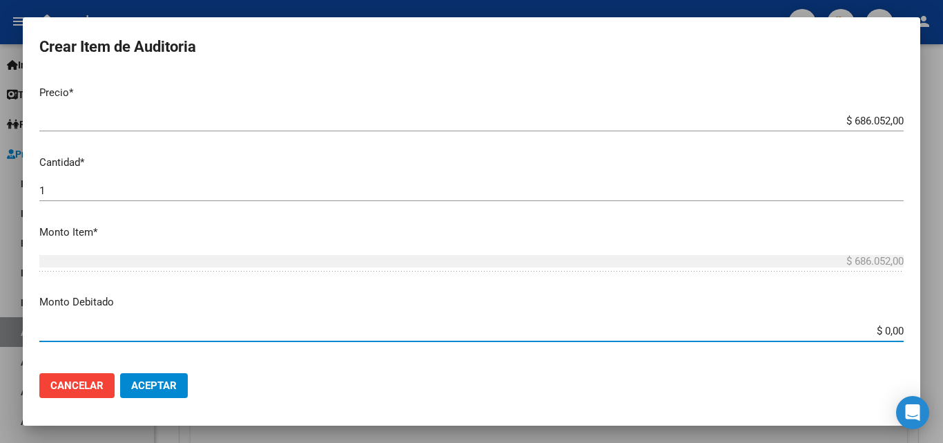
drag, startPoint x: 877, startPoint y: 333, endPoint x: 902, endPoint y: 320, distance: 27.8
click at [908, 333] on mat-dialog-content "24853928 Nro Documento 20248539284 CUIL Afiliado Activo Análisis Afiliado Prest…" at bounding box center [472, 218] width 898 height 288
type input "$ 686.052,00"
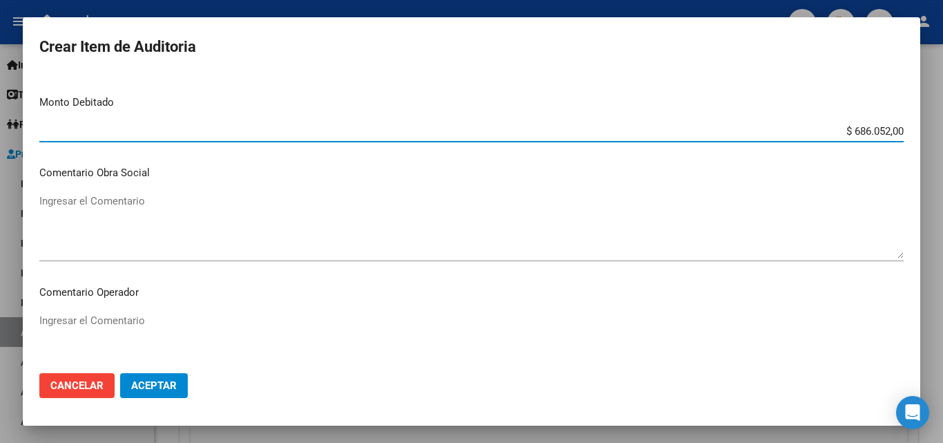
scroll to position [552, 0]
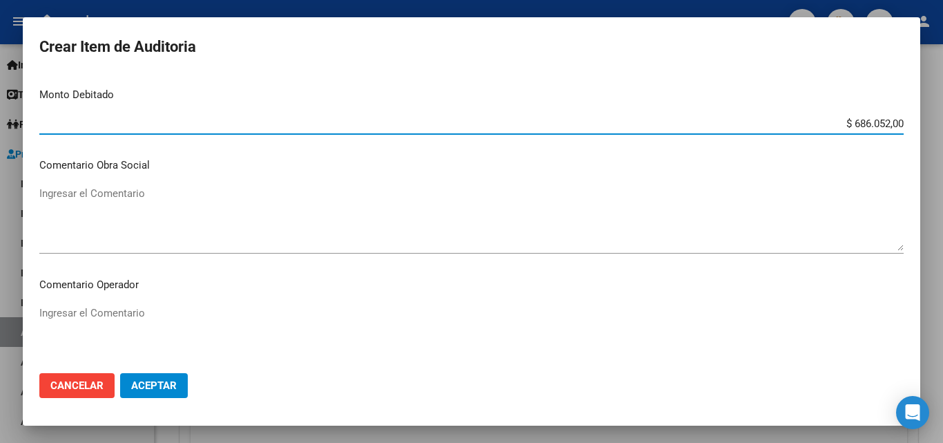
click at [244, 216] on textarea "Ingresar el Comentario" at bounding box center [471, 218] width 864 height 65
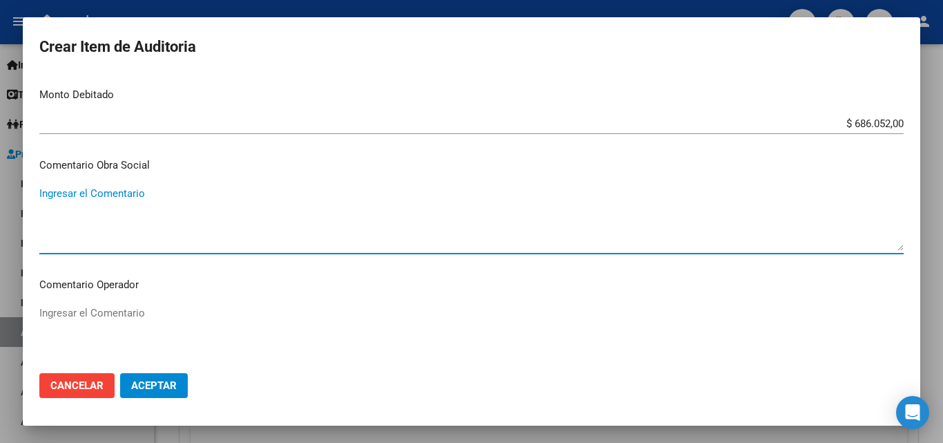
click at [116, 313] on textarea "Ingresar el Comentario" at bounding box center [471, 337] width 864 height 65
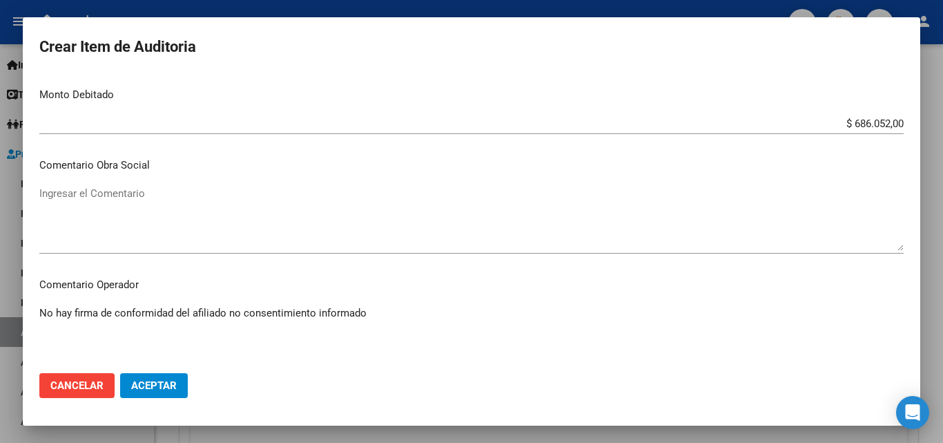
click at [239, 313] on textarea "No hay firma de conformidad del afiliado no consentimiento informado" at bounding box center [471, 337] width 864 height 65
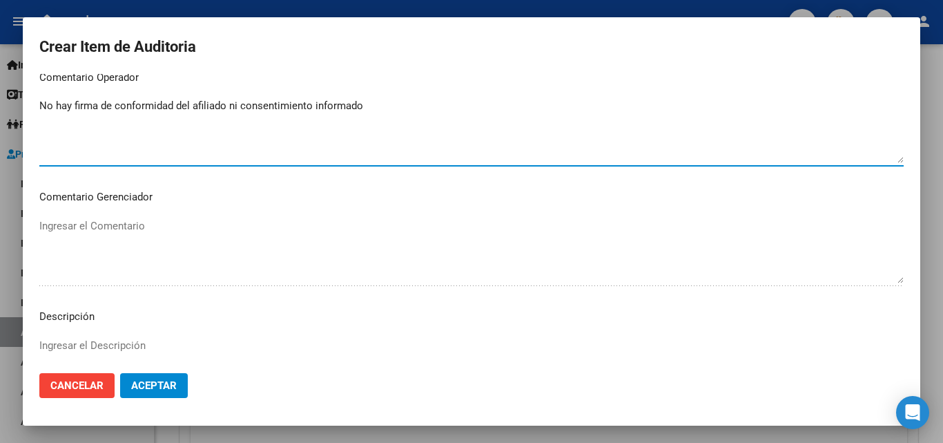
scroll to position [898, 0]
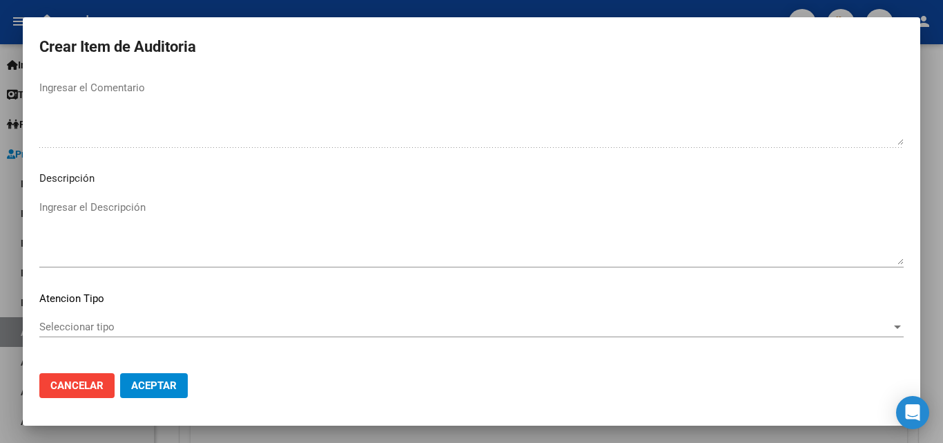
type textarea "No hay firma de conformidad del afiliado ni consentimiento informado"
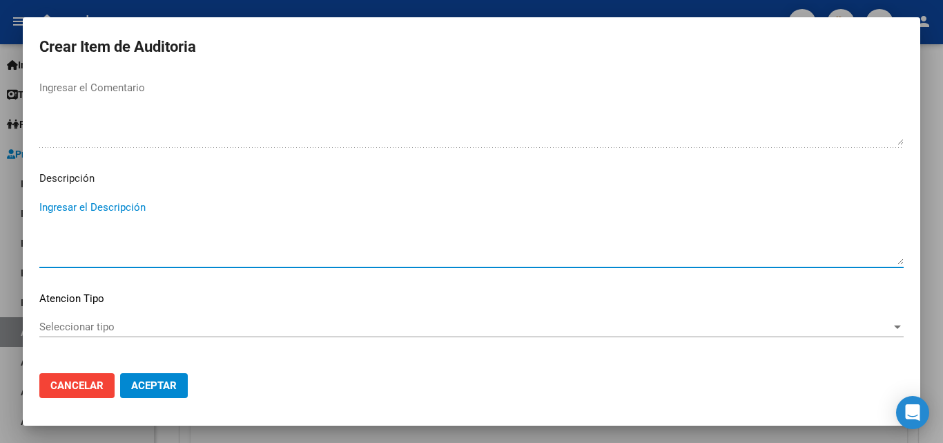
click at [78, 214] on textarea "Ingresar el Descripción" at bounding box center [471, 232] width 864 height 65
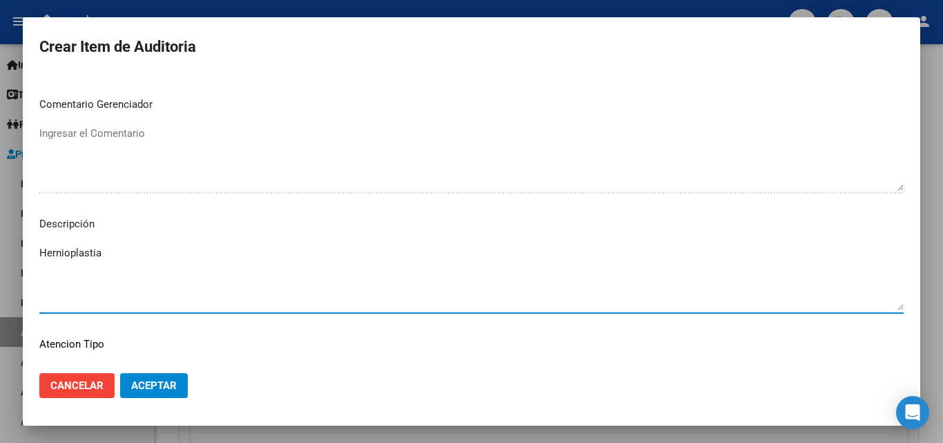
scroll to position [829, 0]
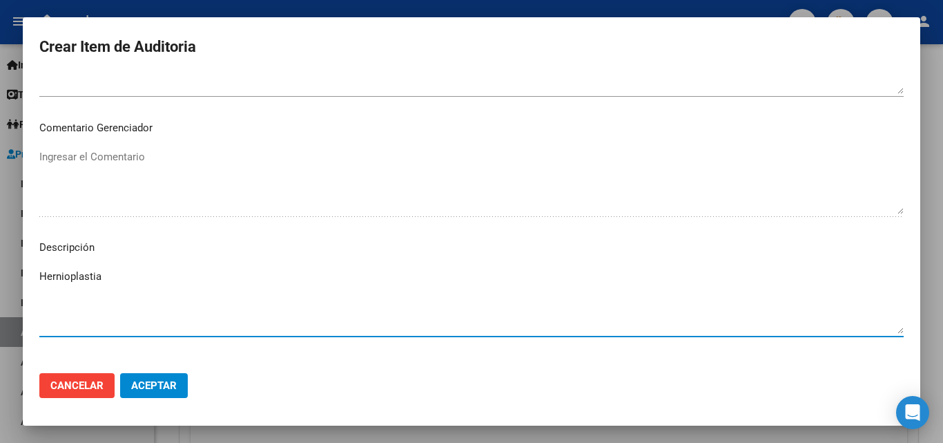
click at [75, 282] on textarea "Hernioplastia" at bounding box center [471, 301] width 864 height 65
drag, startPoint x: 75, startPoint y: 282, endPoint x: 294, endPoint y: 323, distance: 222.8
click at [410, 261] on mat-dialog-content "24853928 Nro Documento 20248539284 CUIL Afiliado Activo Análisis Afiliado Prest…" at bounding box center [472, 218] width 898 height 288
click at [94, 281] on textarea "Hernioplastia" at bounding box center [471, 301] width 864 height 65
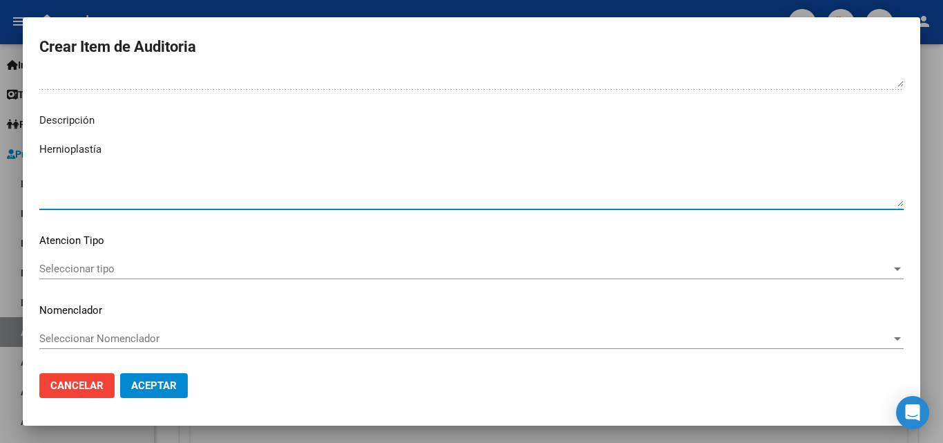
type textarea "Hernioplastía"
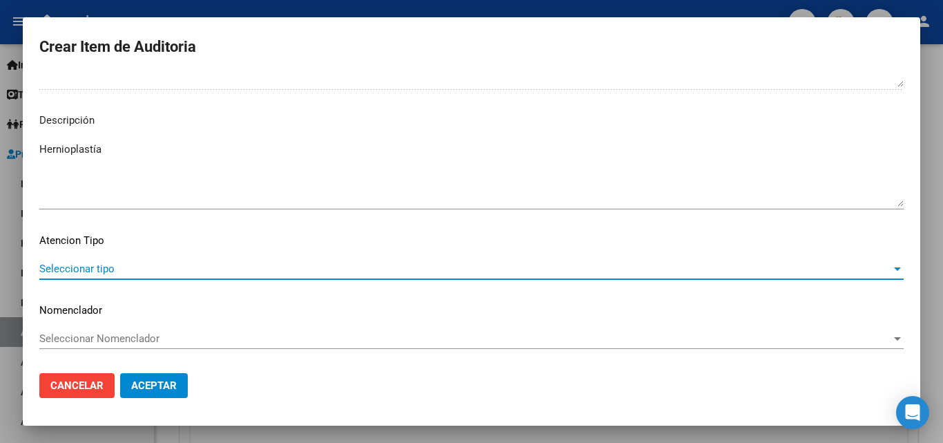
click at [90, 267] on span "Seleccionar tipo" at bounding box center [465, 268] width 852 height 12
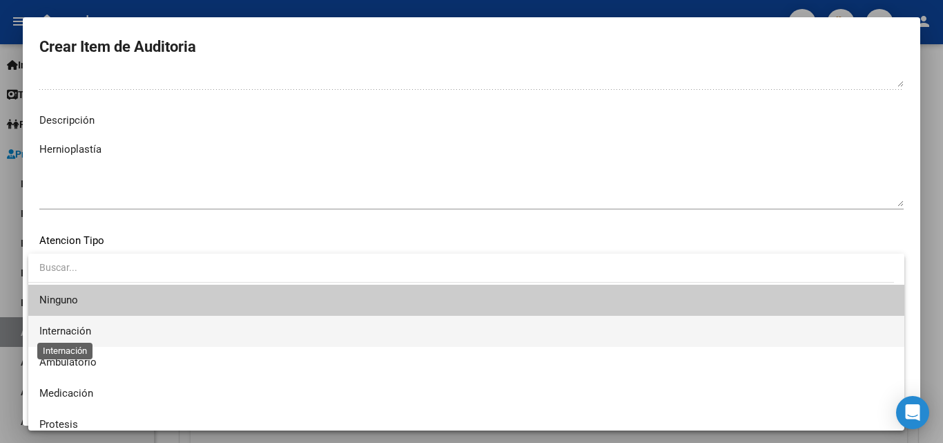
click at [89, 325] on span "Internación" at bounding box center [65, 331] width 52 height 12
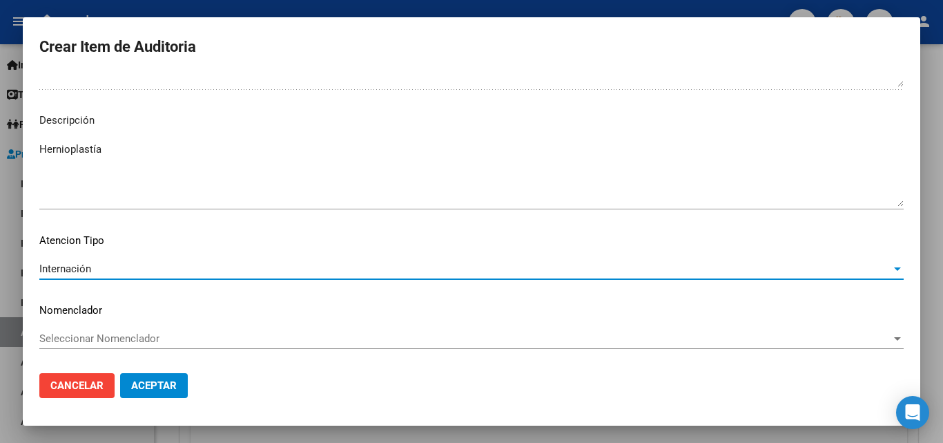
click at [159, 379] on span "Aceptar" at bounding box center [154, 385] width 46 height 12
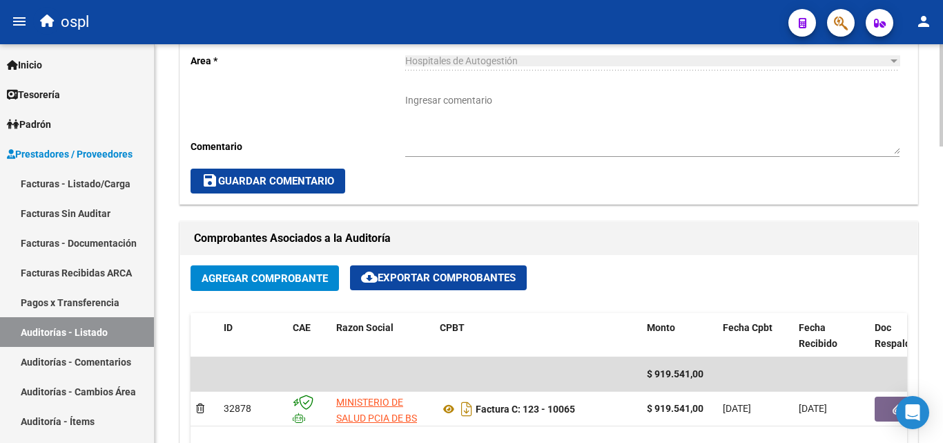
scroll to position [0, 0]
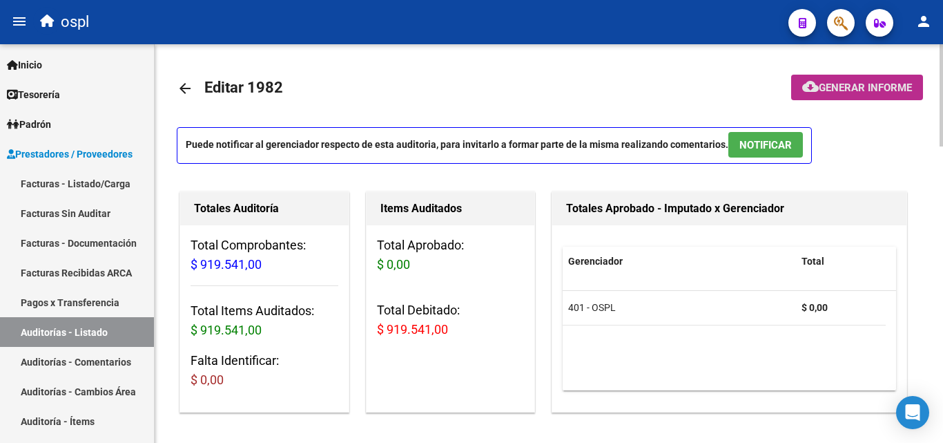
click at [831, 81] on span "cloud_download Generar informe" at bounding box center [857, 87] width 110 height 12
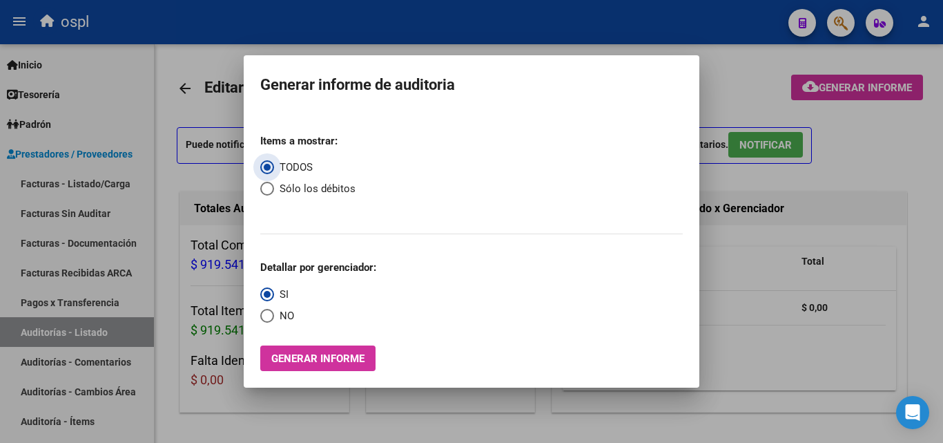
click at [324, 357] on span "Generar informe" at bounding box center [317, 358] width 93 height 12
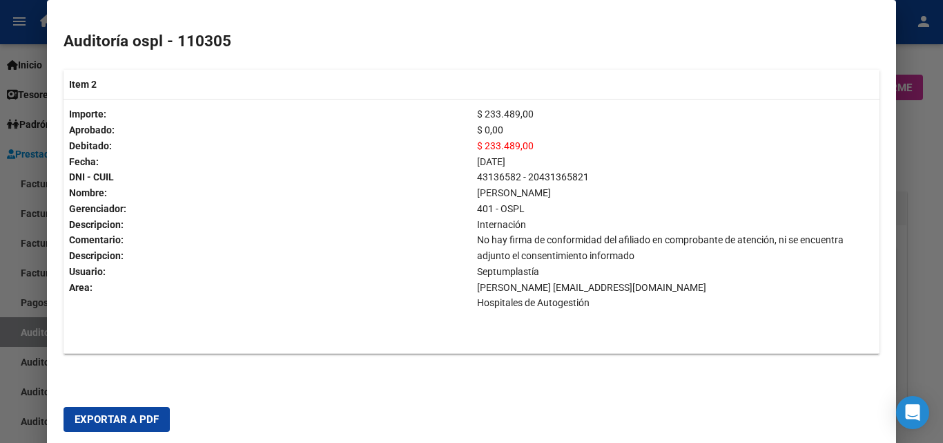
scroll to position [690, 0]
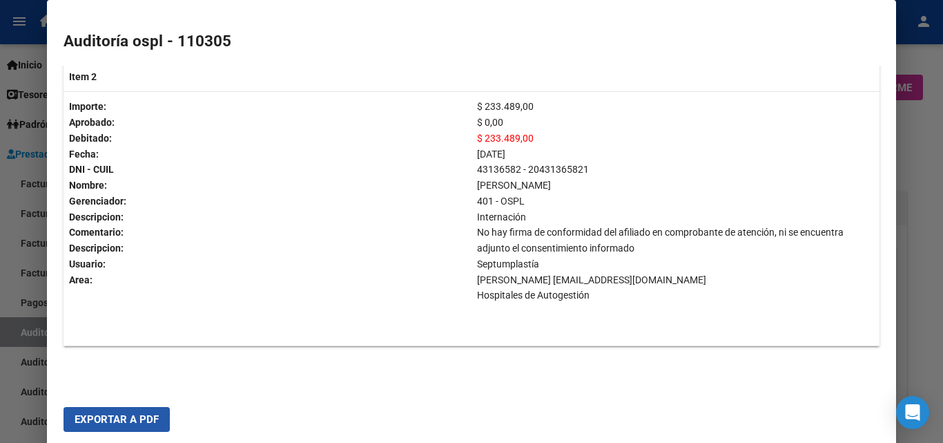
click at [118, 419] on span "Exportar a PDF" at bounding box center [117, 419] width 84 height 12
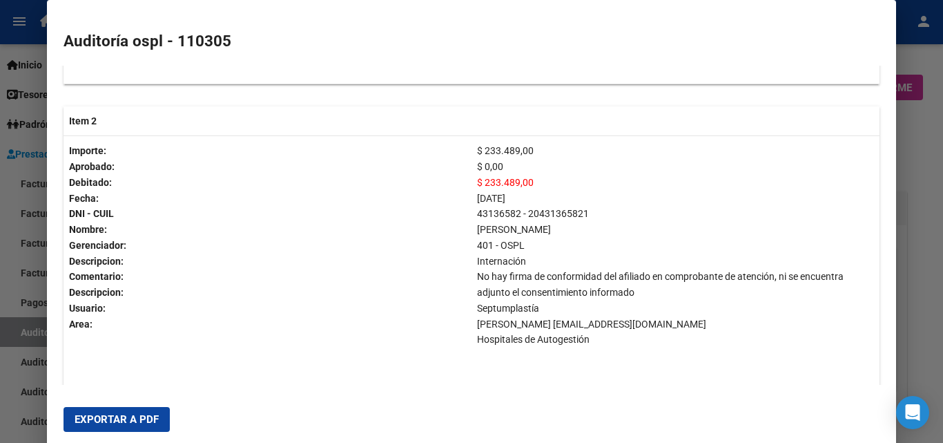
scroll to position [694, 0]
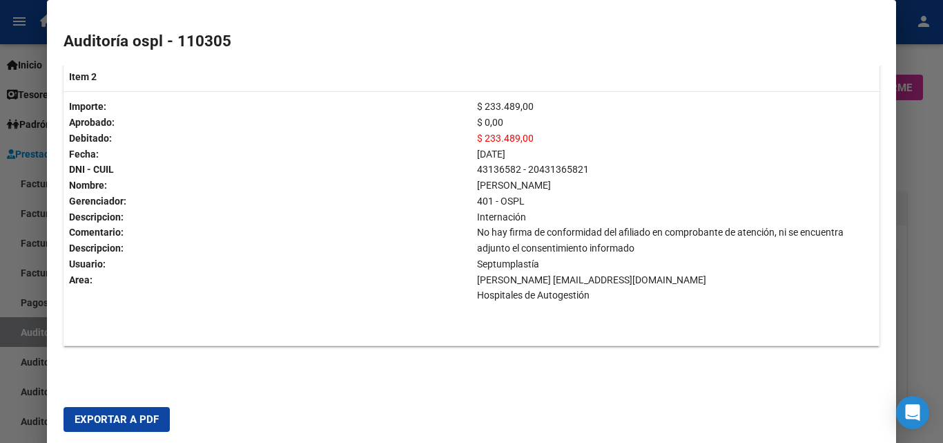
click at [18, 305] on div at bounding box center [471, 221] width 943 height 443
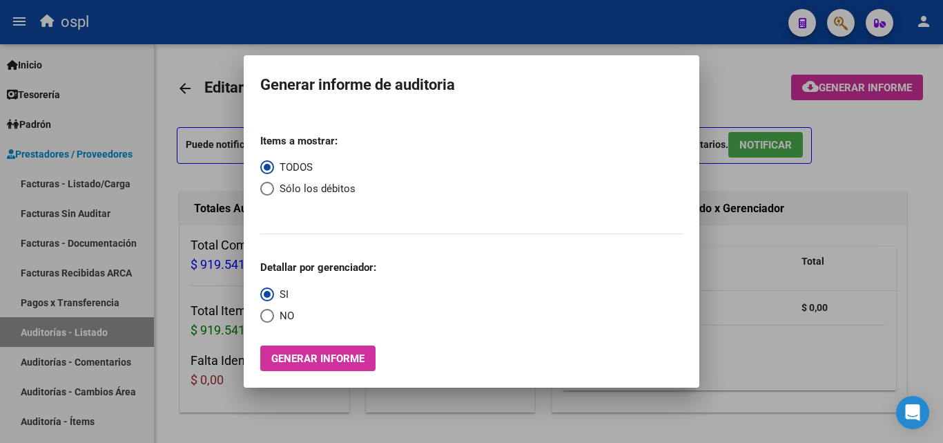
click at [759, 289] on div at bounding box center [471, 221] width 943 height 443
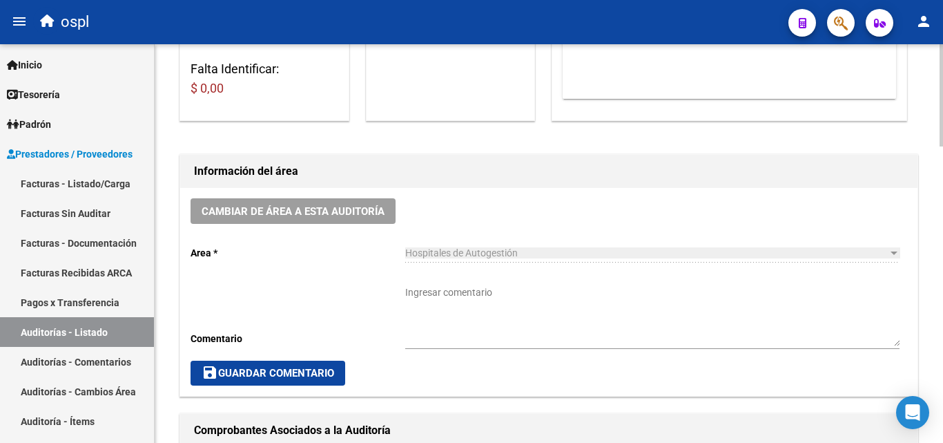
scroll to position [138, 0]
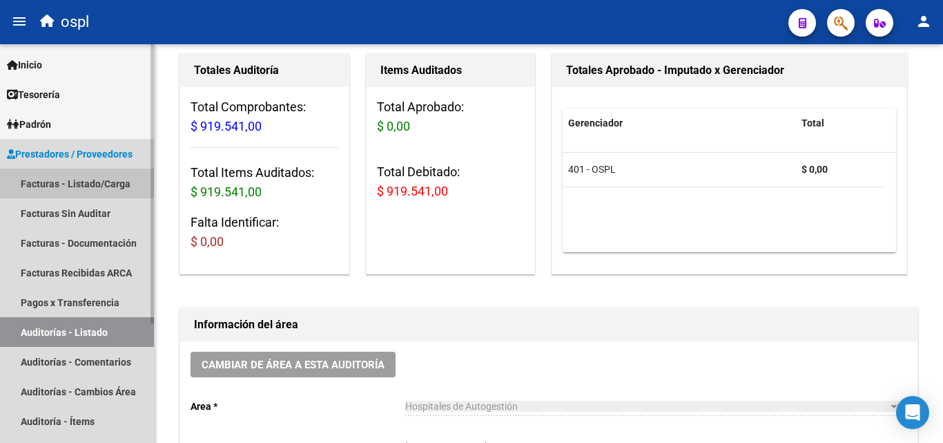
click at [93, 172] on link "Facturas - Listado/Carga" at bounding box center [77, 183] width 154 height 30
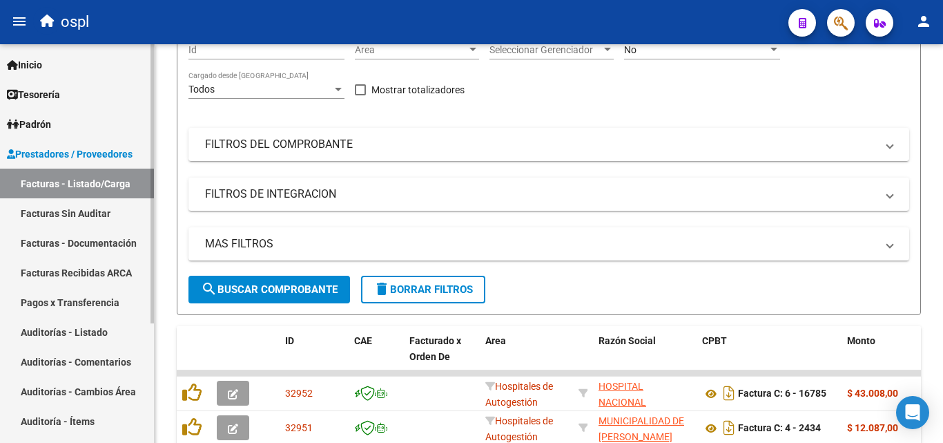
scroll to position [69, 0]
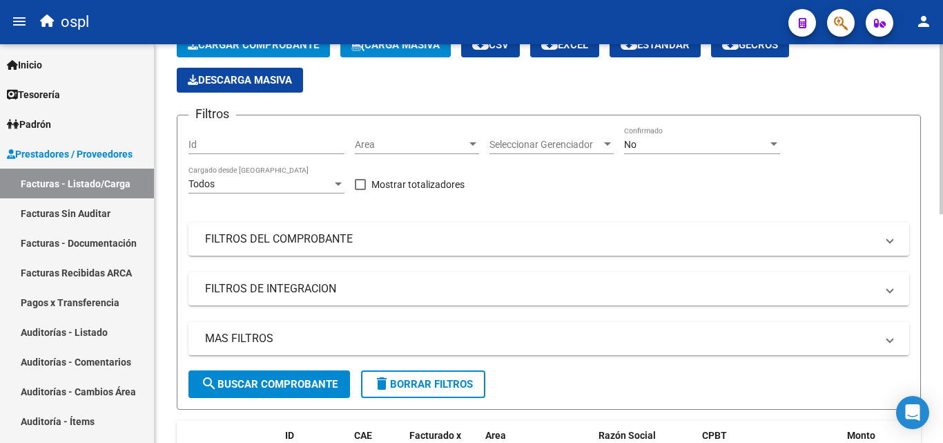
click at [415, 139] on span "Area" at bounding box center [411, 145] width 112 height 12
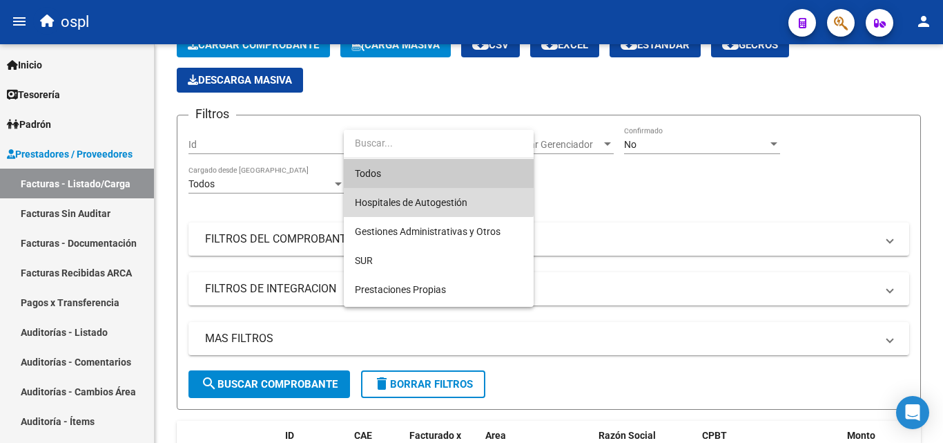
click at [419, 193] on span "Hospitales de Autogestión" at bounding box center [439, 202] width 168 height 29
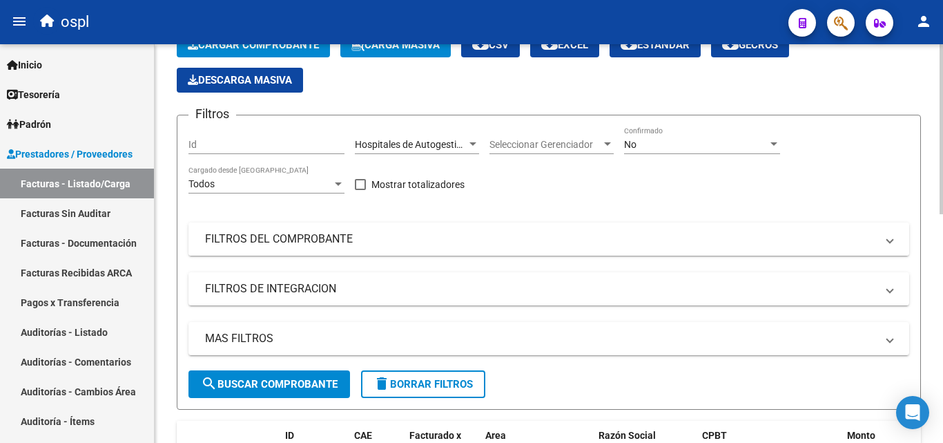
click at [335, 246] on mat-panel-title "FILTROS DEL COMPROBANTE" at bounding box center [540, 238] width 671 height 15
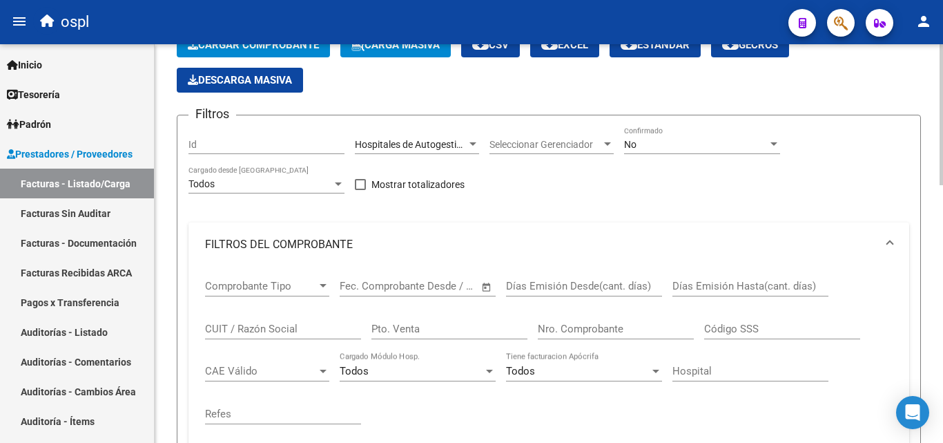
click at [496, 286] on span "Open calendar" at bounding box center [486, 286] width 33 height 33
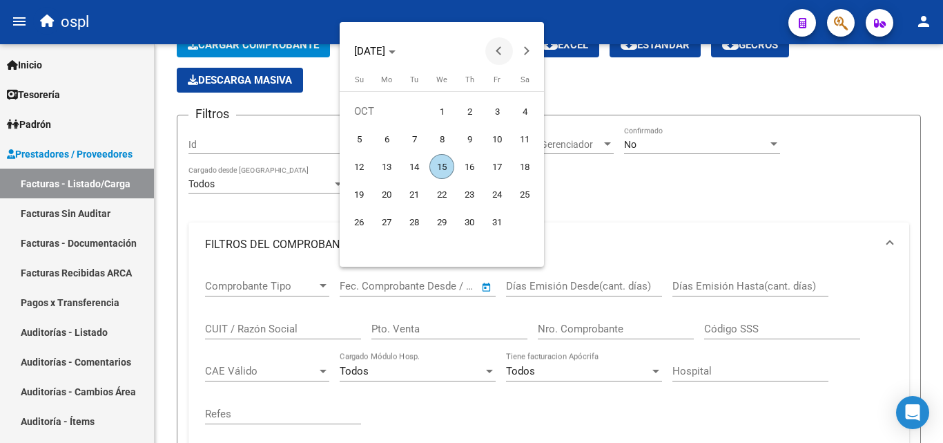
click at [502, 51] on button "Previous month" at bounding box center [499, 51] width 28 height 28
click at [382, 137] on span "1" at bounding box center [386, 138] width 25 height 25
type input "01/09/2025"
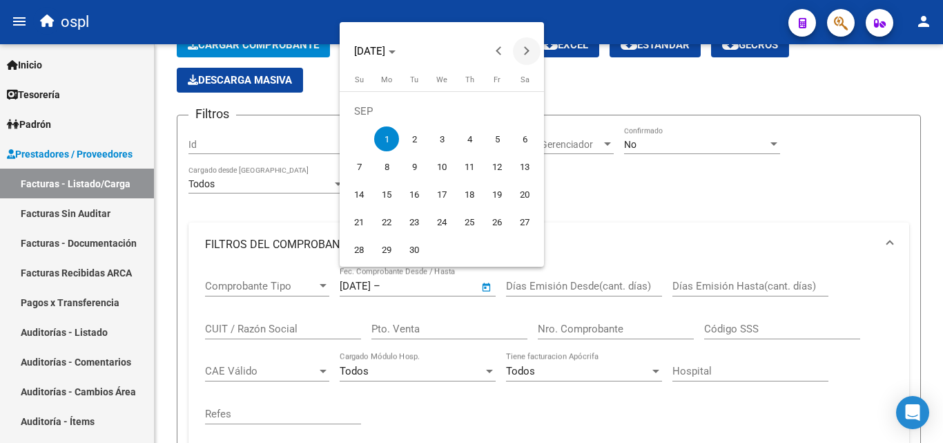
click at [524, 57] on span "Next month" at bounding box center [527, 51] width 28 height 28
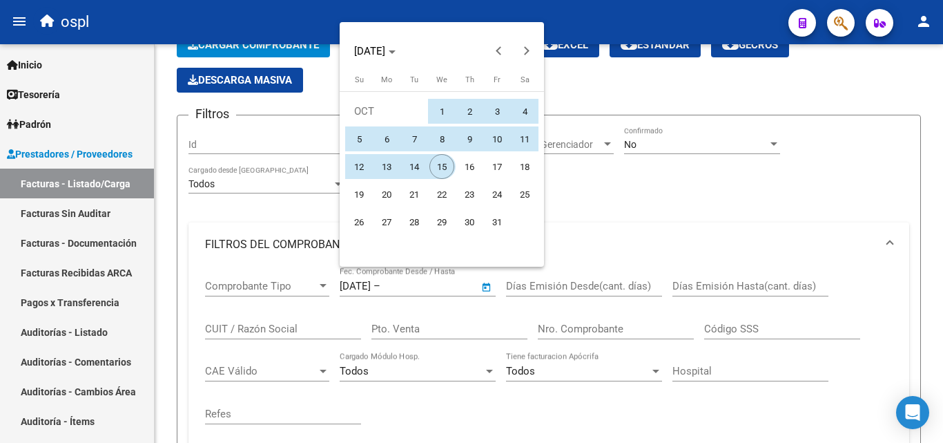
click at [438, 164] on span "15" at bounding box center [441, 166] width 25 height 25
type input "15/10/2025"
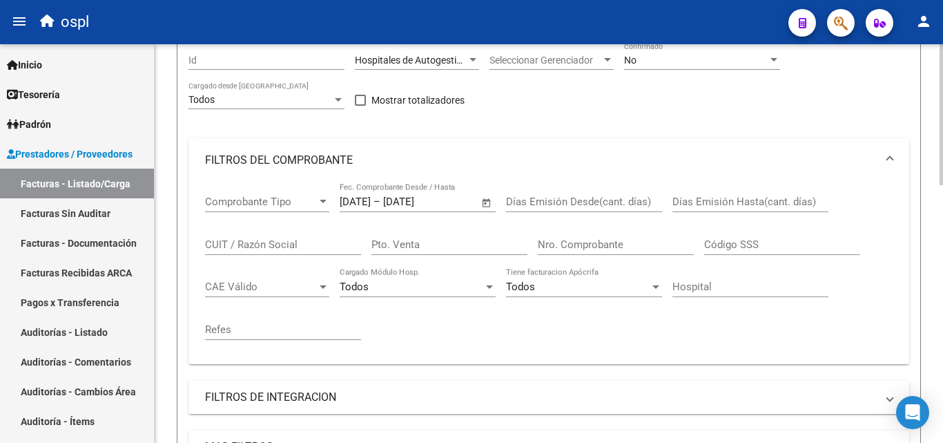
scroll to position [345, 0]
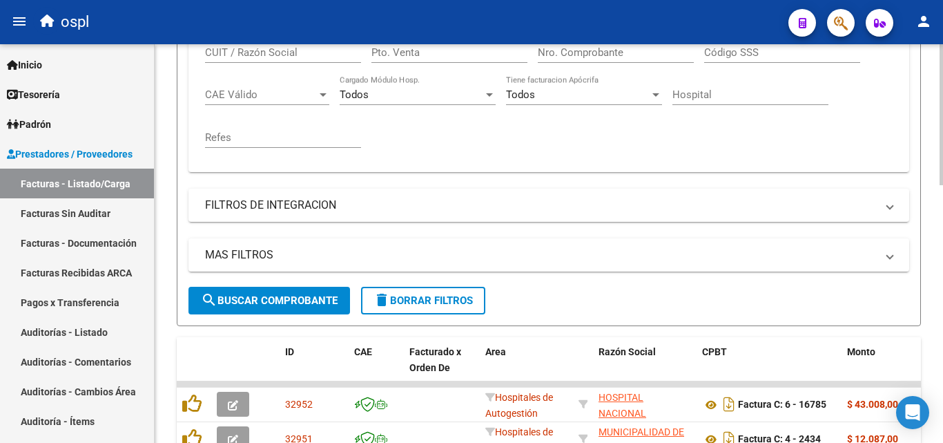
click at [260, 300] on span "search Buscar Comprobante" at bounding box center [269, 300] width 137 height 12
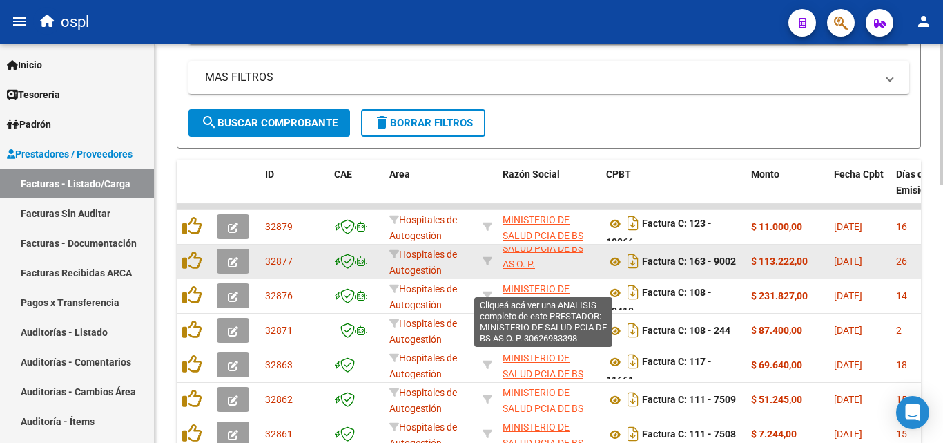
scroll to position [34, 0]
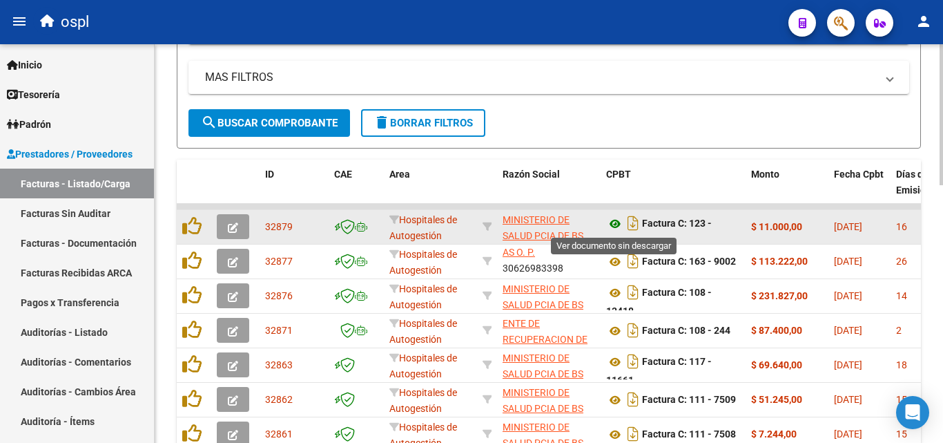
click at [612, 225] on icon at bounding box center [615, 223] width 18 height 17
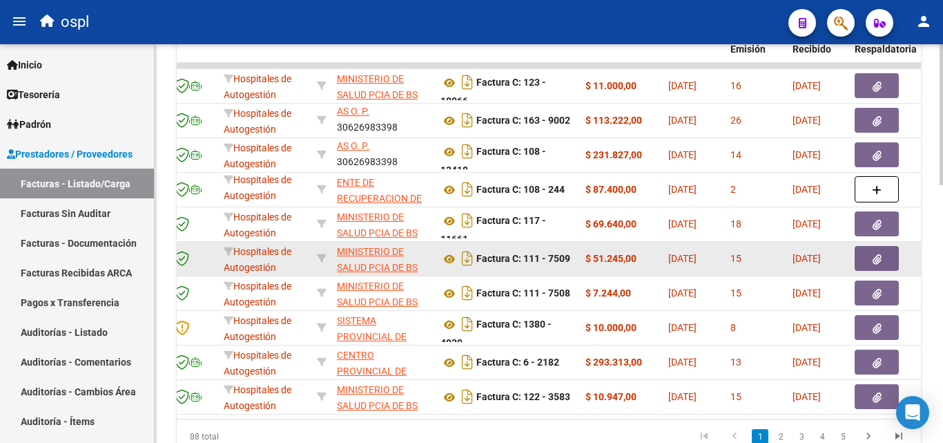
scroll to position [592, 0]
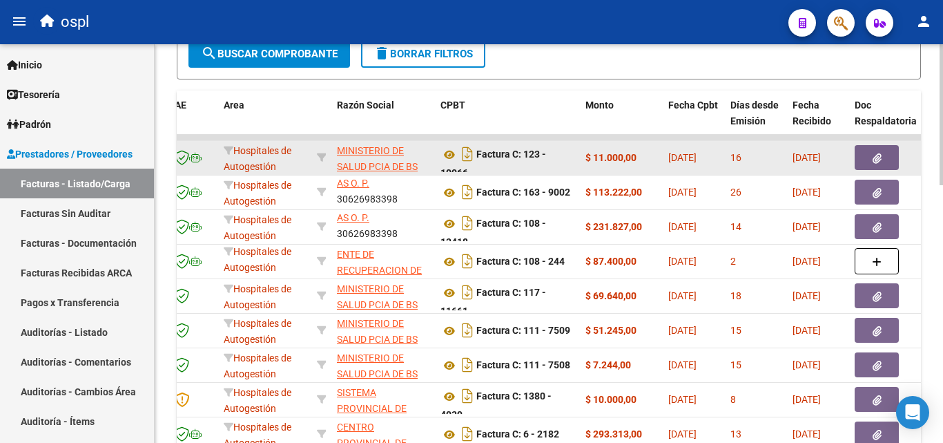
click at [887, 155] on button "button" at bounding box center [877, 157] width 44 height 25
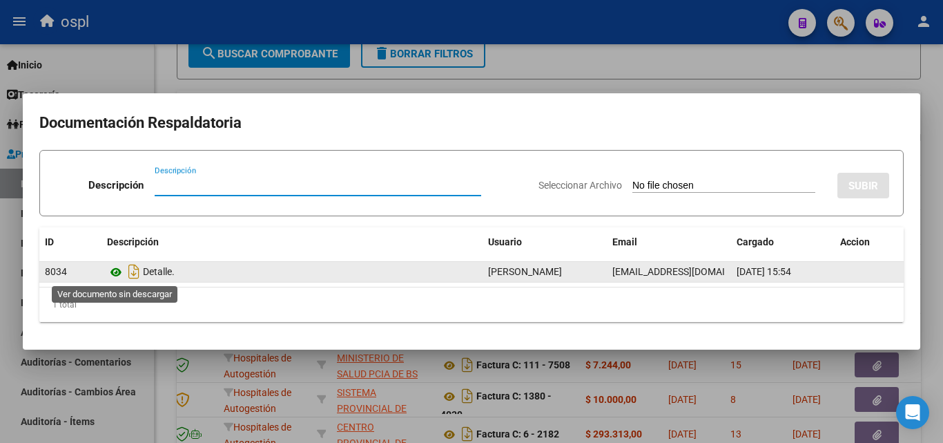
click at [115, 271] on icon at bounding box center [116, 272] width 18 height 17
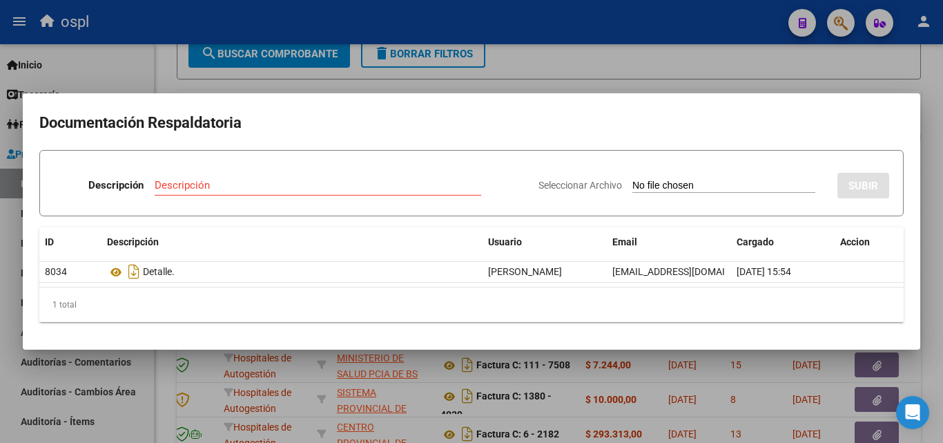
drag, startPoint x: 157, startPoint y: 345, endPoint x: 185, endPoint y: 344, distance: 27.6
click at [159, 345] on mat-dialog-container "Documentación Respaldatoria Descripción Descripción Seleccionar Archivo SUBIR I…" at bounding box center [472, 221] width 898 height 256
click at [599, 52] on div at bounding box center [471, 221] width 943 height 443
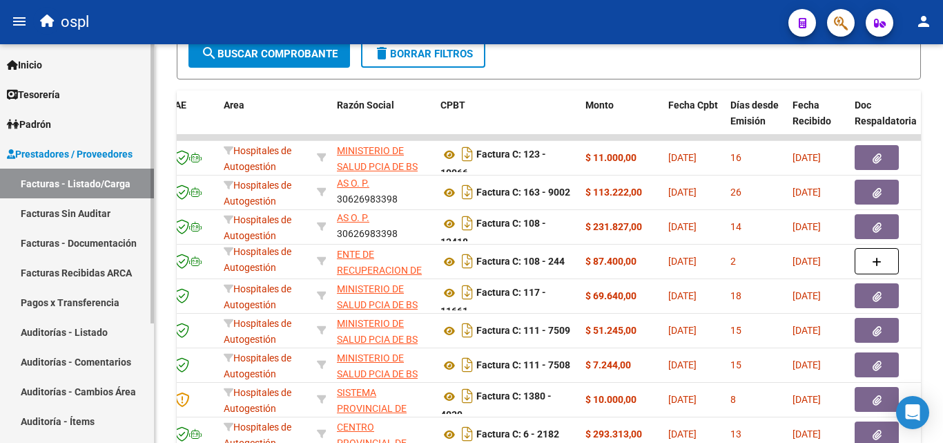
click at [84, 336] on link "Auditorías - Listado" at bounding box center [77, 332] width 154 height 30
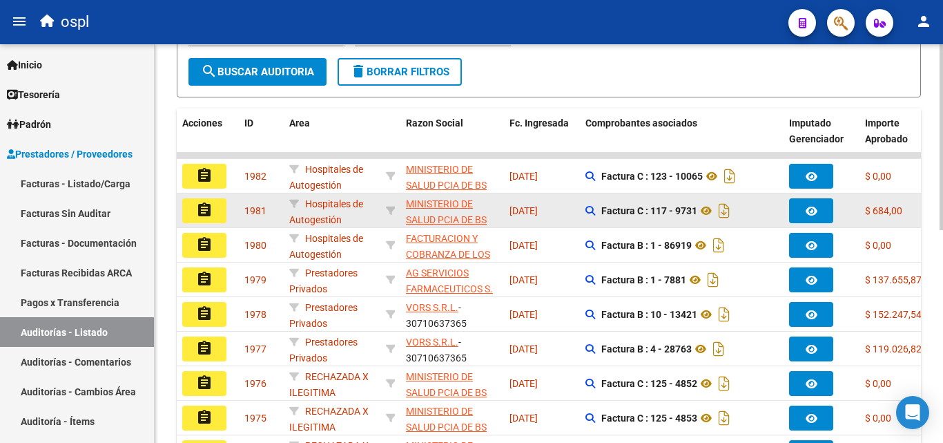
scroll to position [249, 0]
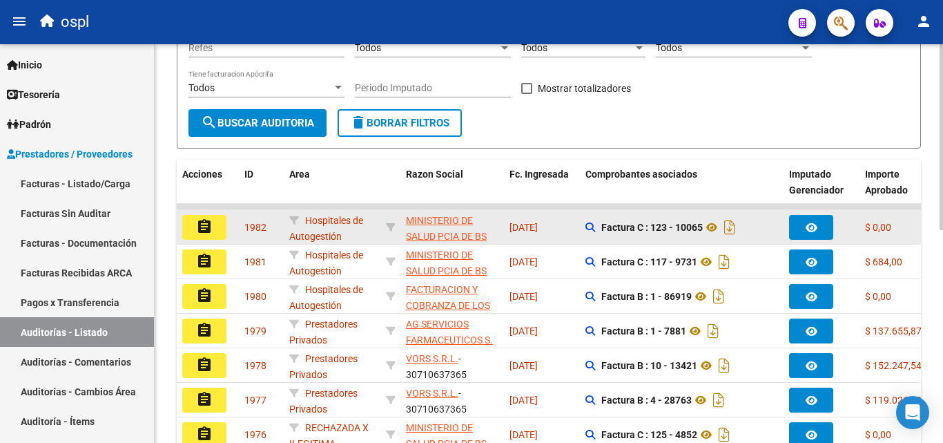
click at [199, 222] on mat-icon "assignment" at bounding box center [204, 226] width 17 height 17
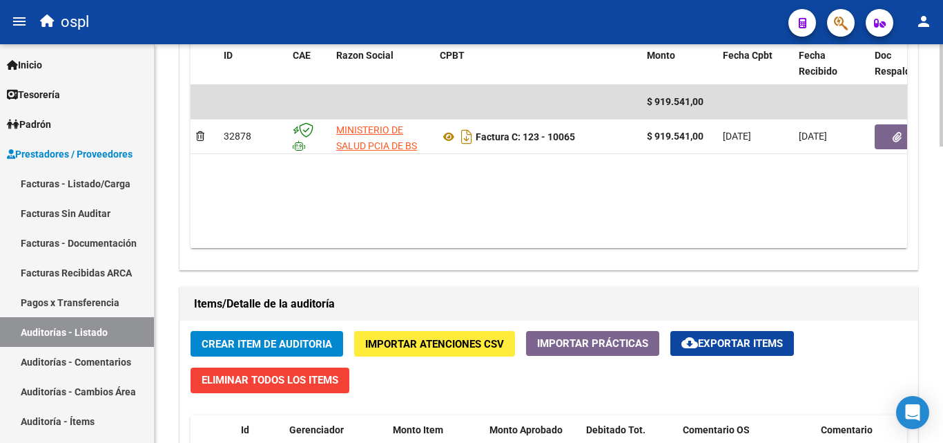
scroll to position [759, 0]
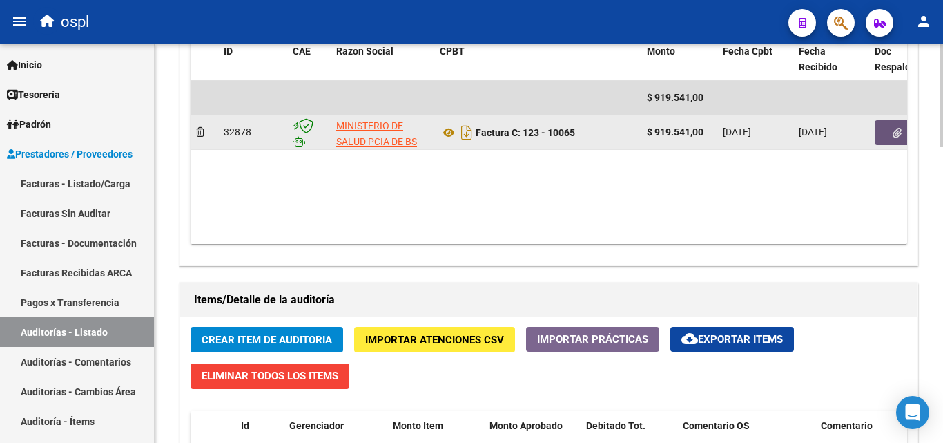
click at [880, 128] on button "button" at bounding box center [897, 132] width 44 height 25
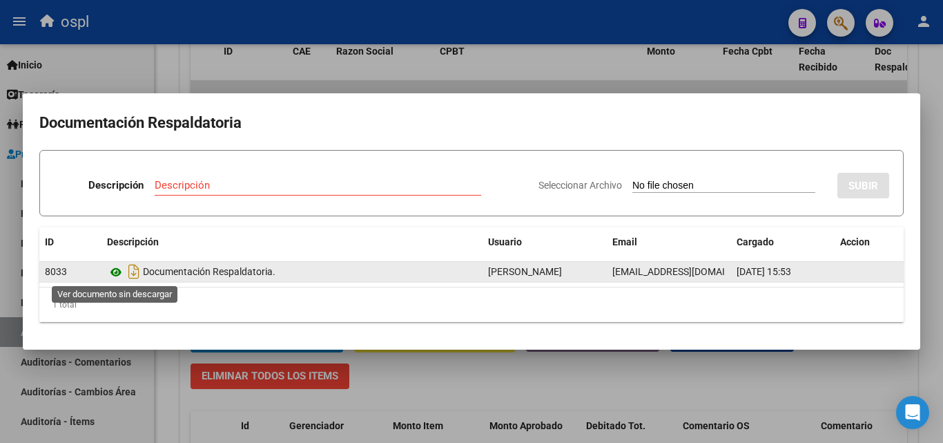
click at [121, 269] on icon at bounding box center [116, 272] width 18 height 17
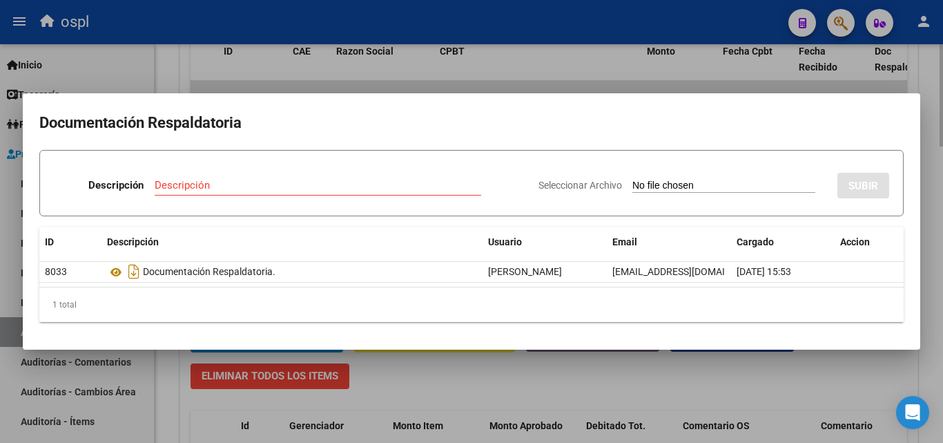
click at [434, 387] on div at bounding box center [471, 221] width 943 height 443
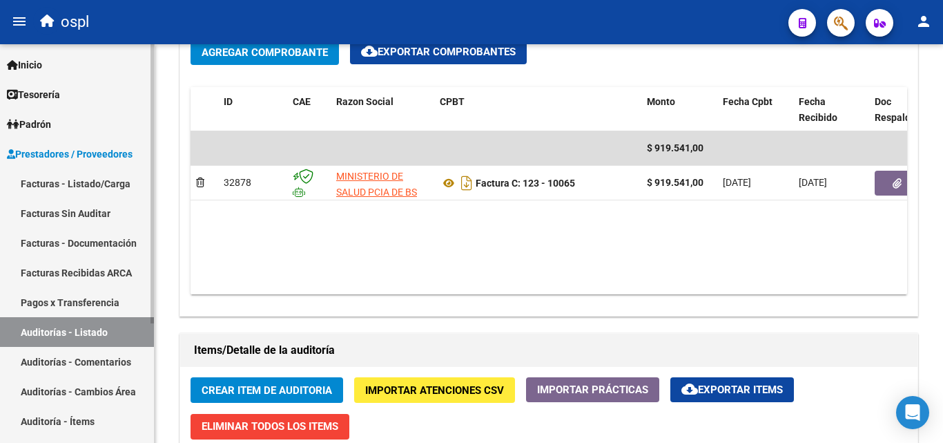
scroll to position [483, 0]
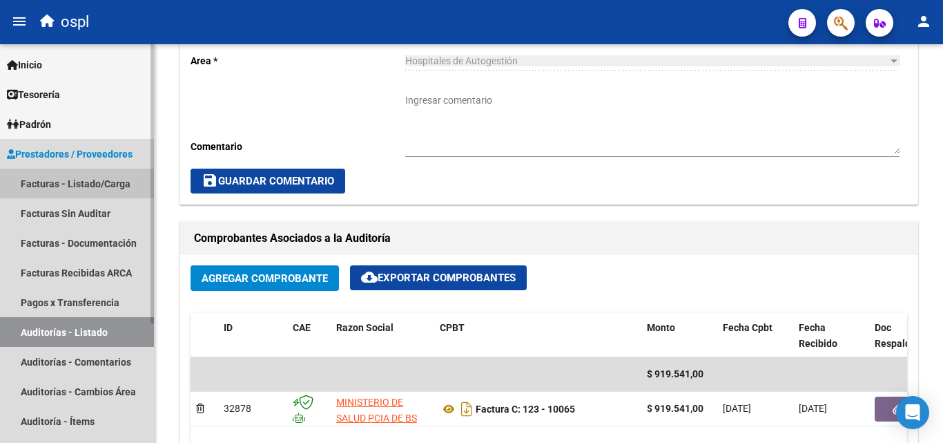
click at [95, 182] on link "Facturas - Listado/Carga" at bounding box center [77, 183] width 154 height 30
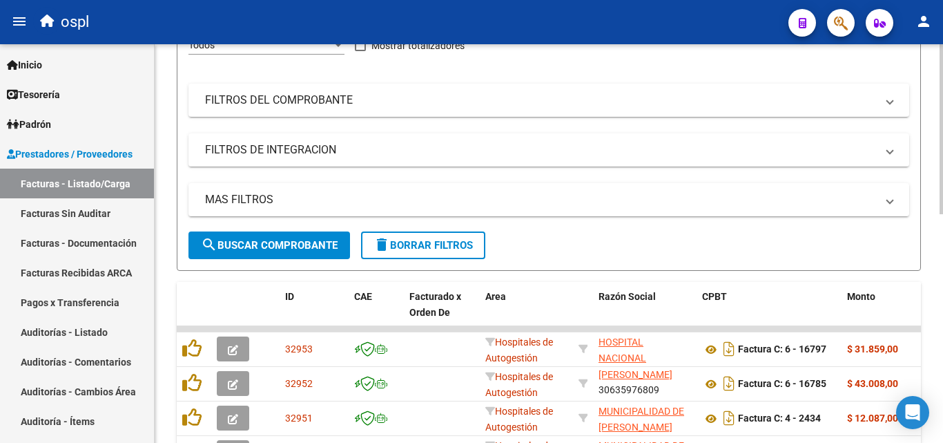
scroll to position [54, 0]
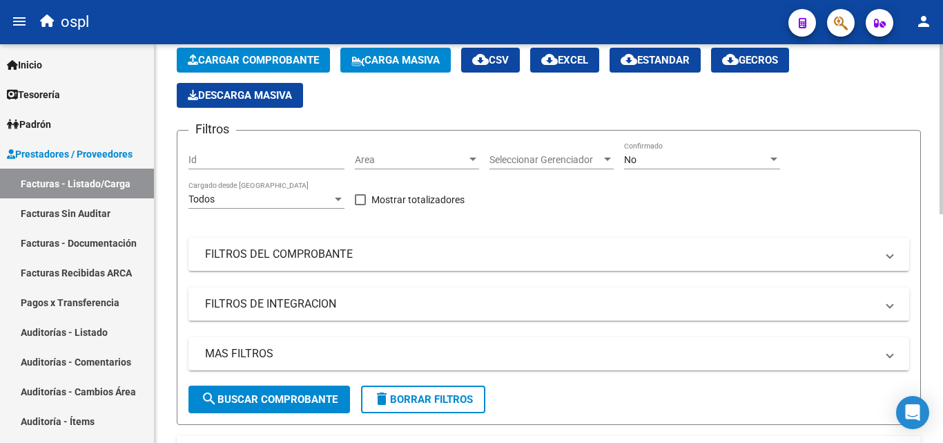
click at [416, 158] on span "Area" at bounding box center [411, 160] width 112 height 12
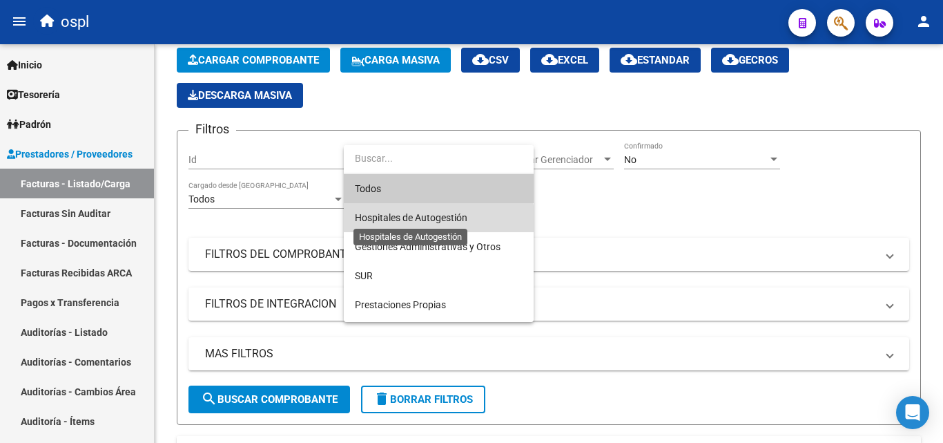
click at [423, 222] on span "Hospitales de Autogestión" at bounding box center [411, 217] width 113 height 11
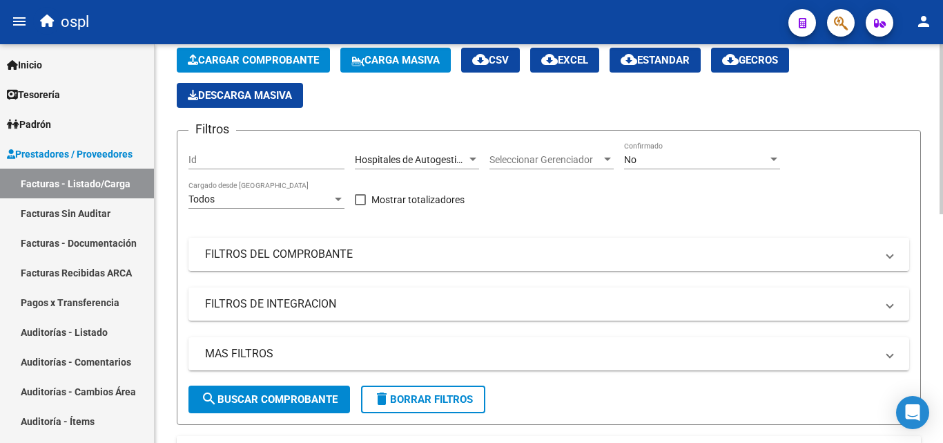
click at [369, 242] on mat-expansion-panel-header "FILTROS DEL COMPROBANTE" at bounding box center [548, 254] width 721 height 33
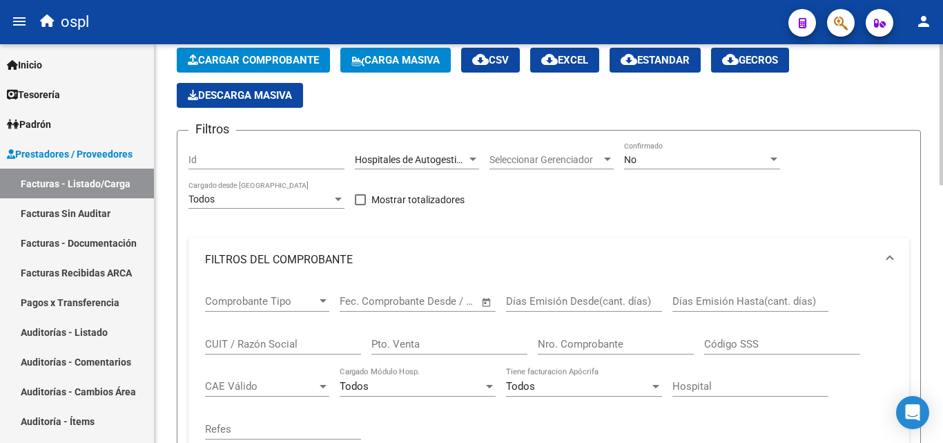
click at [485, 298] on span "Open calendar" at bounding box center [486, 301] width 33 height 33
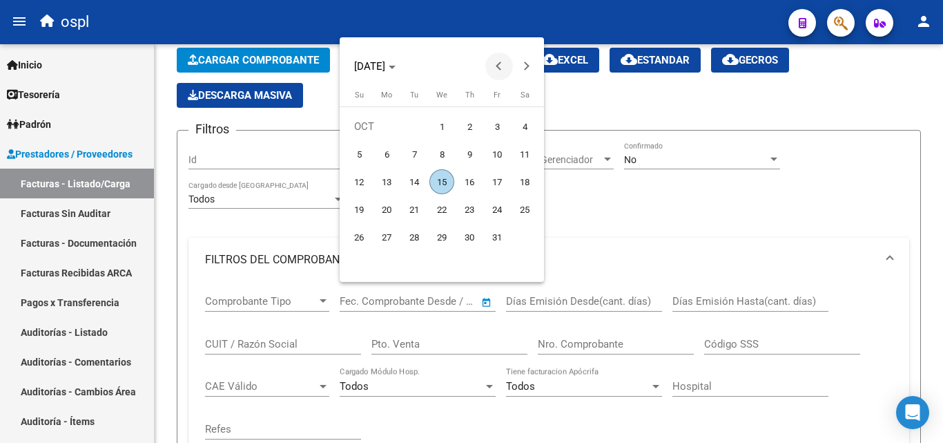
click at [493, 64] on span "Previous month" at bounding box center [499, 66] width 28 height 28
drag, startPoint x: 385, startPoint y: 152, endPoint x: 491, endPoint y: 104, distance: 116.2
click at [387, 151] on span "1" at bounding box center [386, 154] width 25 height 25
type input "01/09/2025"
click at [532, 70] on span "Next month" at bounding box center [527, 66] width 28 height 28
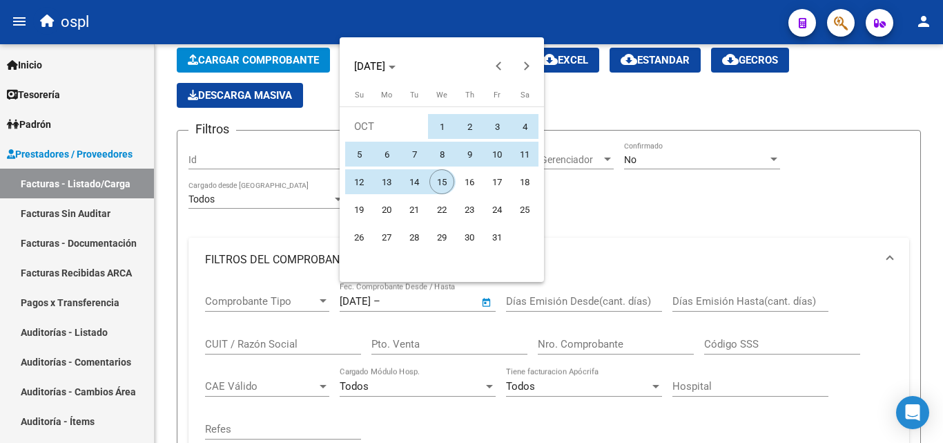
drag, startPoint x: 443, startPoint y: 186, endPoint x: 414, endPoint y: 240, distance: 60.8
click at [442, 186] on span "15" at bounding box center [441, 181] width 25 height 25
type input "15/10/2025"
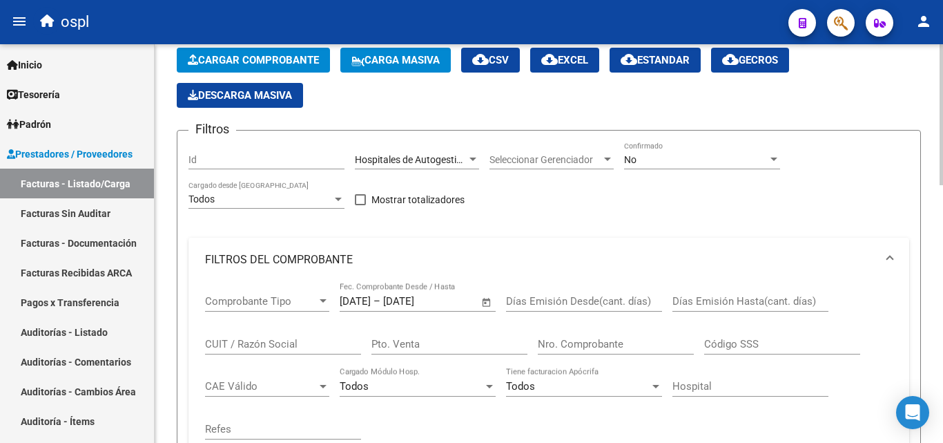
scroll to position [261, 0]
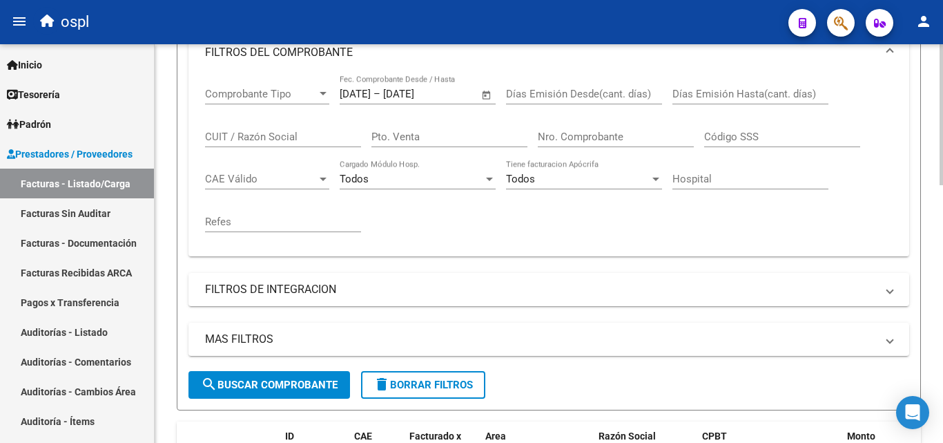
click at [307, 384] on span "search Buscar Comprobante" at bounding box center [269, 384] width 137 height 12
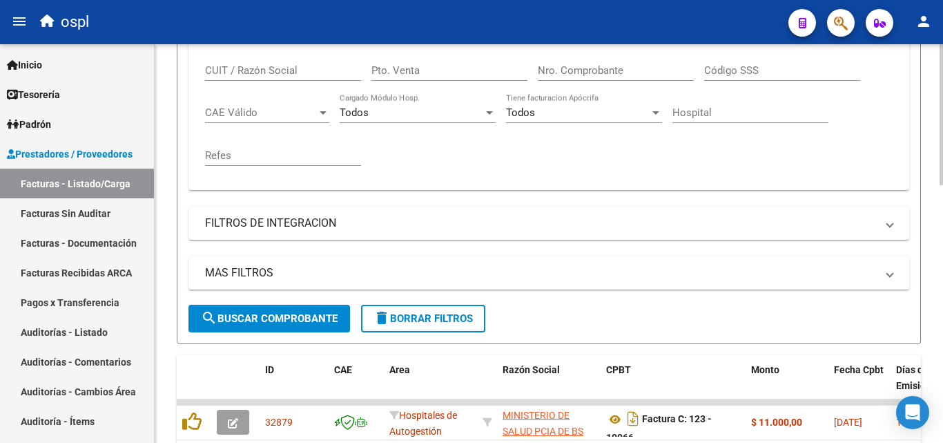
scroll to position [468, 0]
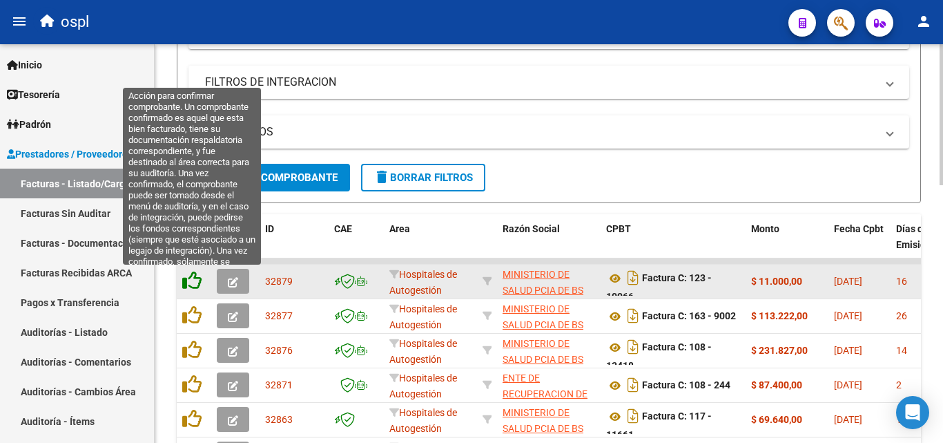
click at [191, 279] on icon at bounding box center [191, 280] width 19 height 19
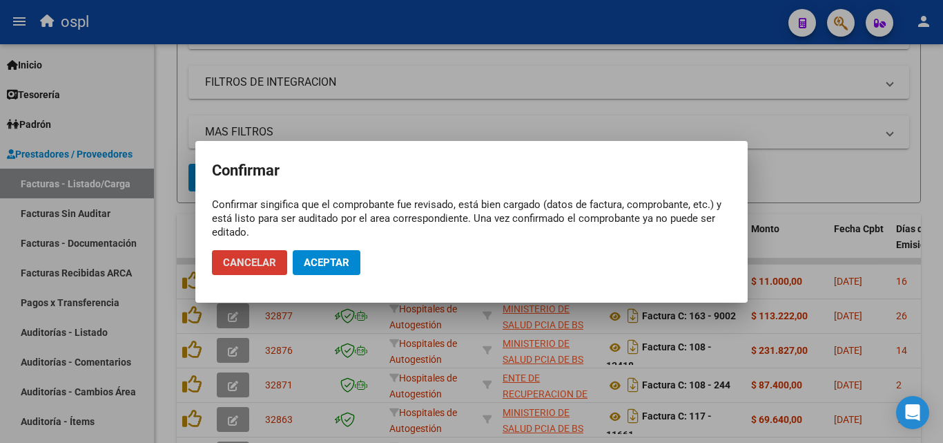
click at [311, 256] on span "Aceptar" at bounding box center [327, 262] width 46 height 12
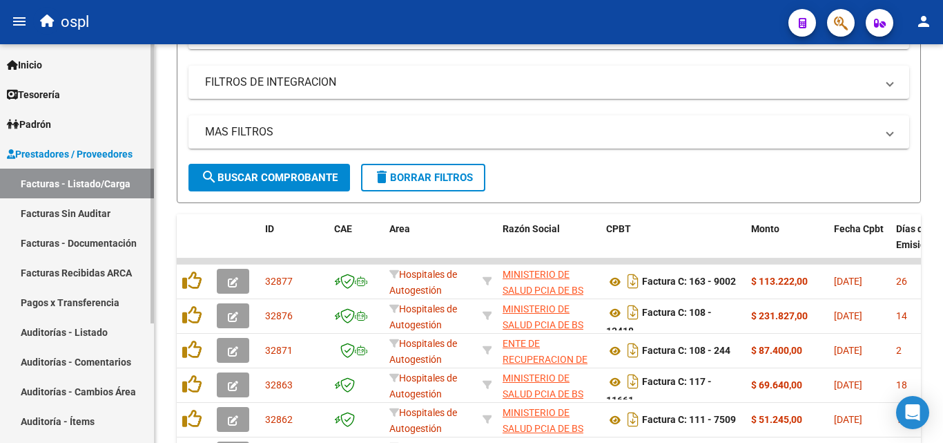
click at [71, 213] on link "Facturas Sin Auditar" at bounding box center [77, 213] width 154 height 30
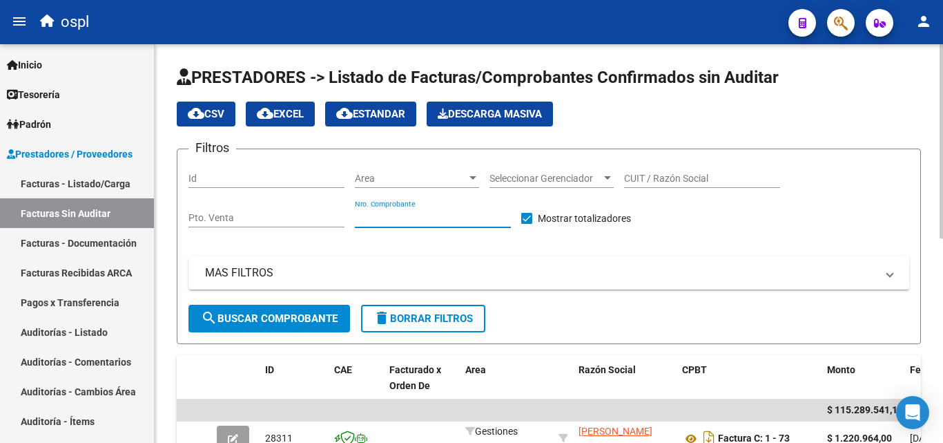
click at [425, 220] on input "Nro. Comprobante" at bounding box center [433, 218] width 156 height 12
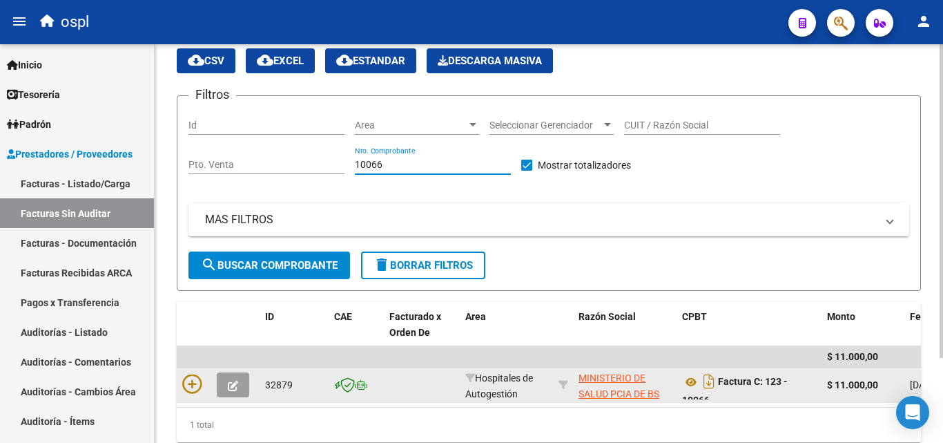
scroll to position [108, 0]
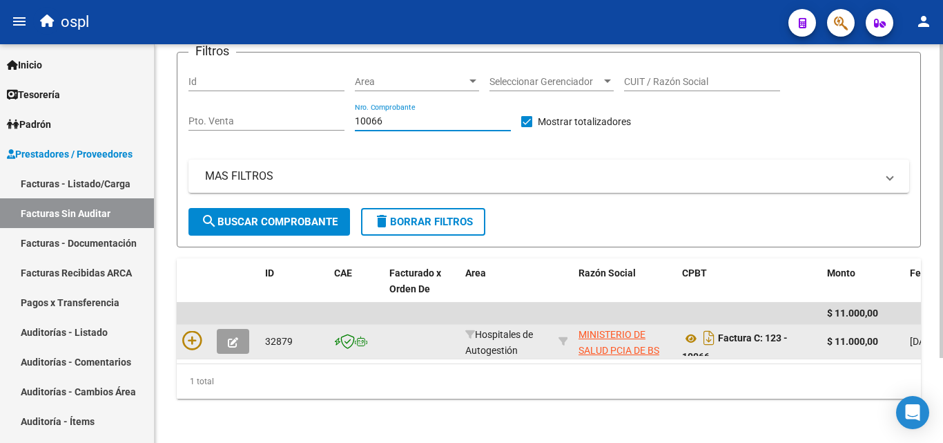
type input "10066"
click at [182, 325] on datatable-body-cell at bounding box center [194, 342] width 35 height 34
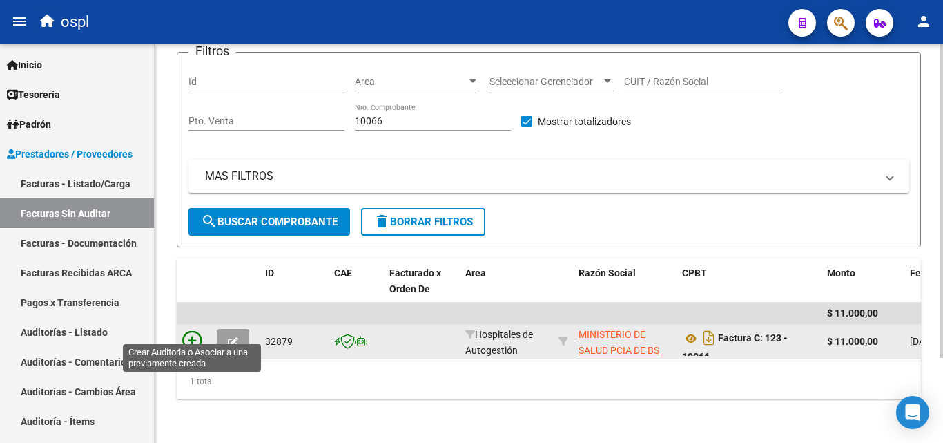
click at [195, 331] on icon at bounding box center [191, 340] width 19 height 19
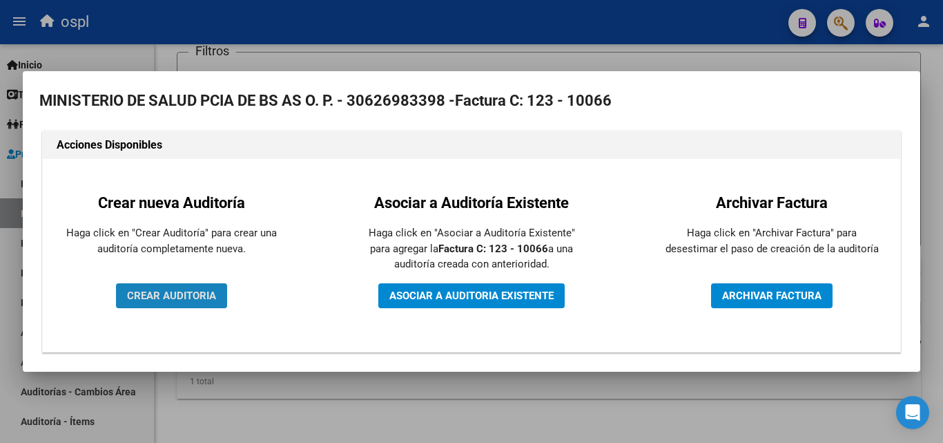
click at [213, 291] on span "CREAR AUDITORIA" at bounding box center [171, 295] width 89 height 12
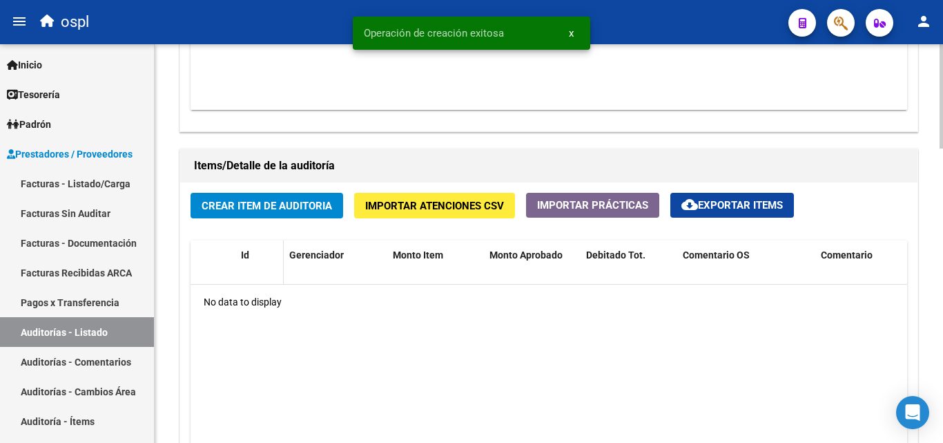
scroll to position [898, 0]
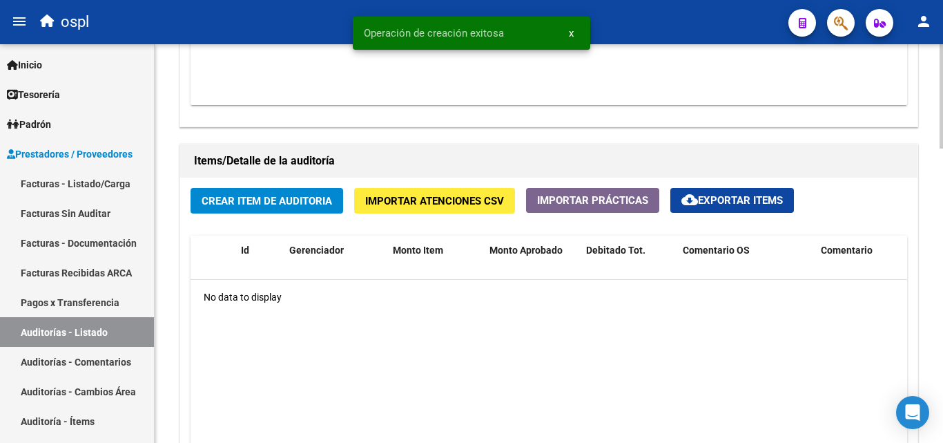
click at [279, 197] on span "Crear Item de Auditoria" at bounding box center [267, 201] width 130 height 12
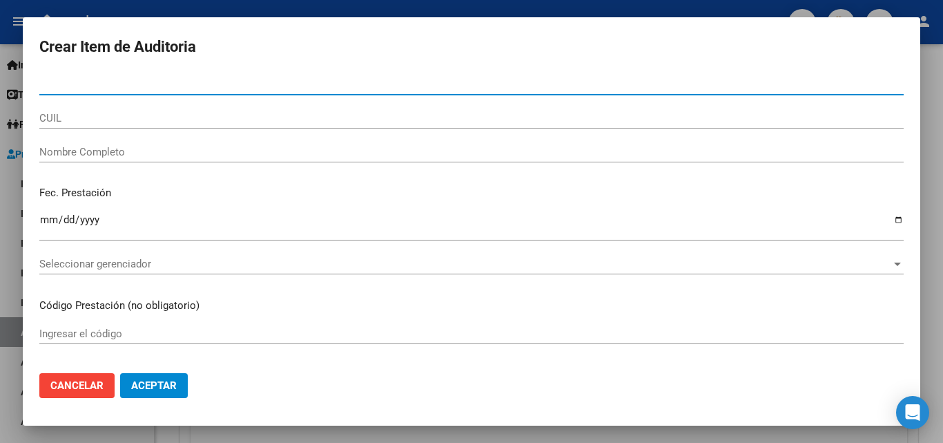
click at [81, 146] on input "Nombre Completo" at bounding box center [471, 152] width 864 height 12
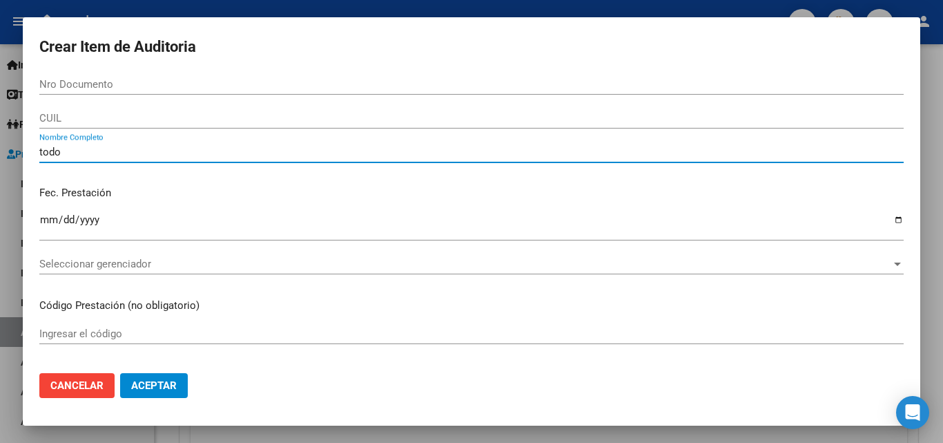
type input "todos"
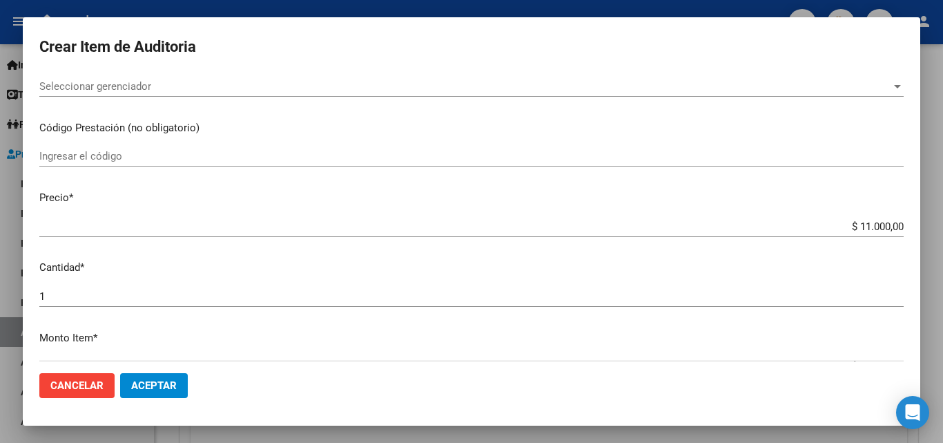
scroll to position [0, 0]
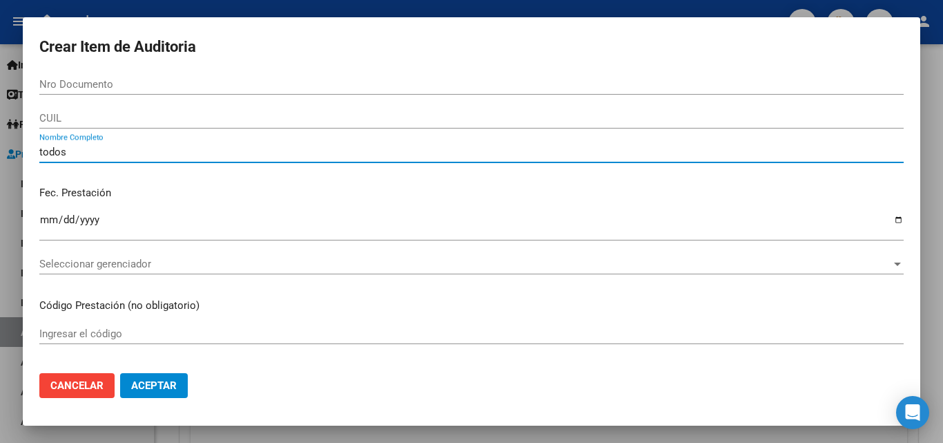
drag, startPoint x: 9, startPoint y: 137, endPoint x: 0, endPoint y: 116, distance: 23.2
click at [0, 130] on div "Crear Item de Auditoria Nro Documento CUIL todos Nombre Completo Fec. Prestació…" at bounding box center [471, 221] width 943 height 443
click at [2, 313] on div at bounding box center [471, 221] width 943 height 443
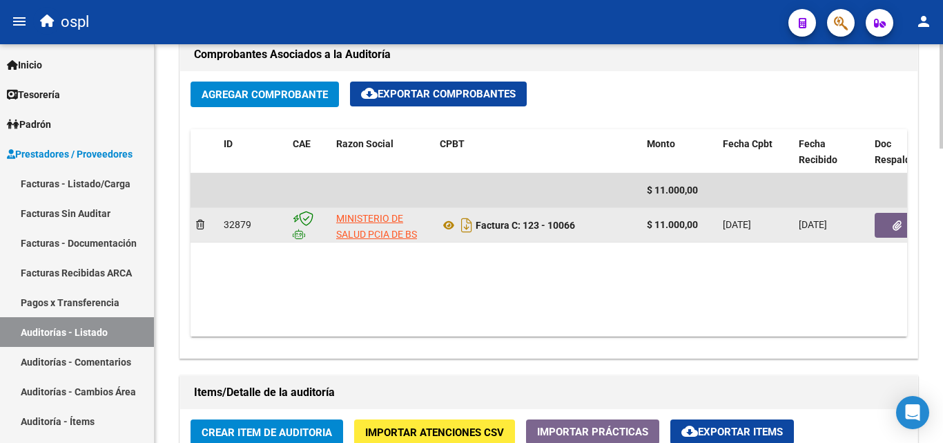
scroll to position [552, 0]
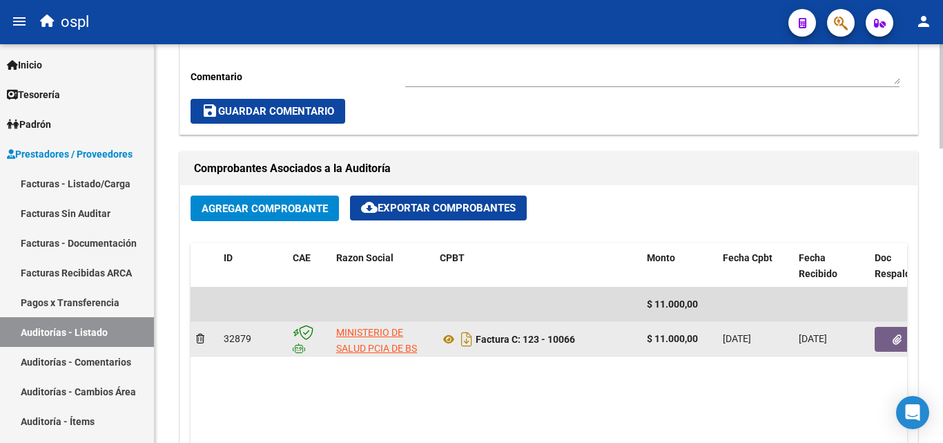
click at [902, 342] on button "button" at bounding box center [897, 339] width 44 height 25
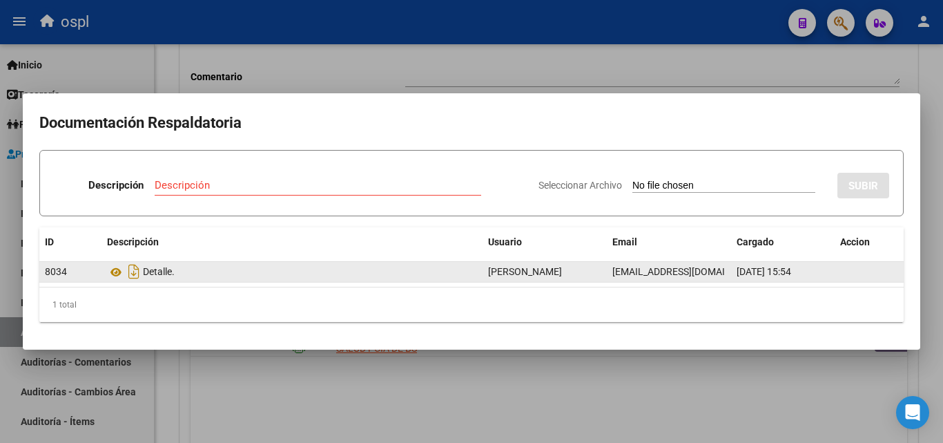
click at [105, 272] on datatable-body-cell "Detalle." at bounding box center [291, 272] width 381 height 20
click at [119, 269] on icon at bounding box center [116, 272] width 18 height 17
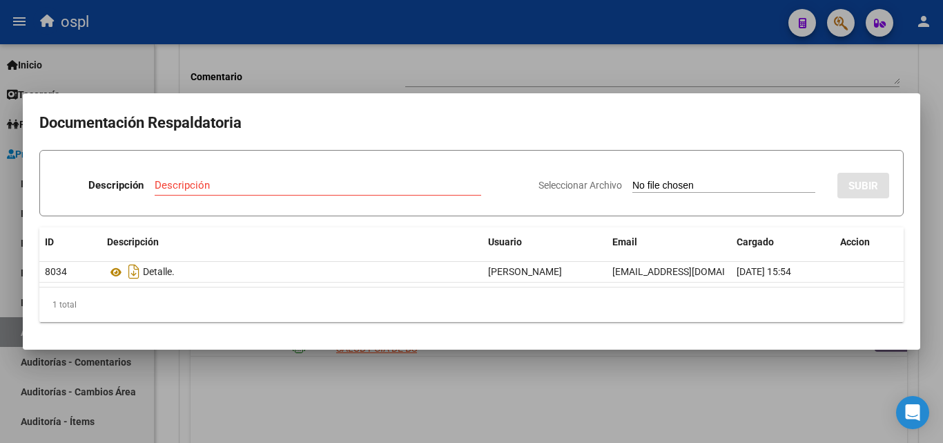
click at [661, 92] on div at bounding box center [471, 221] width 943 height 443
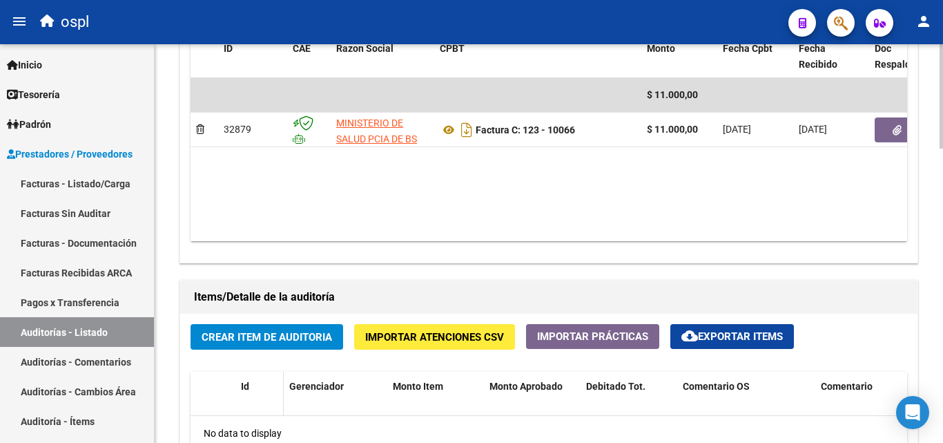
scroll to position [829, 0]
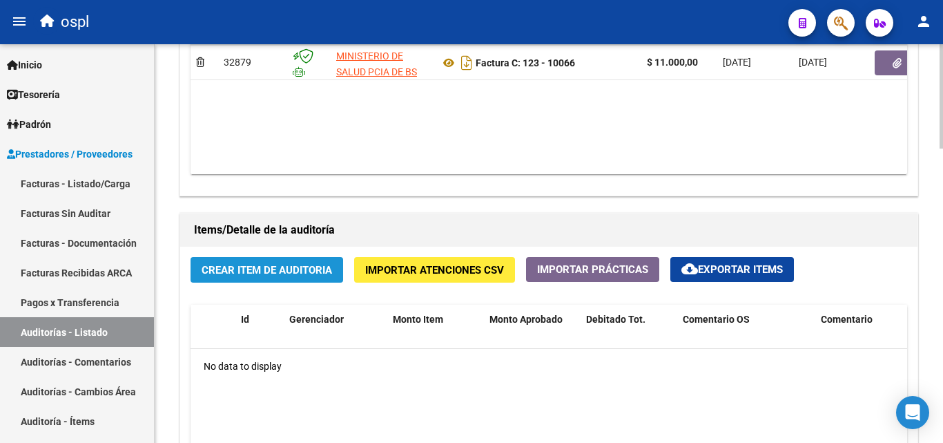
click at [255, 262] on button "Crear Item de Auditoria" at bounding box center [267, 270] width 153 height 26
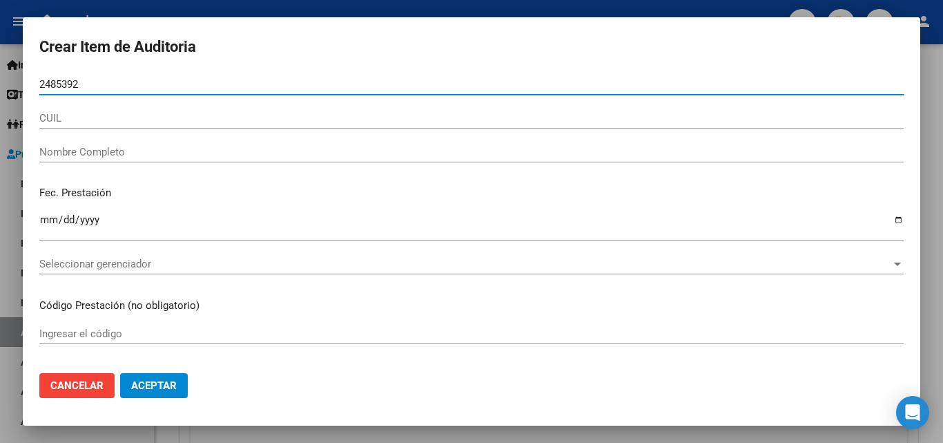
type input "24853928"
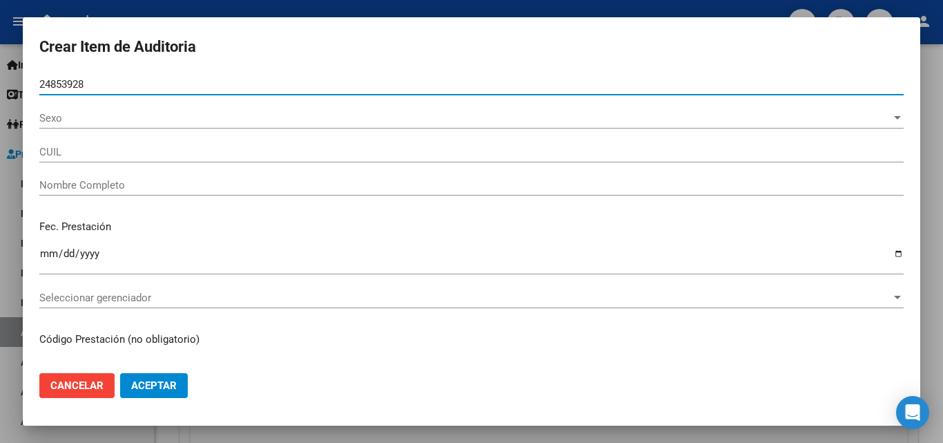
type input "20248539284"
type input "BONAVETTI NELSON ANDRES"
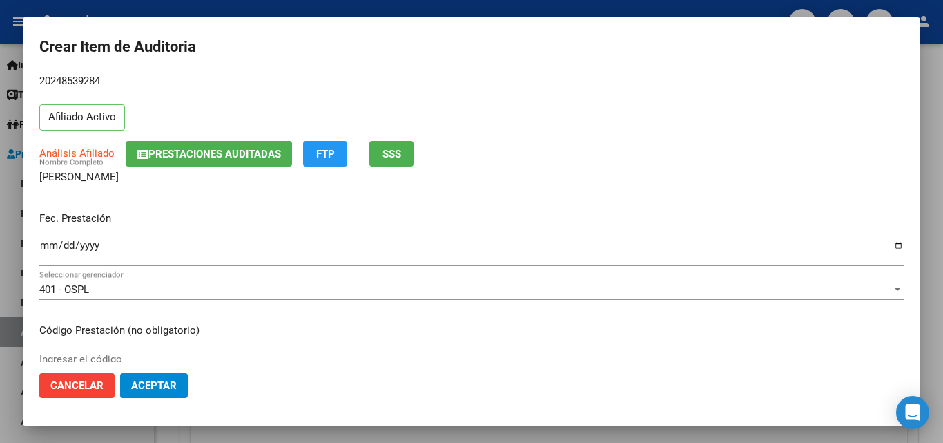
scroll to position [69, 0]
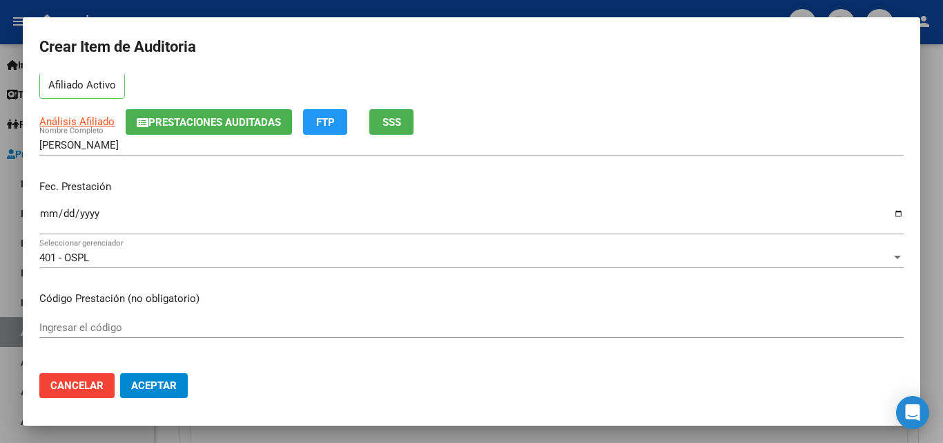
type input "24853928"
click at [47, 206] on div "Ingresar la fecha" at bounding box center [471, 219] width 864 height 30
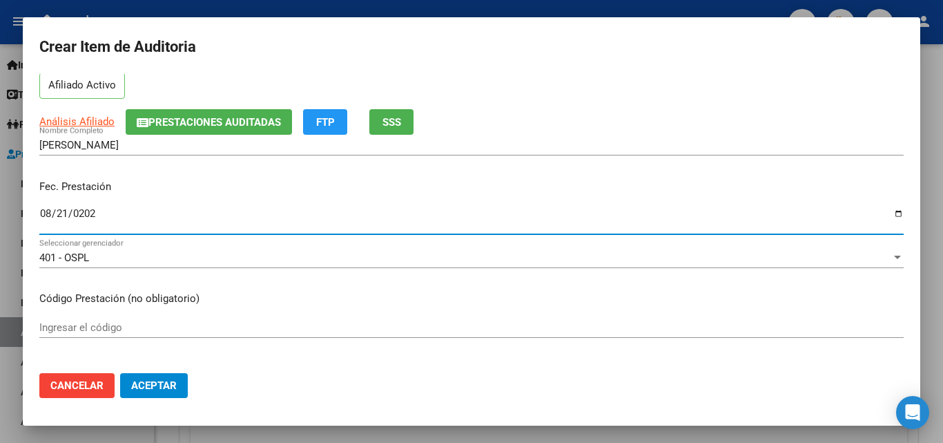
type input "2025-08-21"
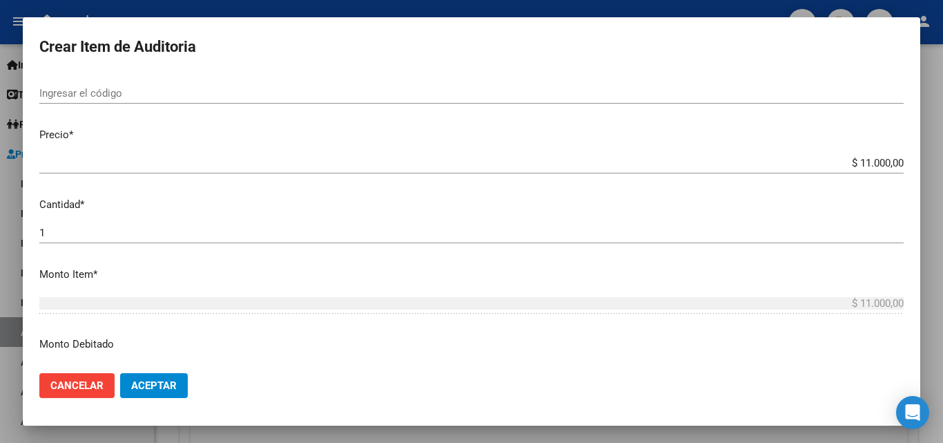
scroll to position [345, 0]
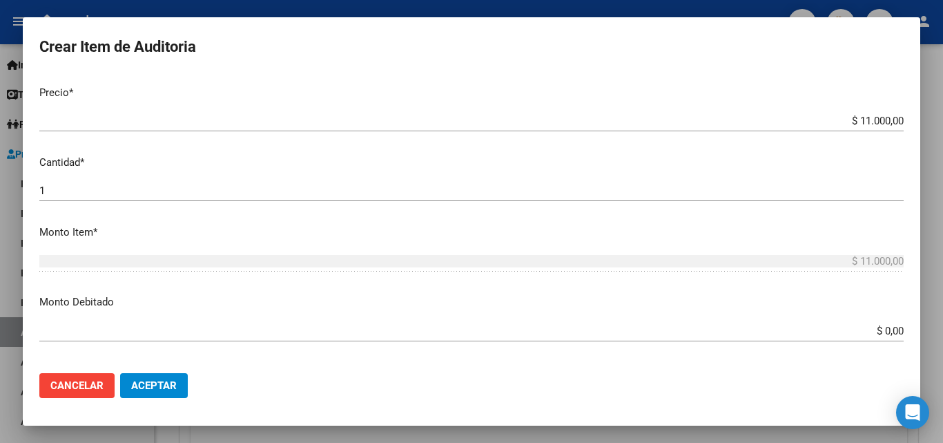
drag, startPoint x: 862, startPoint y: 322, endPoint x: 942, endPoint y: 335, distance: 81.1
click at [942, 335] on div "Crear Item de Auditoria 24853928 Nro Documento 20248539284 CUIL Afiliado Activo…" at bounding box center [471, 221] width 943 height 443
click at [828, 335] on input "$ 0,00" at bounding box center [471, 331] width 864 height 12
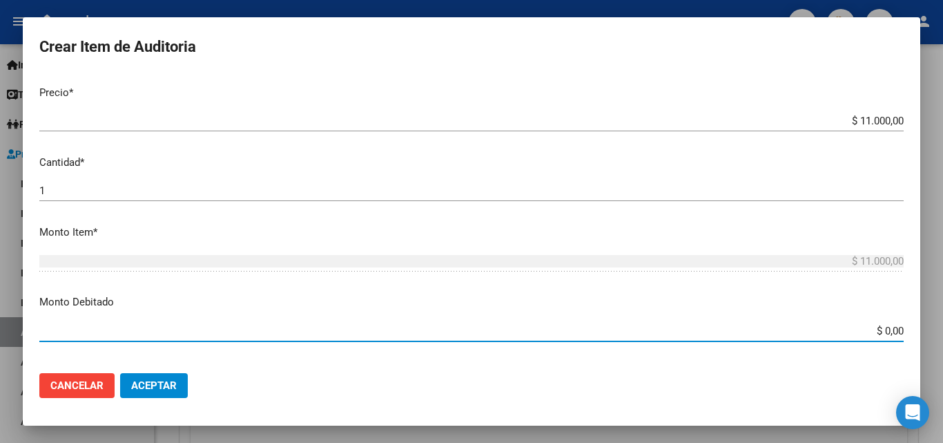
drag, startPoint x: 859, startPoint y: 336, endPoint x: 916, endPoint y: 342, distance: 57.6
click at [916, 342] on mat-dialog-content "24853928 Nro Documento 20248539284 CUIL Afiliado Activo Análisis Afiliado Prest…" at bounding box center [472, 218] width 898 height 288
type input "$ 11.000,00"
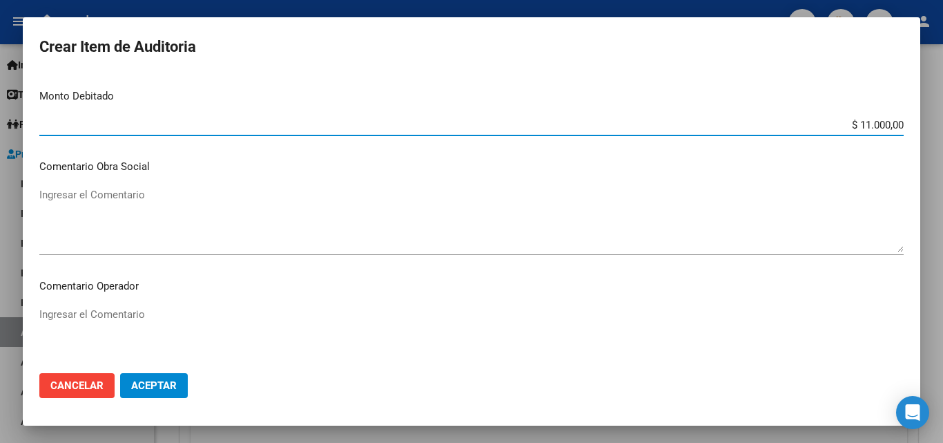
scroll to position [552, 0]
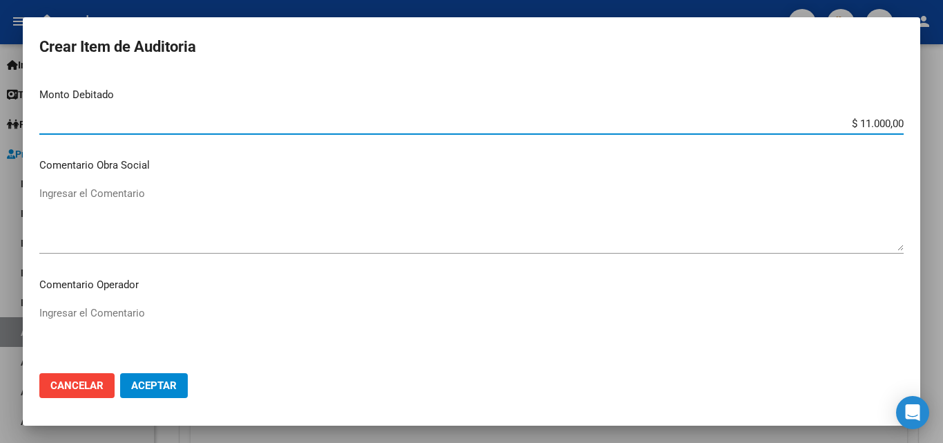
click at [281, 328] on textarea "Ingresar el Comentario" at bounding box center [471, 337] width 864 height 65
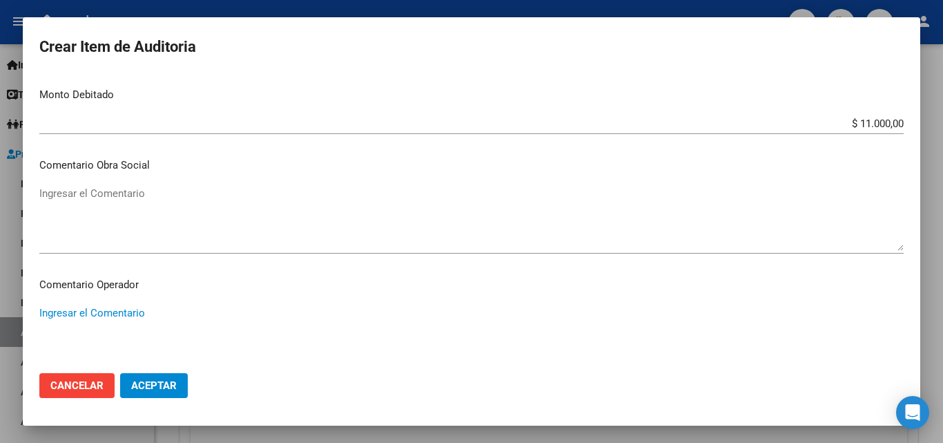
type textarea "D"
type textarea "Sin documentacion respaldatoria"
click at [183, 382] on button "Aceptar" at bounding box center [154, 385] width 68 height 25
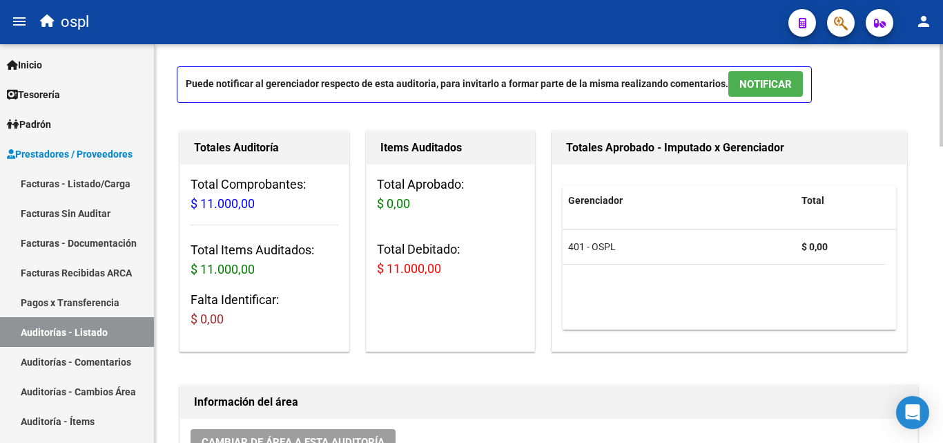
scroll to position [0, 0]
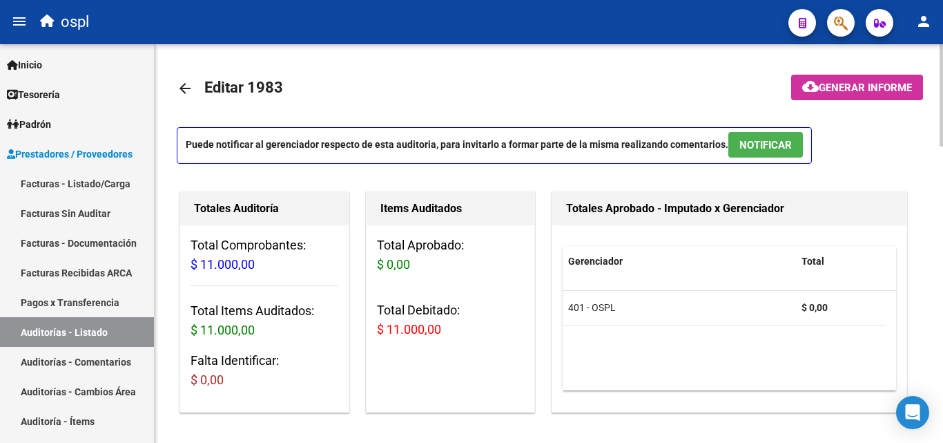
click at [855, 77] on button "cloud_download Generar informe" at bounding box center [857, 88] width 132 height 26
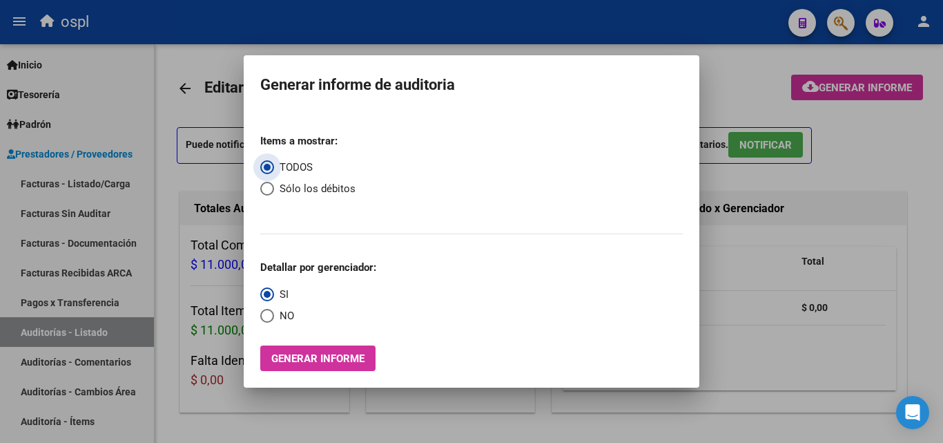
click at [336, 346] on button "Generar informe" at bounding box center [317, 358] width 115 height 26
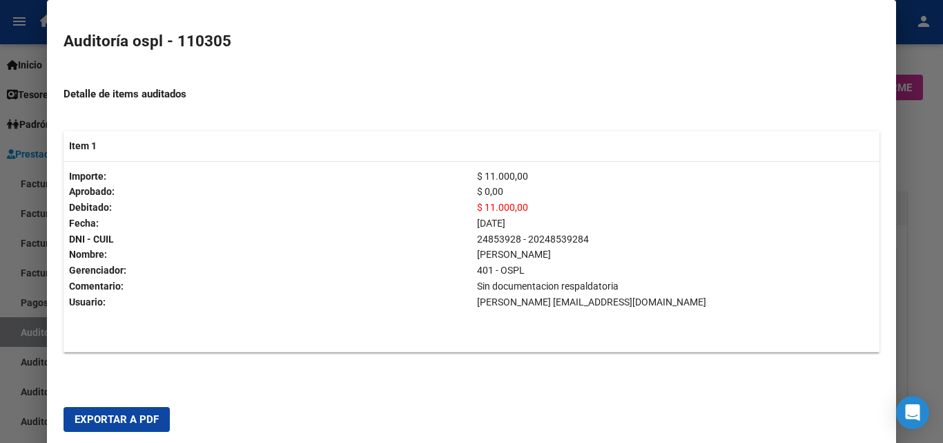
scroll to position [341, 0]
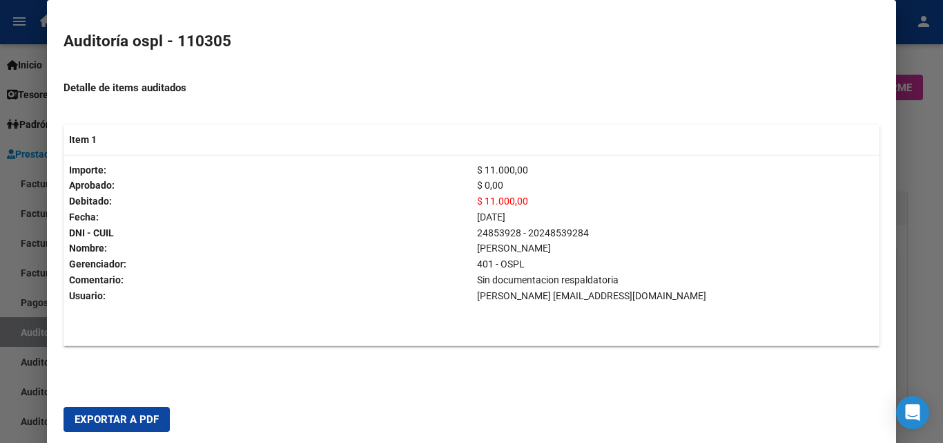
click at [125, 418] on span "Exportar a PDF" at bounding box center [117, 419] width 84 height 12
click at [0, 203] on div at bounding box center [471, 221] width 943 height 443
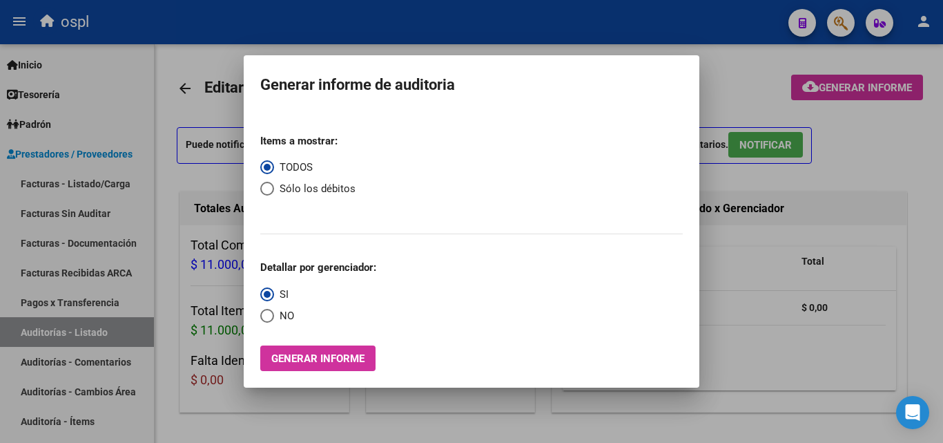
drag, startPoint x: 862, startPoint y: 367, endPoint x: 739, endPoint y: 318, distance: 131.7
click at [859, 367] on div at bounding box center [471, 221] width 943 height 443
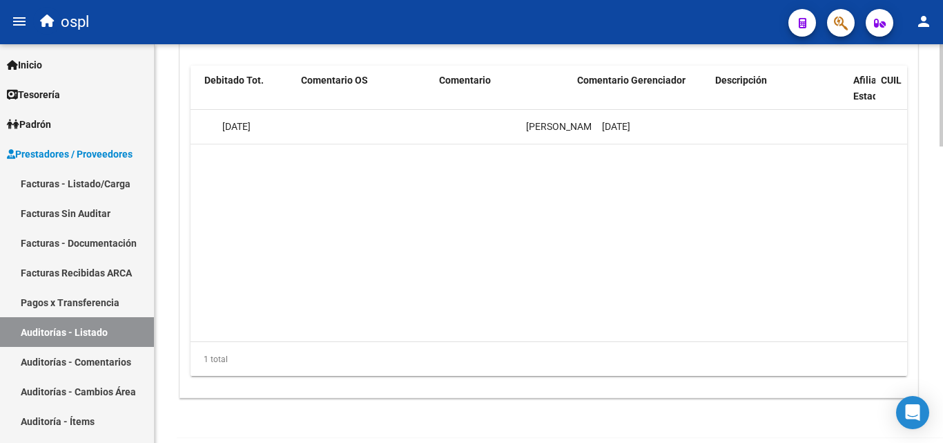
scroll to position [0, 0]
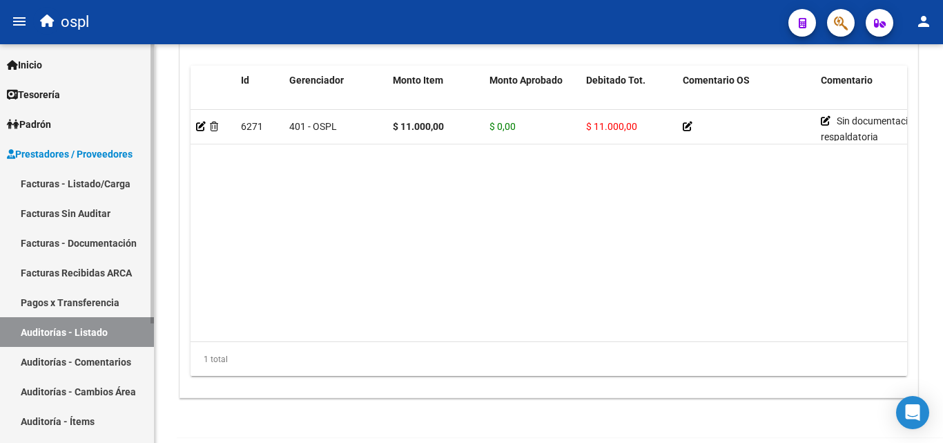
click at [113, 183] on link "Facturas - Listado/Carga" at bounding box center [77, 183] width 154 height 30
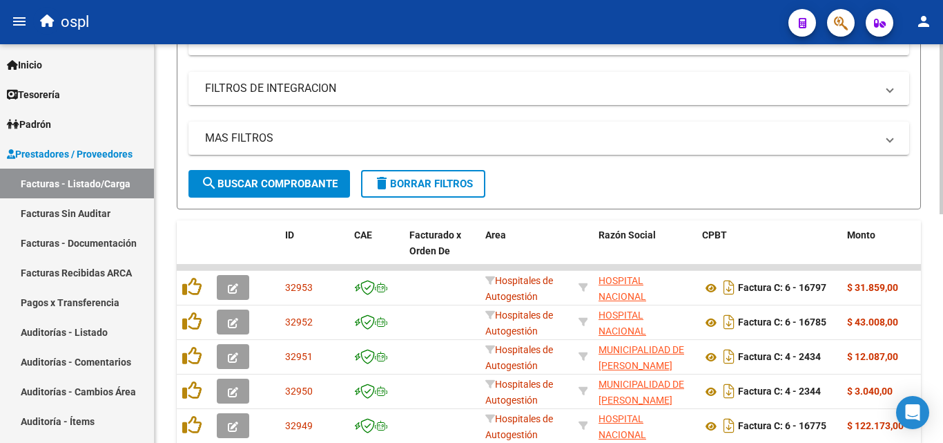
scroll to position [192, 0]
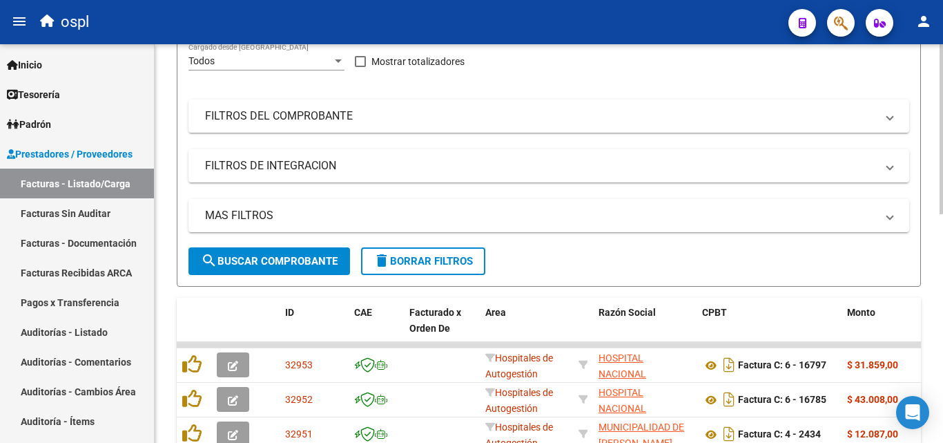
click at [844, 90] on div "Filtros Id Area Area Seleccionar Gerenciador Seleccionar Gerenciador No Confirm…" at bounding box center [548, 125] width 721 height 244
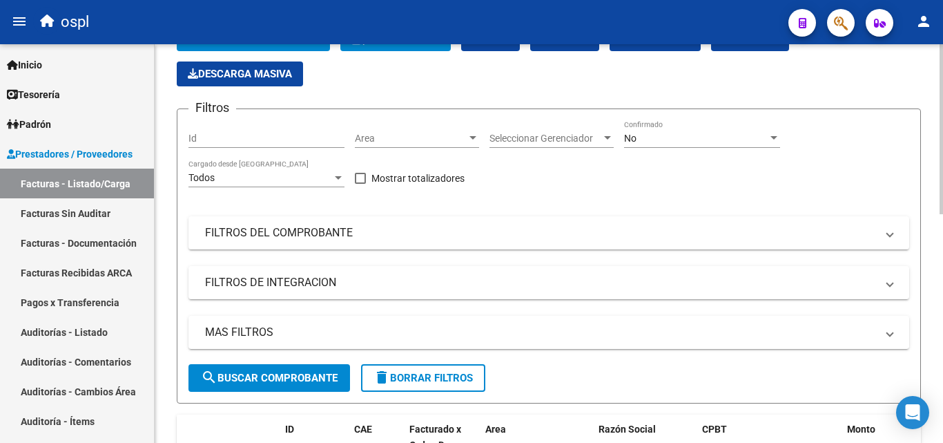
scroll to position [54, 0]
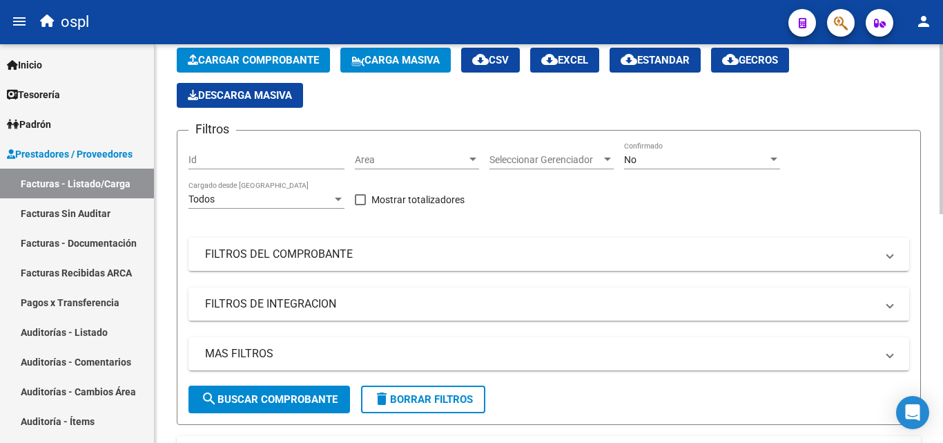
click at [421, 161] on span "Area" at bounding box center [411, 160] width 112 height 12
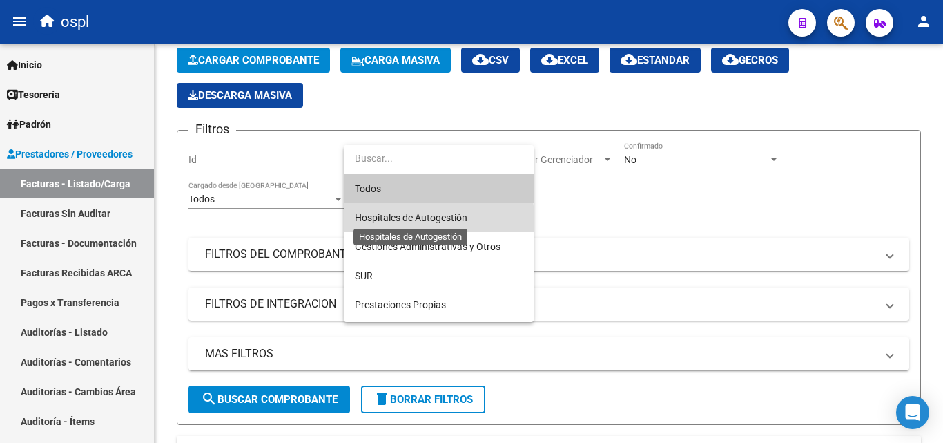
click at [405, 219] on span "Hospitales de Autogestión" at bounding box center [411, 217] width 113 height 11
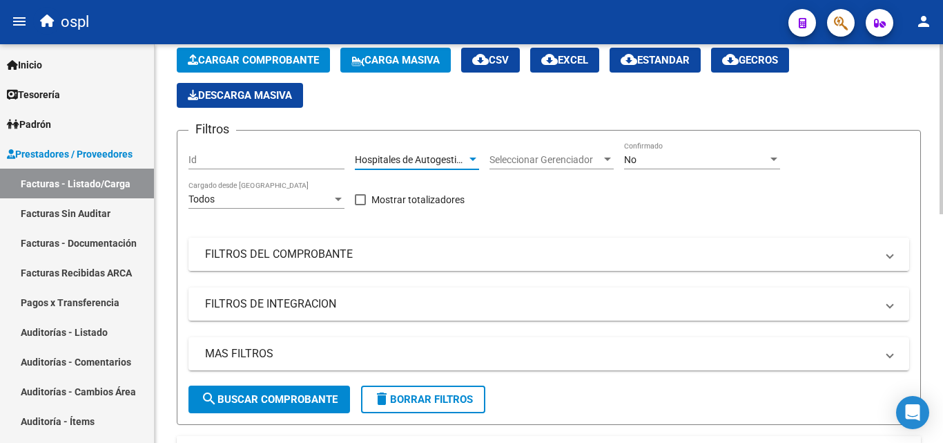
click at [304, 260] on mat-panel-title "FILTROS DEL COMPROBANTE" at bounding box center [540, 253] width 671 height 15
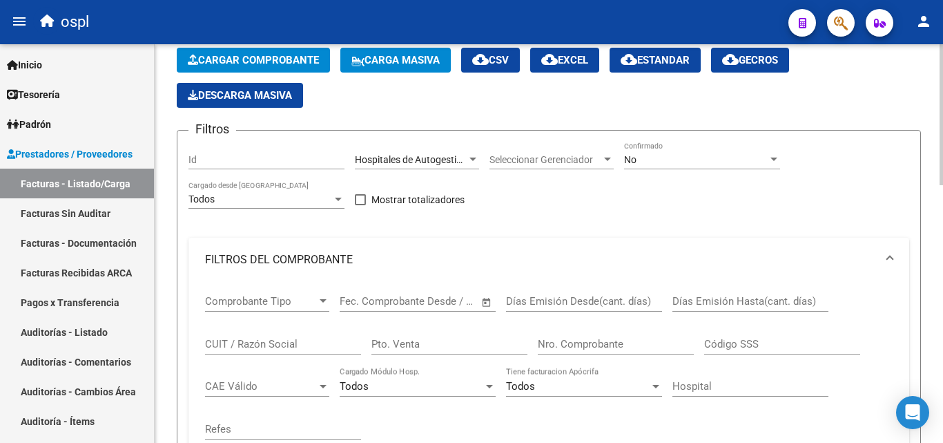
click at [490, 300] on span "Open calendar" at bounding box center [486, 301] width 33 height 33
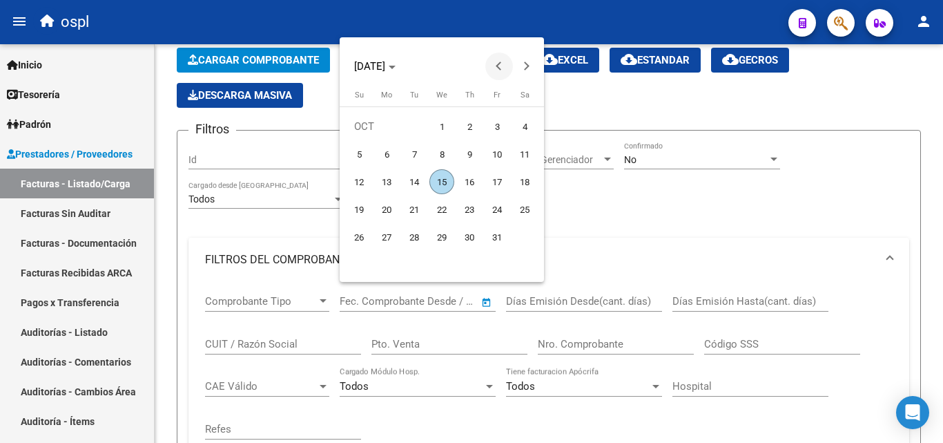
click at [490, 57] on span "Previous month" at bounding box center [499, 66] width 28 height 28
drag, startPoint x: 384, startPoint y: 148, endPoint x: 532, endPoint y: 97, distance: 157.2
click at [385, 148] on span "1" at bounding box center [386, 154] width 25 height 25
type input "01/09/2025"
click at [521, 60] on span "Next month" at bounding box center [527, 66] width 28 height 28
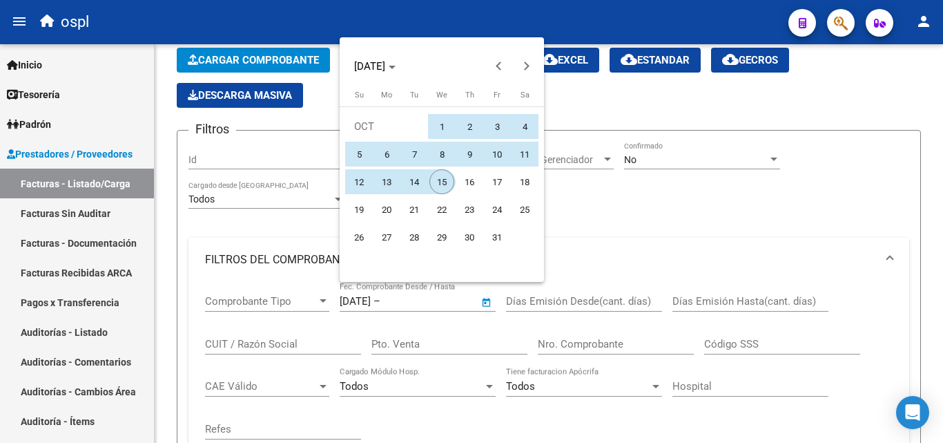
click at [429, 181] on button "15" at bounding box center [442, 182] width 28 height 28
type input "15/10/2025"
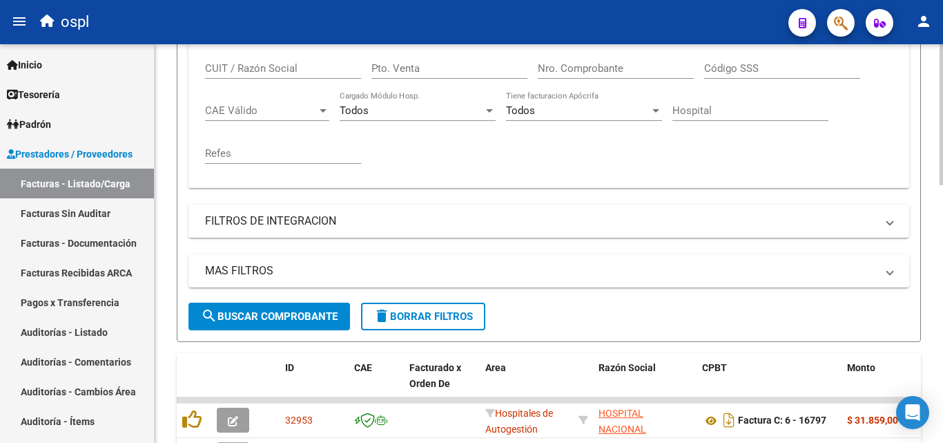
scroll to position [330, 0]
click at [289, 314] on span "search Buscar Comprobante" at bounding box center [269, 315] width 137 height 12
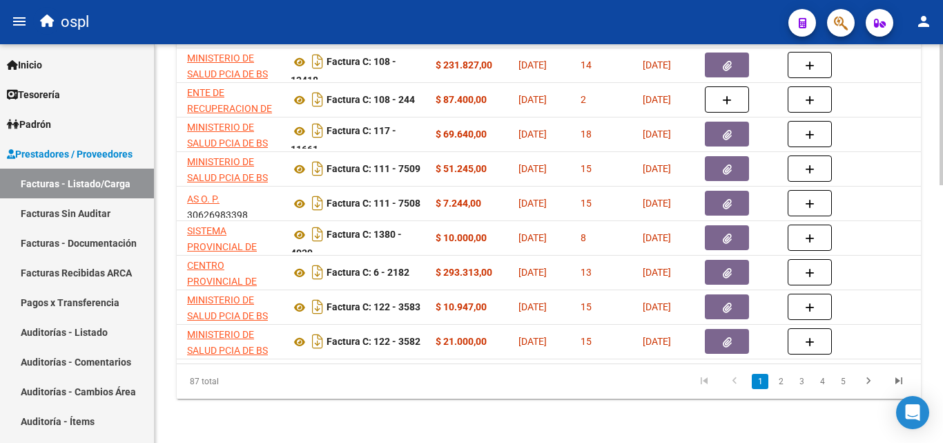
scroll to position [730, 0]
click at [847, 380] on link "5" at bounding box center [843, 381] width 17 height 15
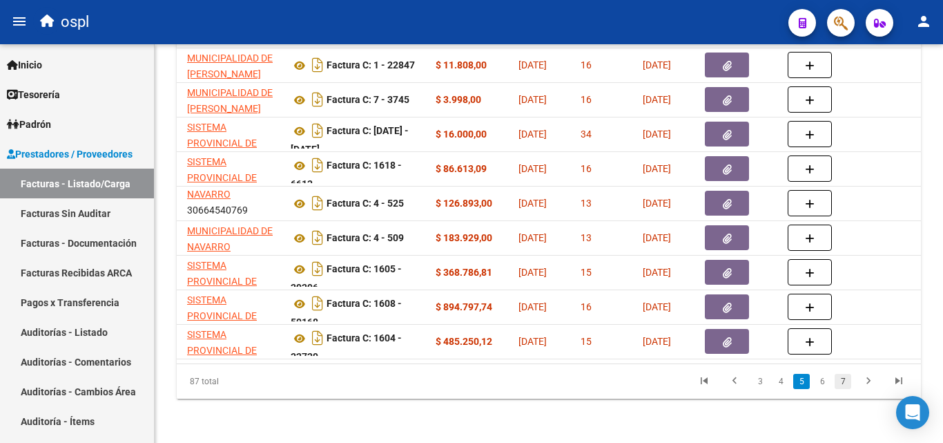
click at [848, 383] on link "7" at bounding box center [843, 381] width 17 height 15
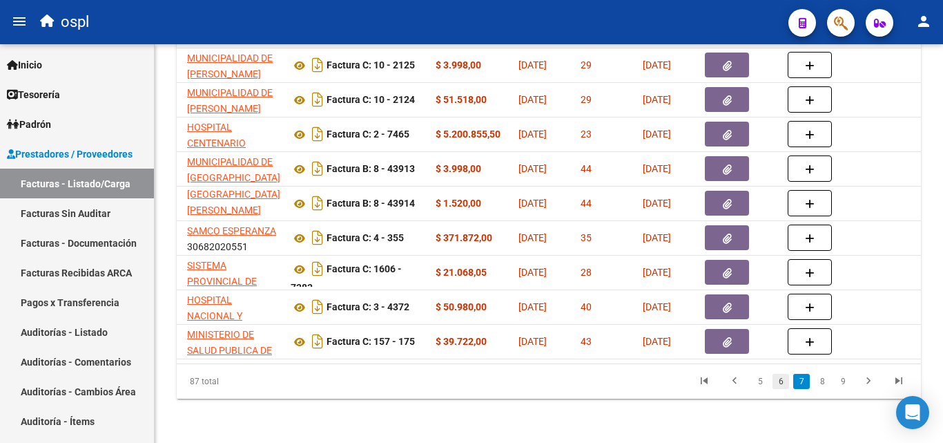
click at [780, 378] on link "6" at bounding box center [781, 381] width 17 height 15
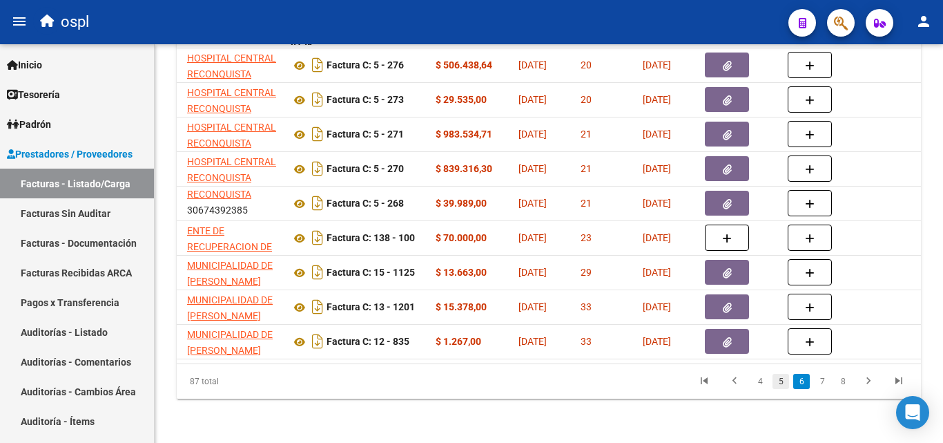
click at [781, 383] on link "5" at bounding box center [781, 381] width 17 height 15
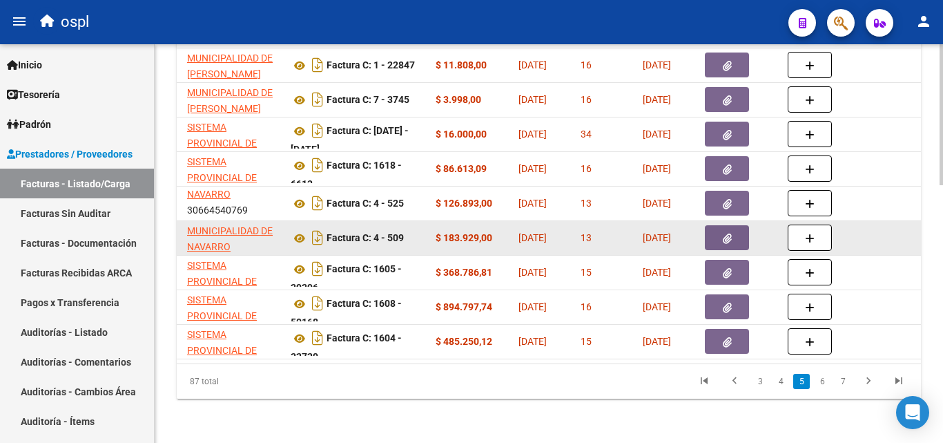
click at [734, 225] on button "button" at bounding box center [727, 237] width 44 height 25
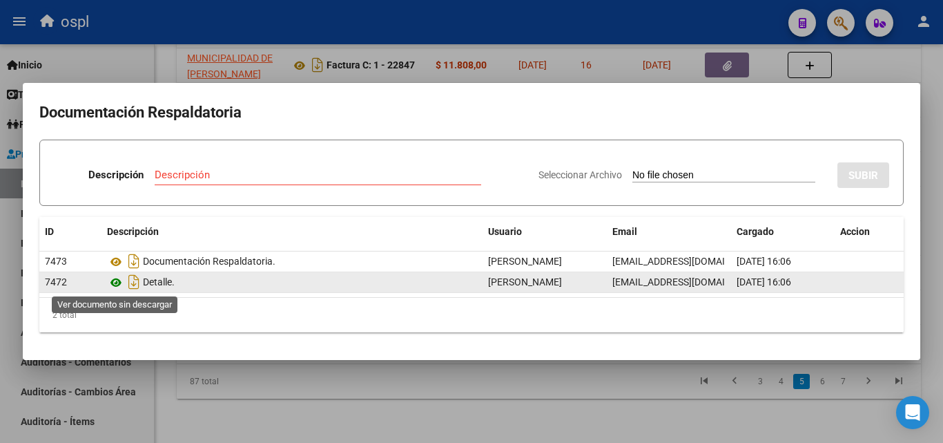
click at [108, 281] on icon at bounding box center [116, 282] width 18 height 17
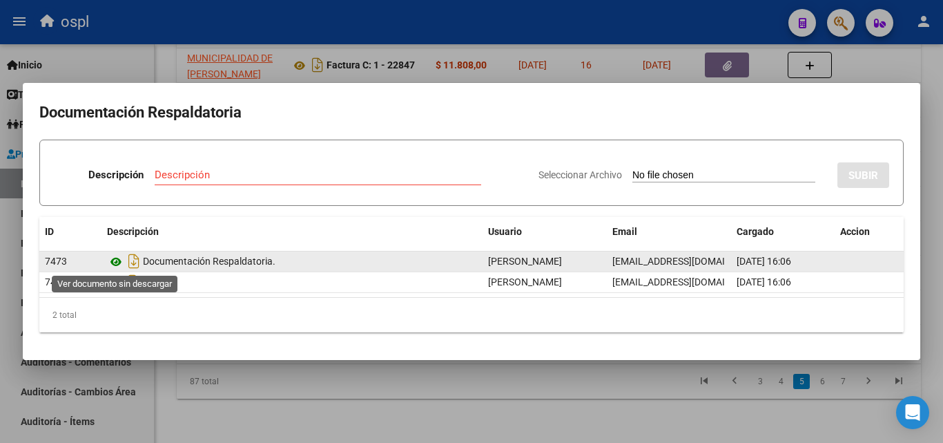
click at [115, 258] on icon at bounding box center [116, 261] width 18 height 17
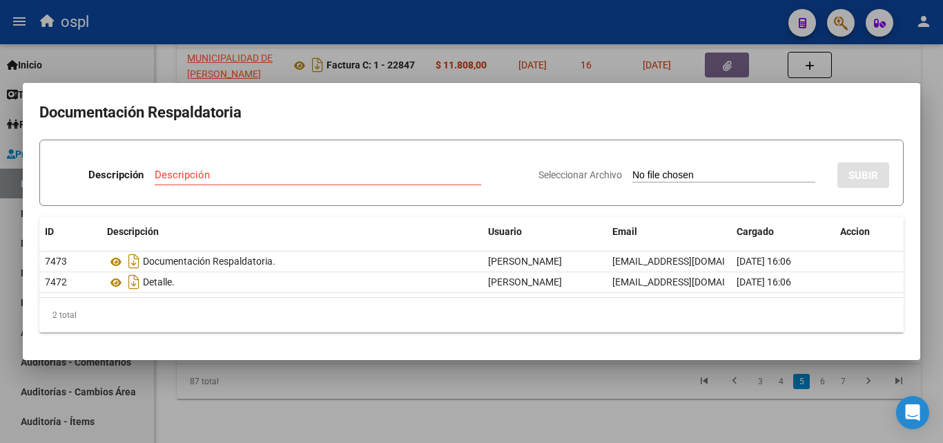
click at [487, 362] on div at bounding box center [471, 221] width 943 height 443
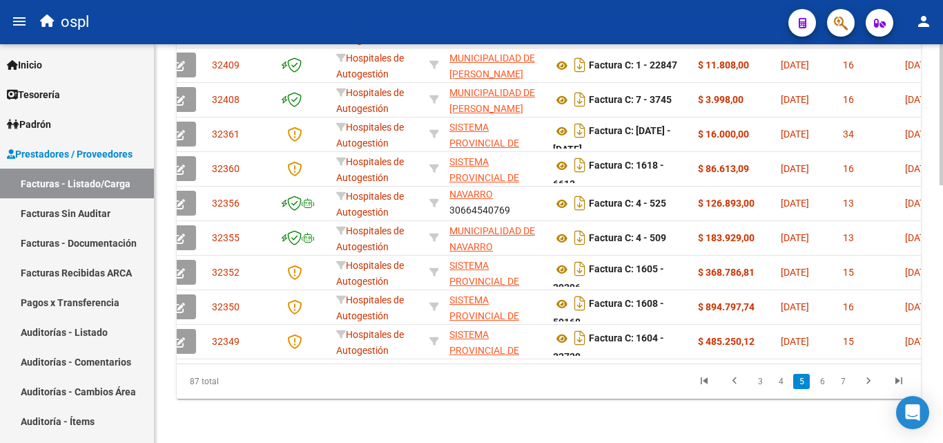
scroll to position [0, 0]
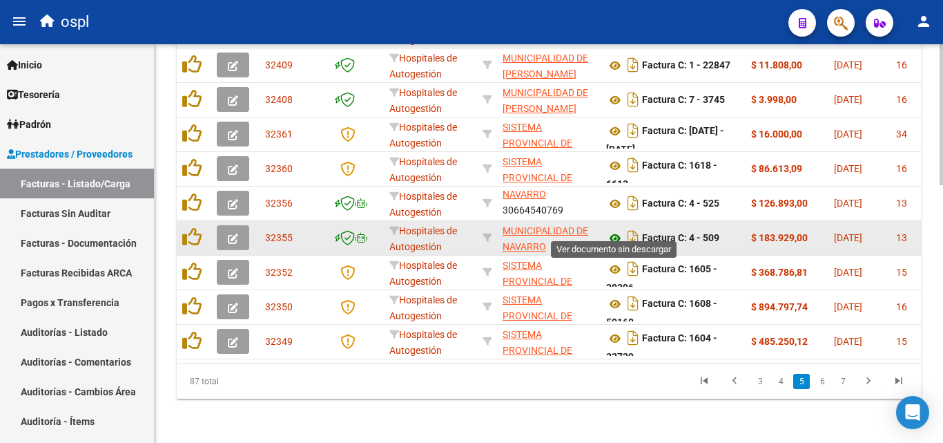
click at [619, 230] on icon at bounding box center [615, 238] width 18 height 17
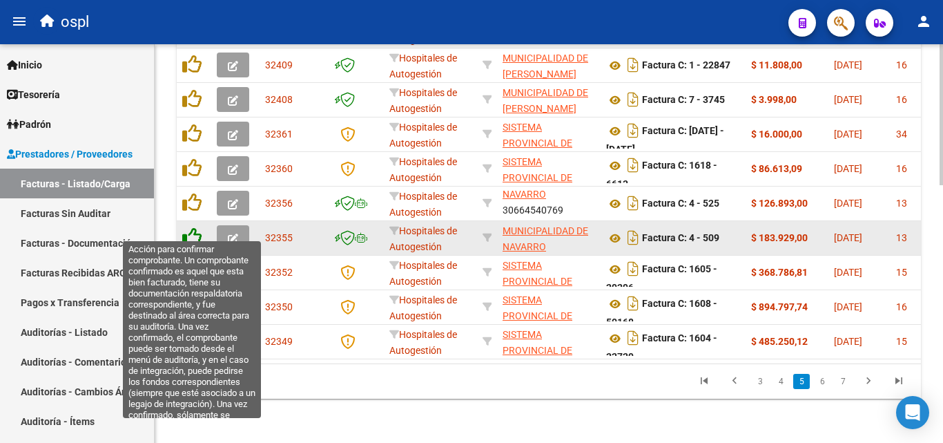
click at [186, 227] on icon at bounding box center [191, 236] width 19 height 19
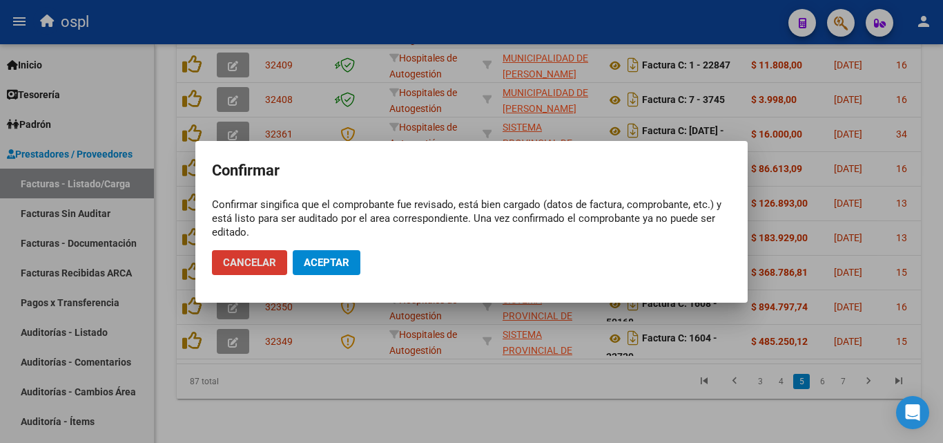
click at [342, 254] on button "Aceptar" at bounding box center [327, 262] width 68 height 25
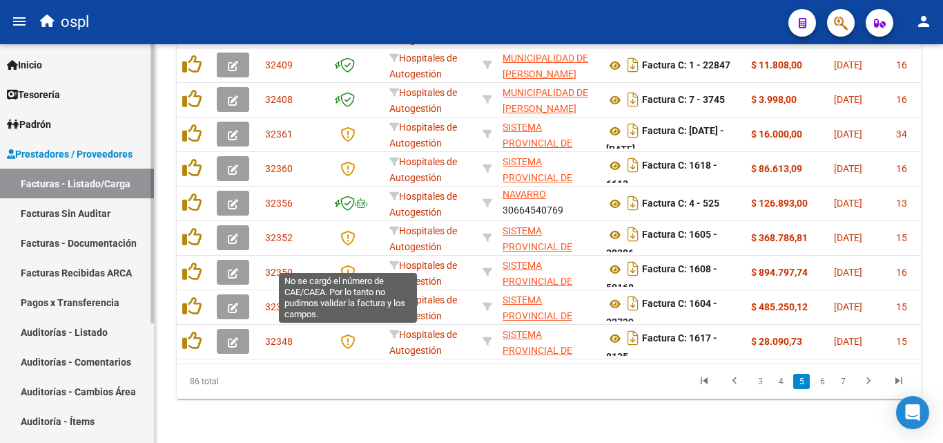
scroll to position [730, 0]
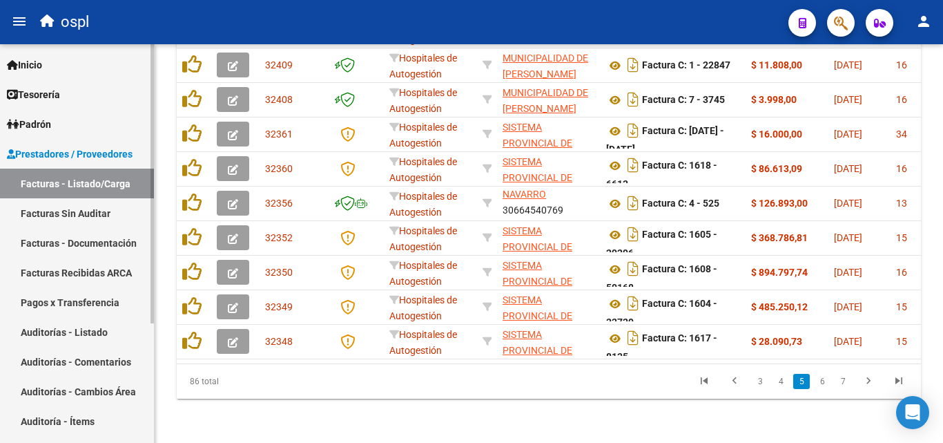
click at [76, 209] on link "Facturas Sin Auditar" at bounding box center [77, 213] width 154 height 30
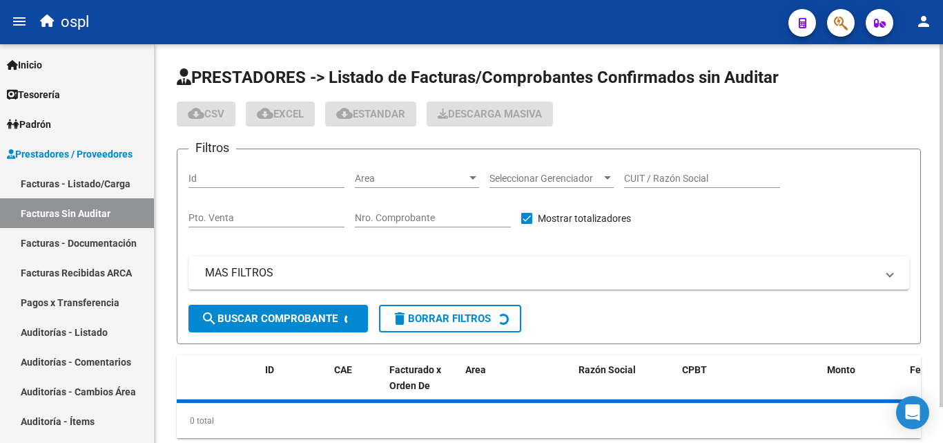
click at [413, 220] on input "Nro. Comprobante" at bounding box center [433, 218] width 156 height 12
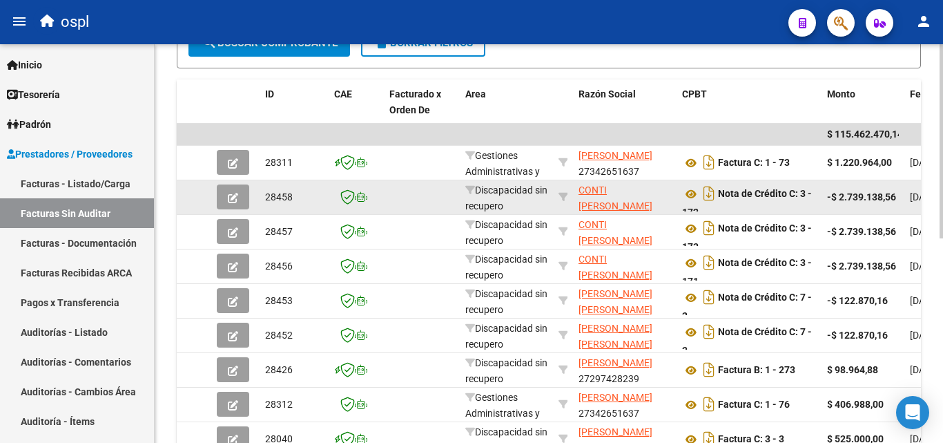
scroll to position [276, 0]
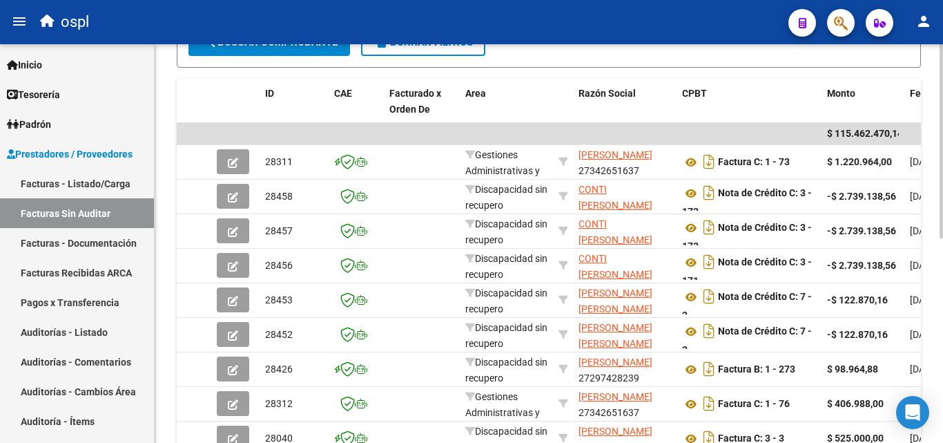
type input "509"
click at [296, 48] on span "search Buscar Comprobante" at bounding box center [269, 42] width 137 height 12
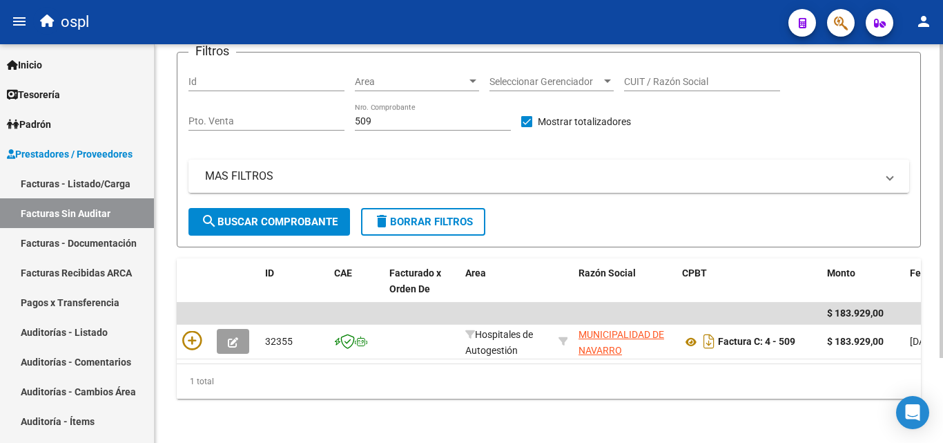
scroll to position [108, 0]
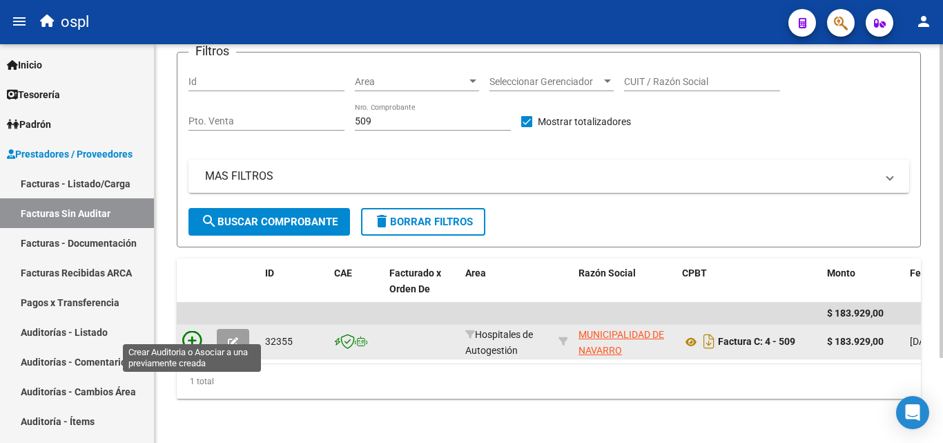
click at [193, 331] on icon at bounding box center [191, 340] width 19 height 19
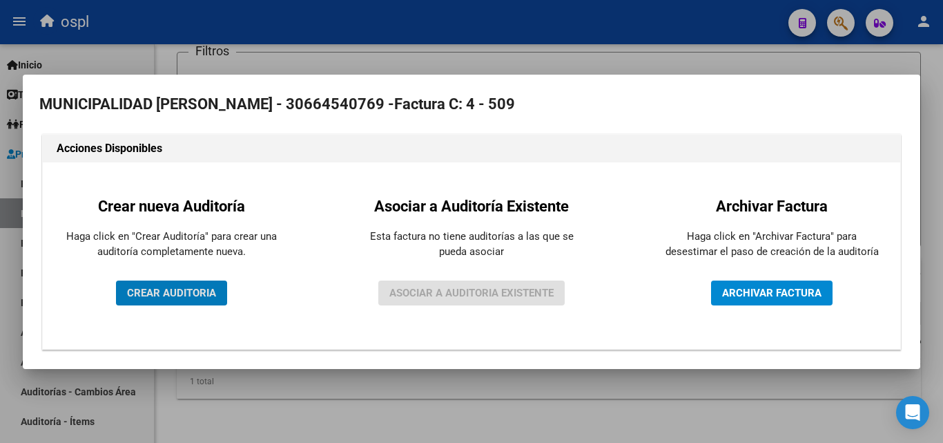
click at [146, 292] on span "CREAR AUDITORIA" at bounding box center [171, 293] width 89 height 12
